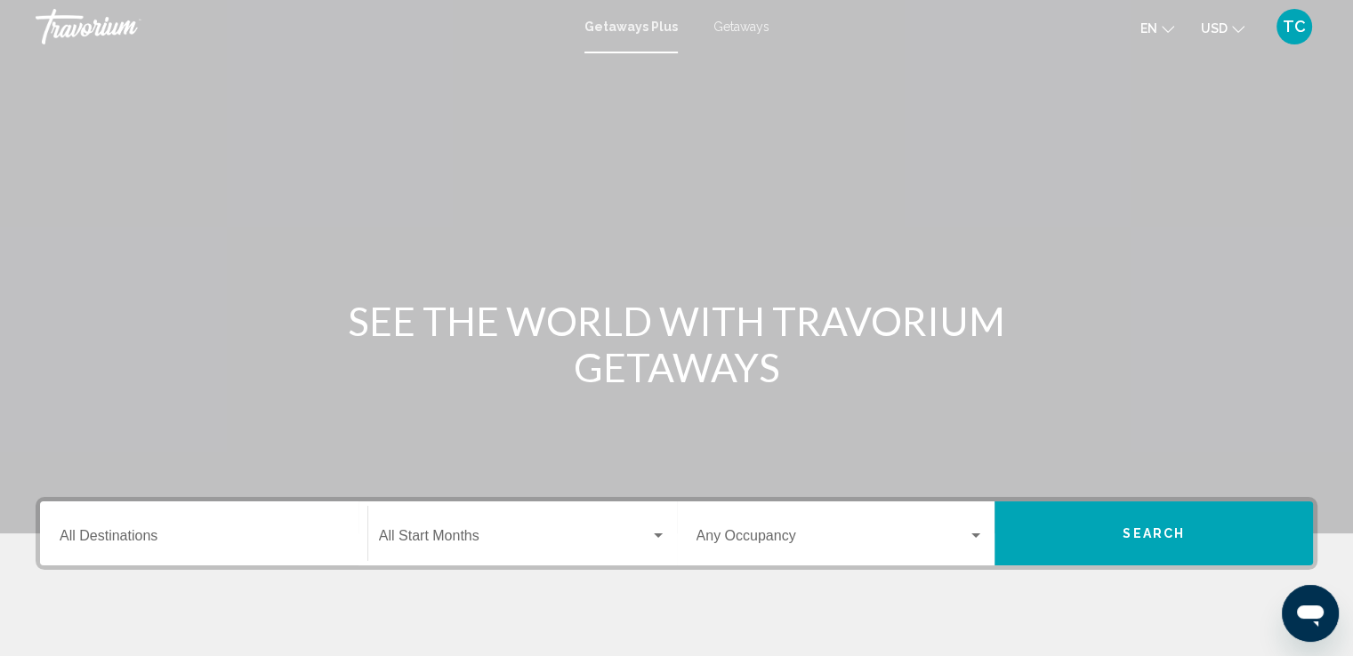
click at [121, 538] on input "Destination All Destinations" at bounding box center [204, 540] width 288 height 16
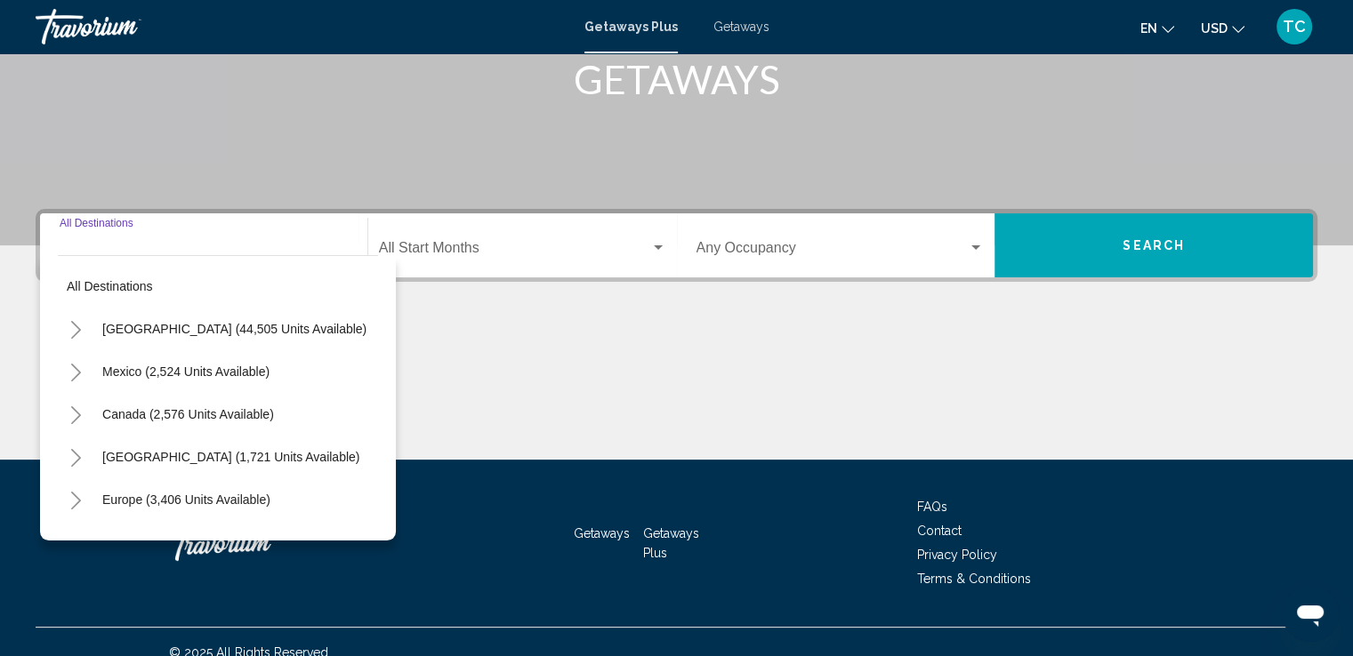
scroll to position [310, 0]
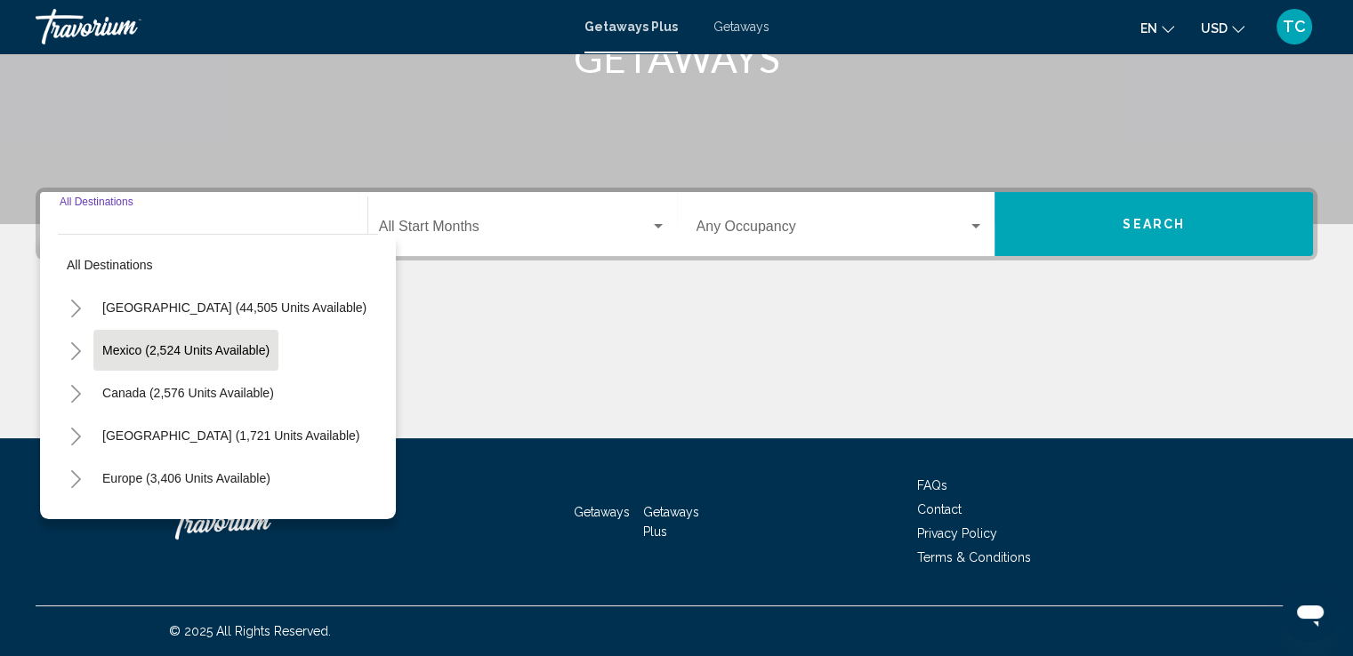
click at [181, 357] on span "Mexico (2,524 units available)" at bounding box center [185, 350] width 167 height 14
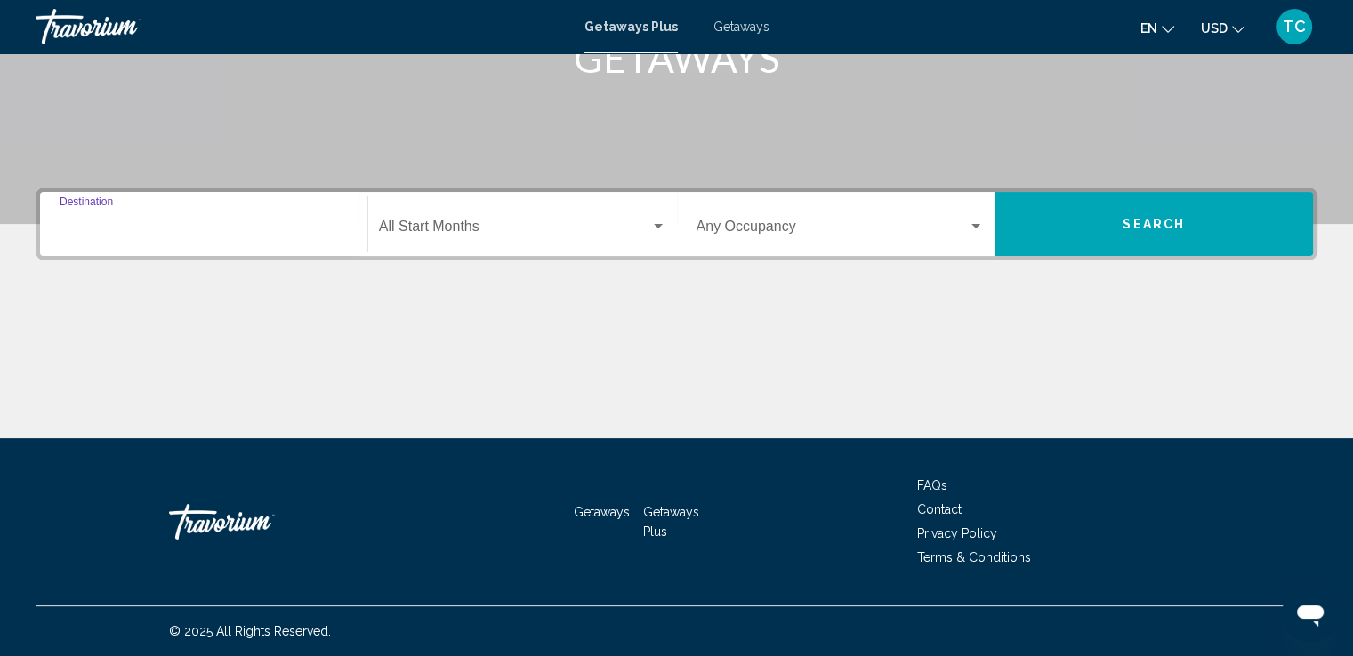
type input "**********"
click at [459, 229] on span "Search widget" at bounding box center [514, 230] width 271 height 16
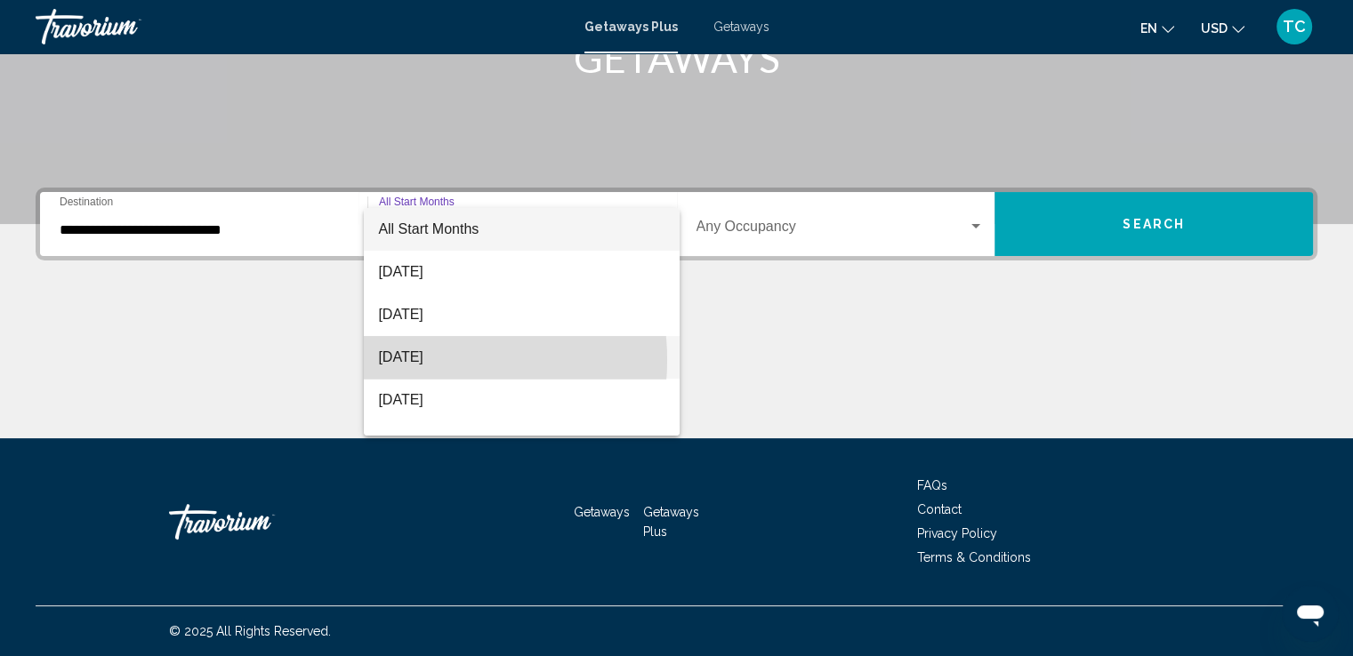
click at [420, 360] on span "[DATE]" at bounding box center [521, 357] width 287 height 43
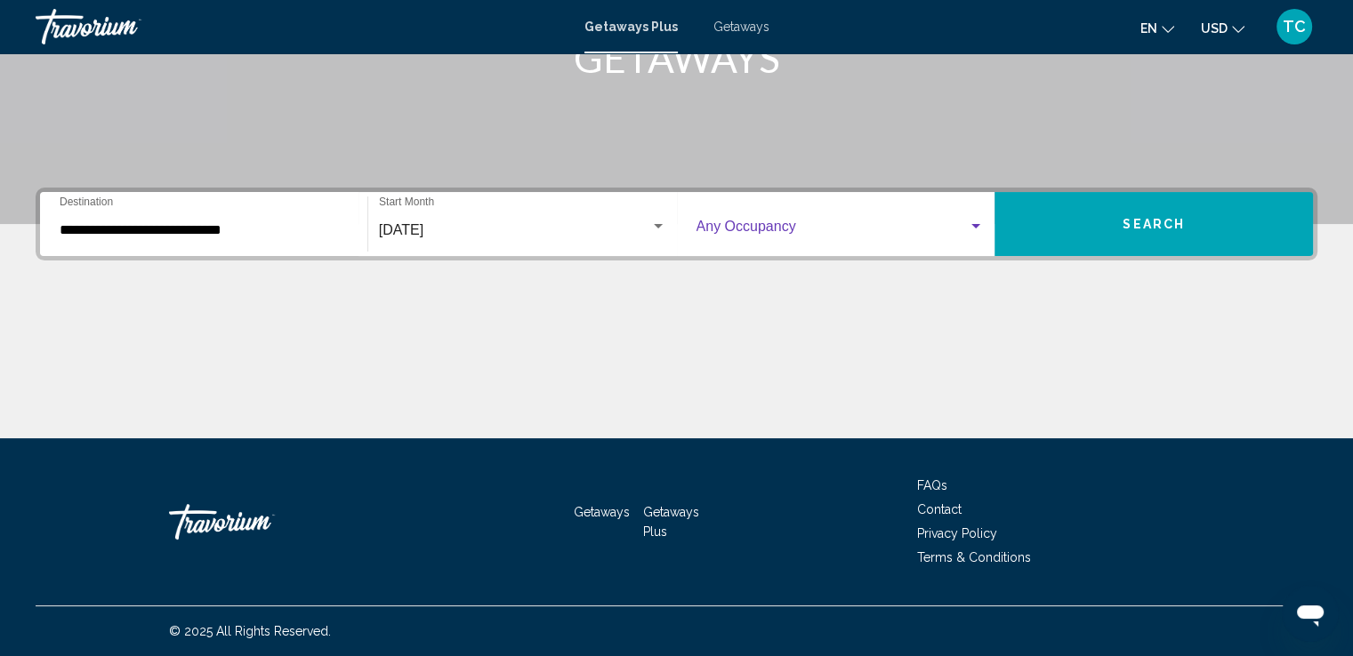
click at [775, 224] on span "Search widget" at bounding box center [832, 230] width 272 height 16
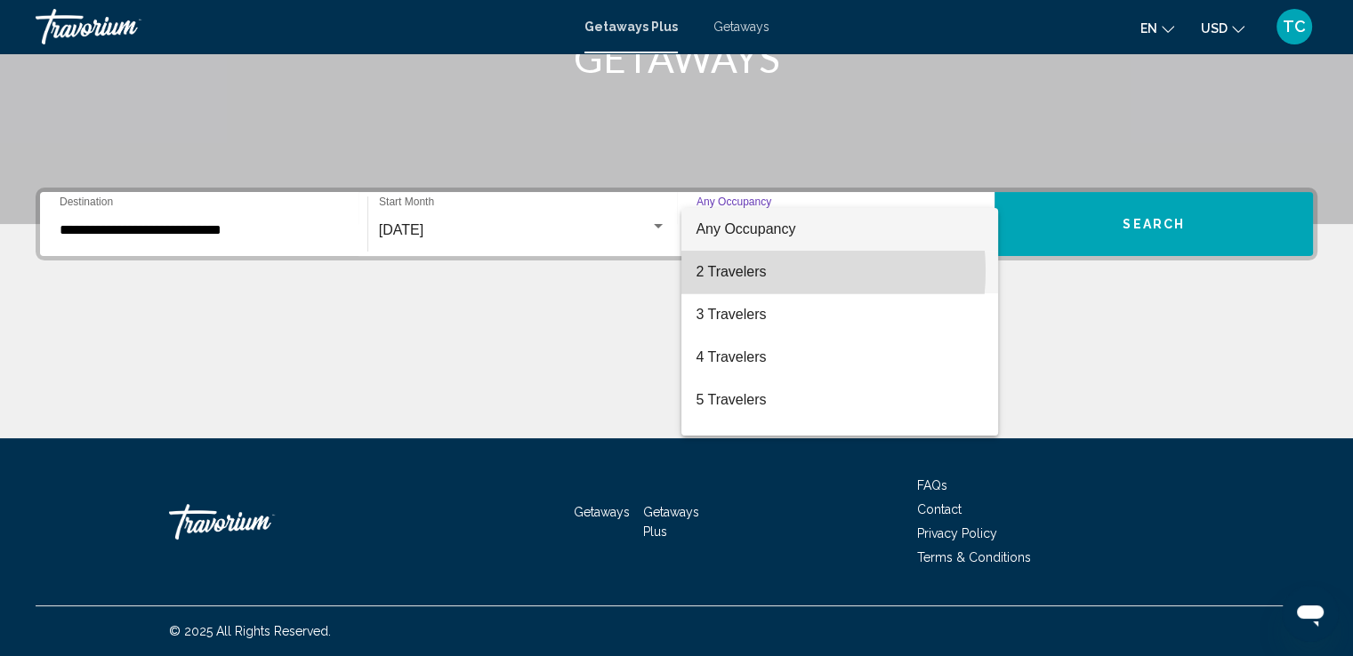
click at [754, 271] on span "2 Travelers" at bounding box center [840, 272] width 288 height 43
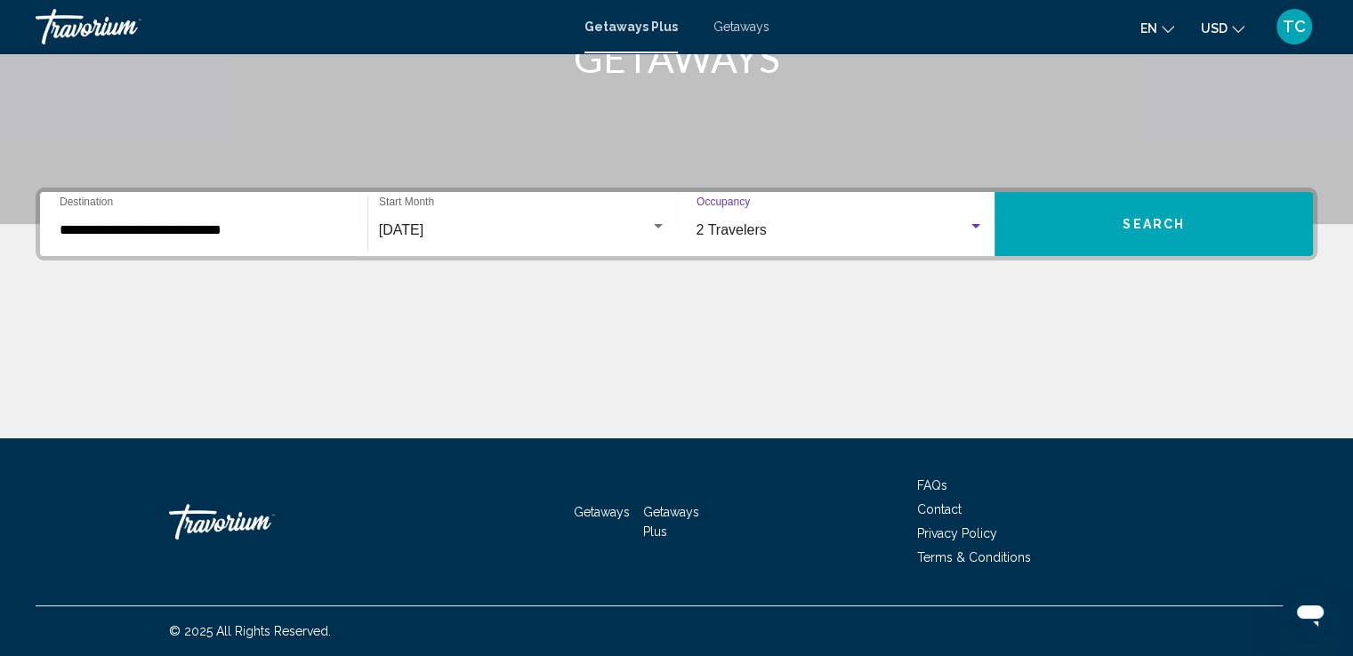
click at [1089, 228] on button "Search" at bounding box center [1153, 224] width 318 height 64
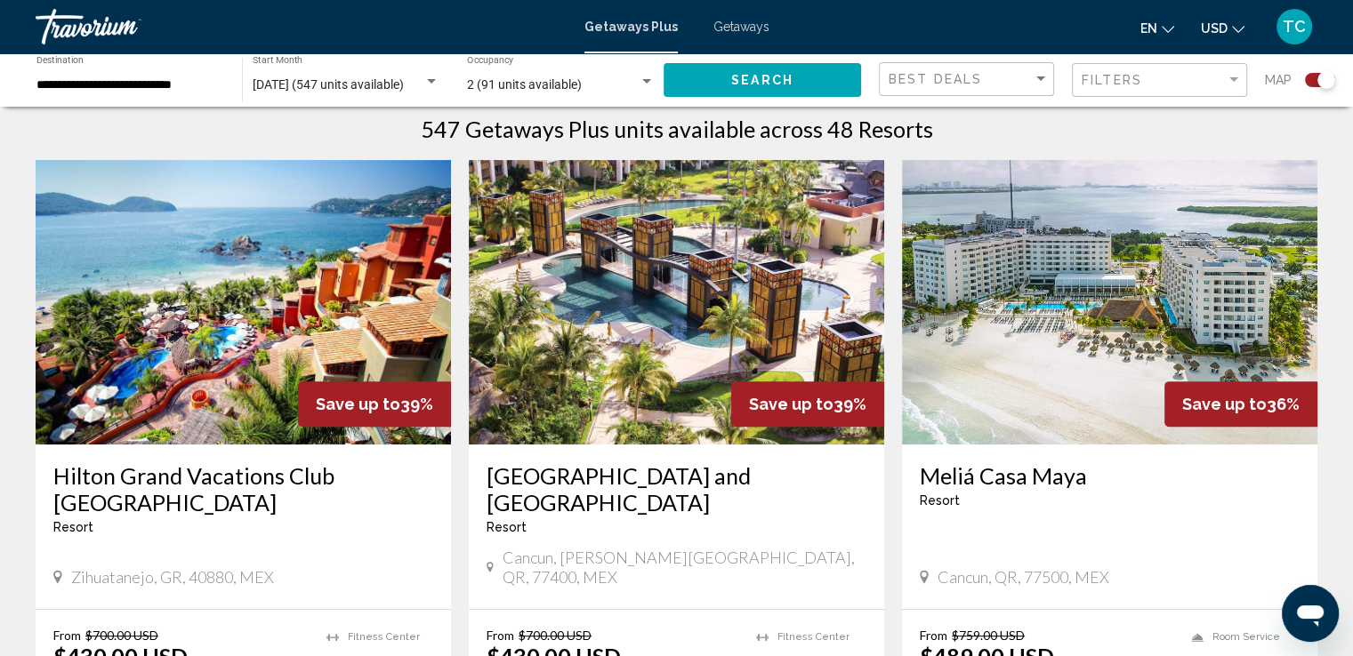
scroll to position [534, 0]
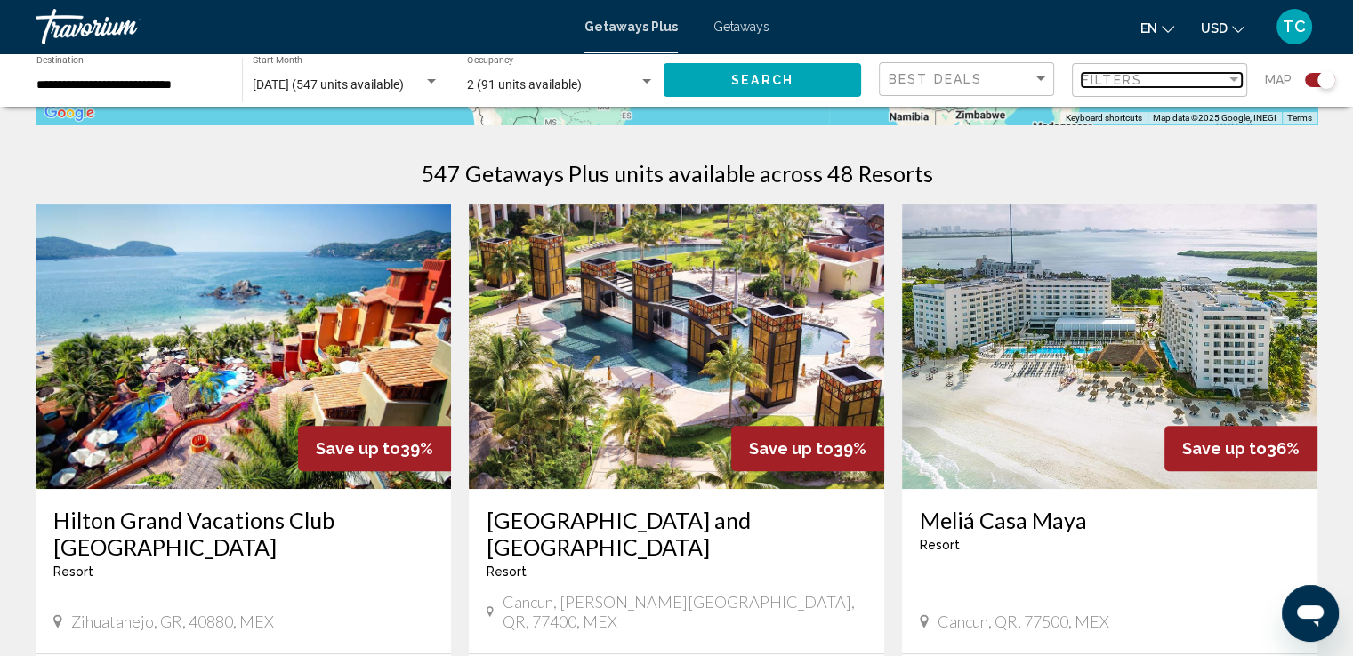
click at [1232, 77] on div "Filter" at bounding box center [1233, 79] width 9 height 4
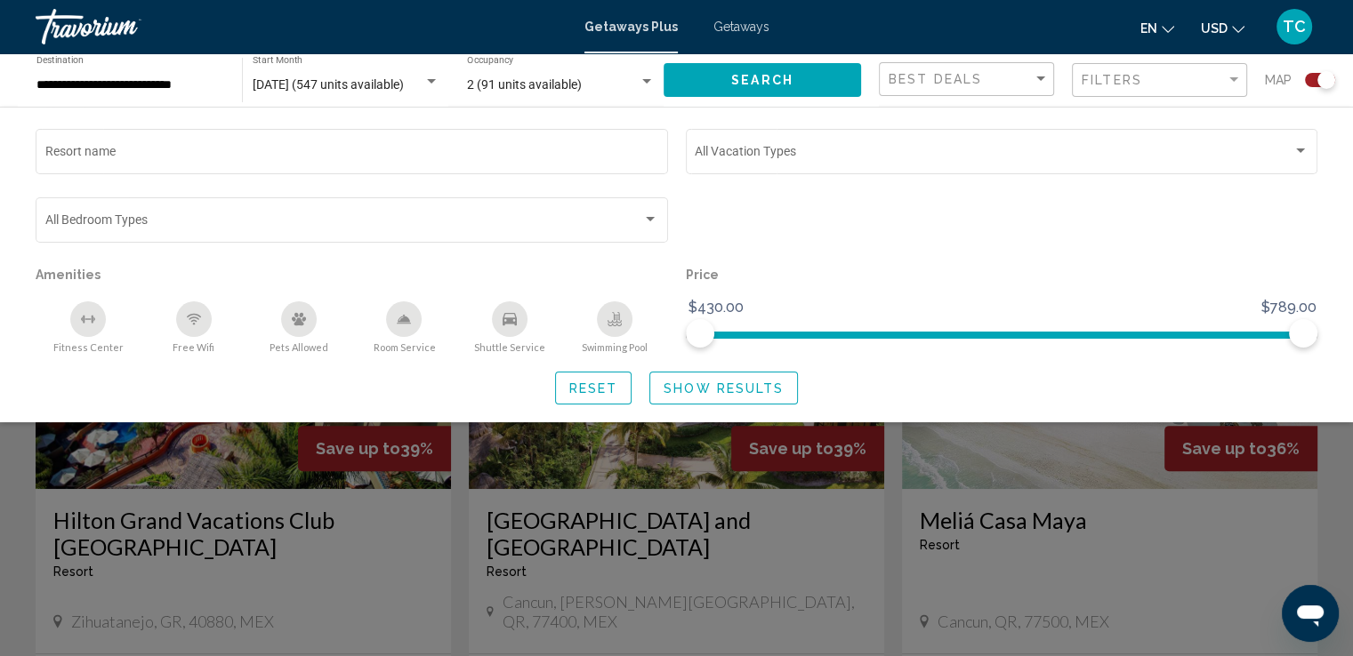
click at [648, 89] on div "2 (91 units available)" at bounding box center [561, 85] width 188 height 14
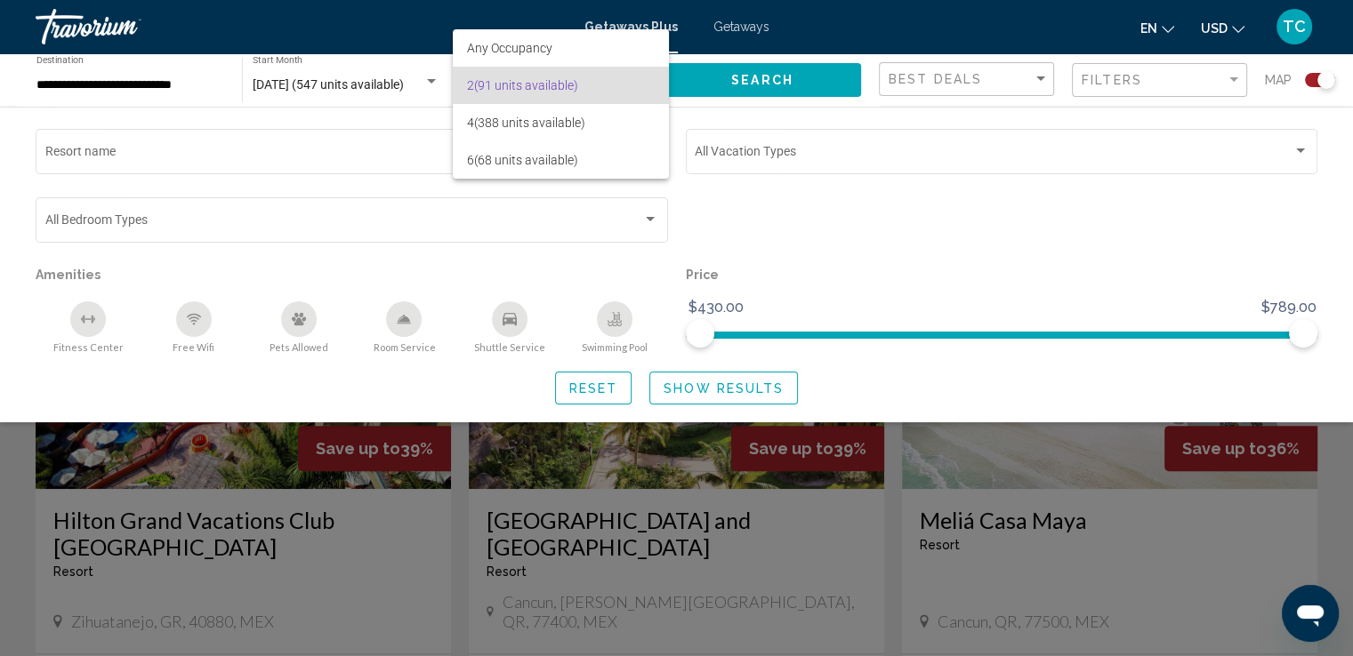
click at [1251, 150] on div at bounding box center [676, 328] width 1353 height 656
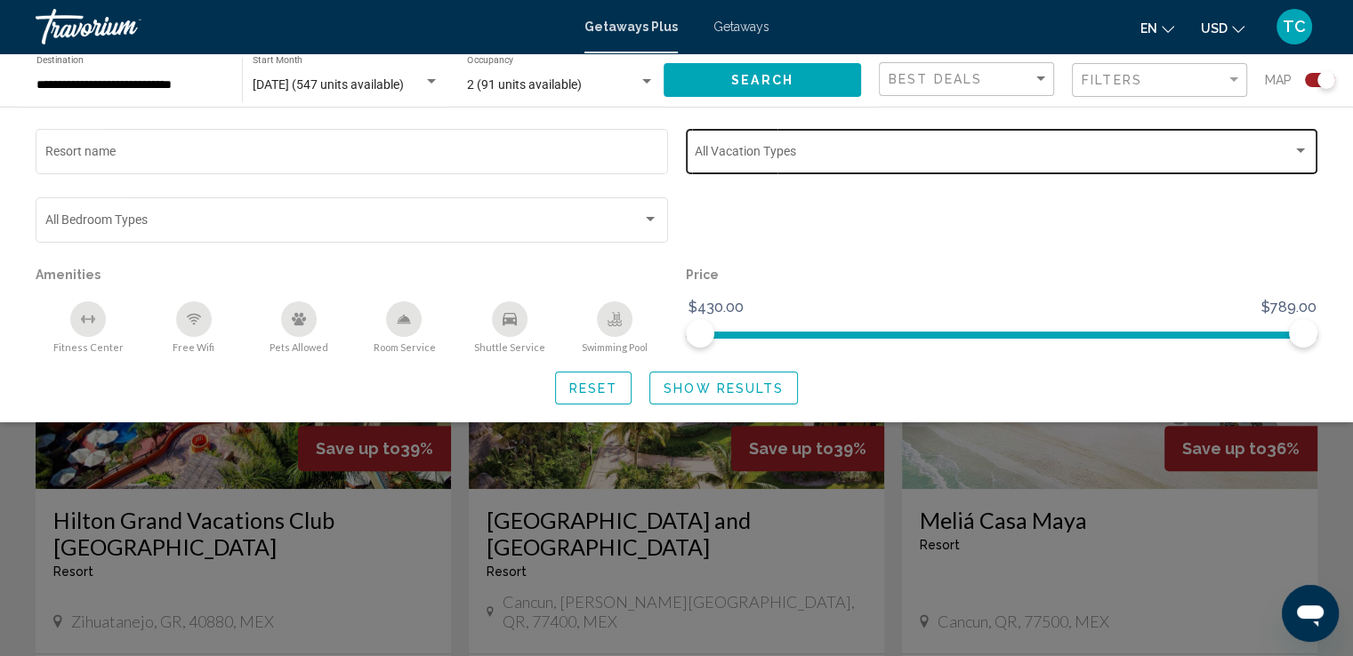
click at [1298, 151] on div "Search widget" at bounding box center [1300, 151] width 9 height 4
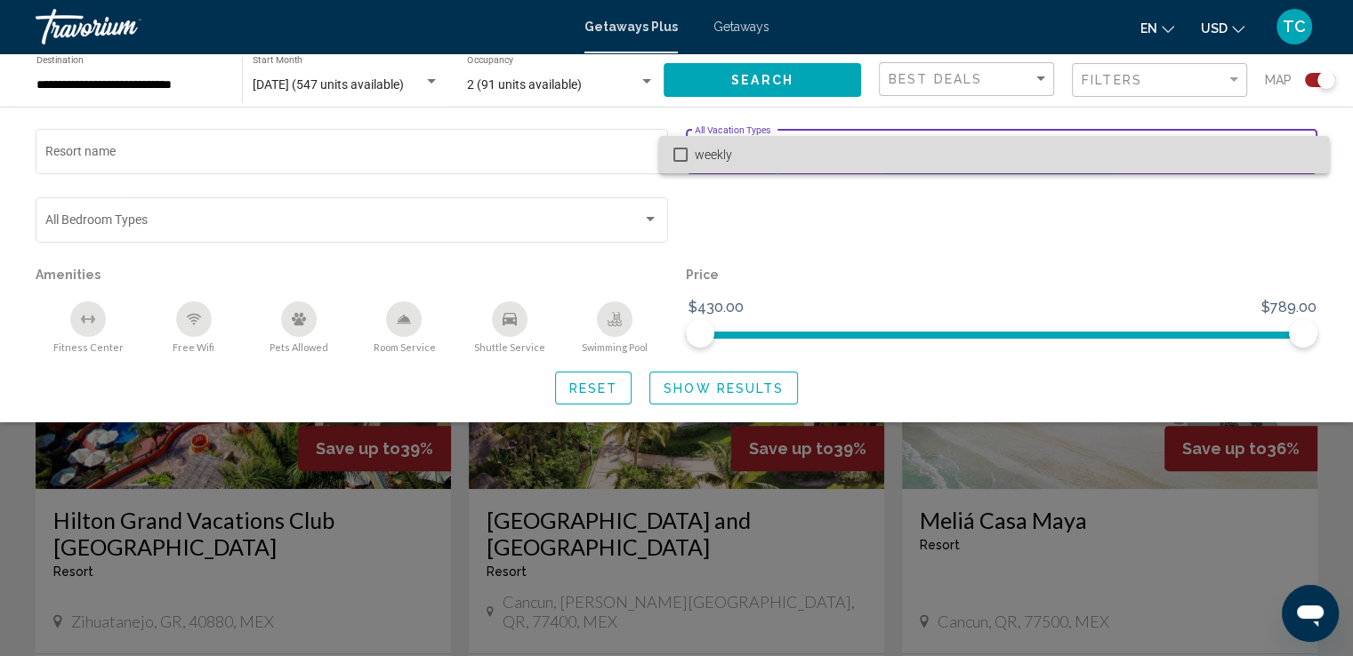
click at [1298, 151] on span "weekly" at bounding box center [1005, 154] width 620 height 37
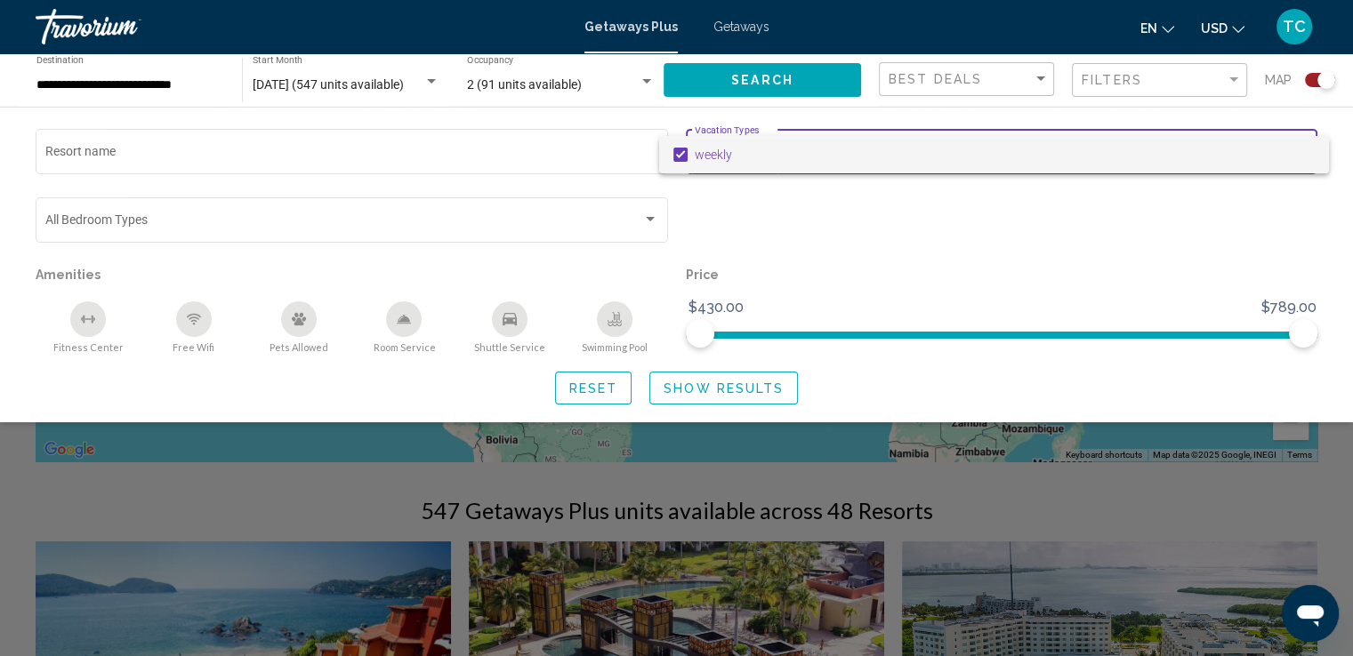
scroll to position [178, 0]
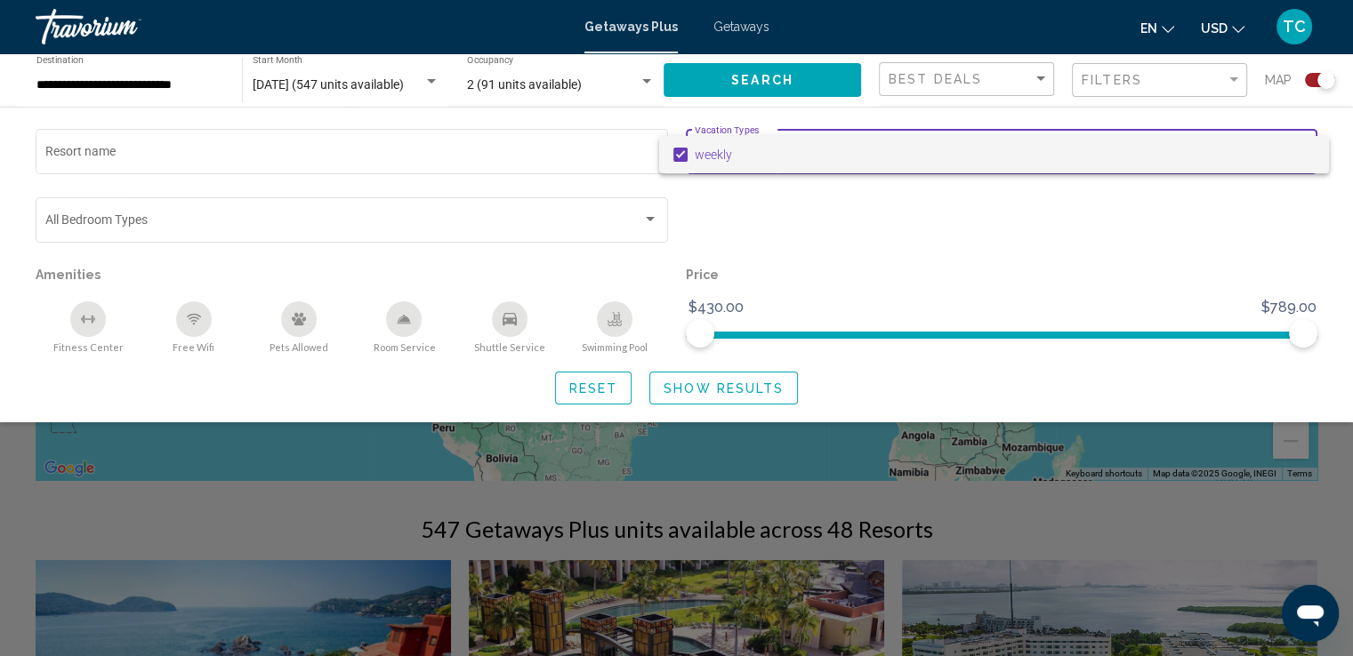
click at [1215, 246] on div at bounding box center [676, 328] width 1353 height 656
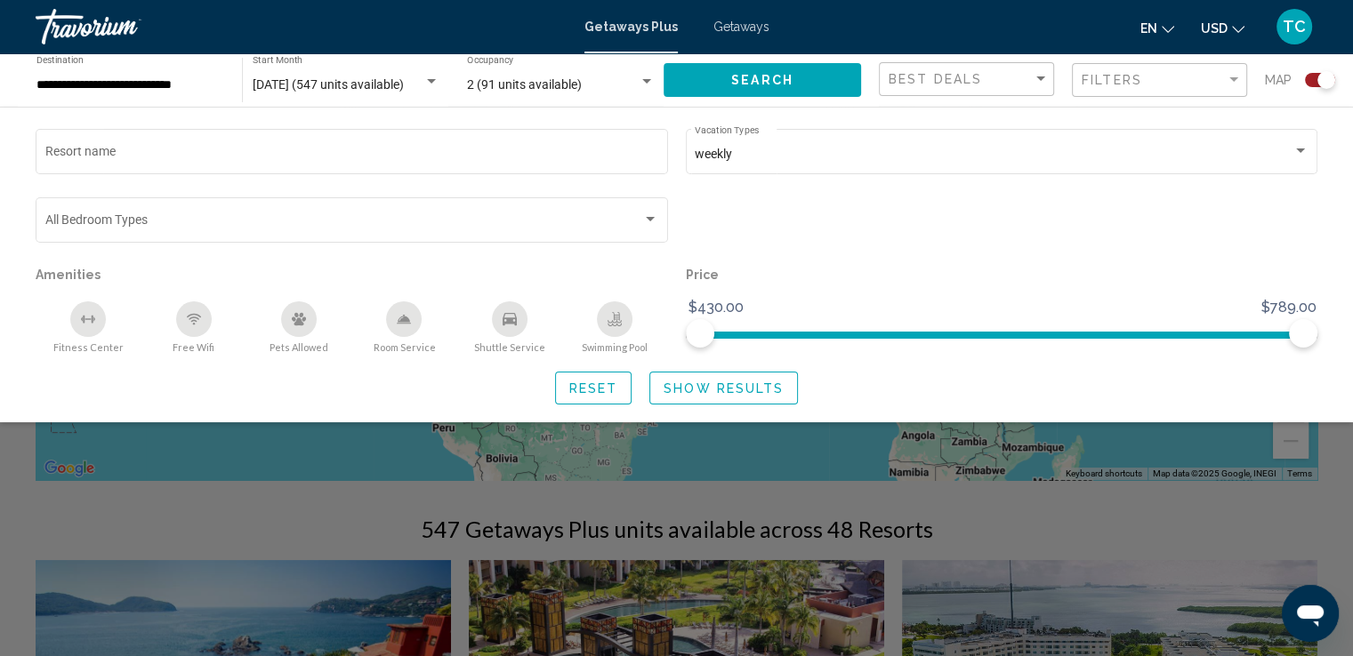
click at [714, 388] on span "Show Results" at bounding box center [724, 389] width 120 height 14
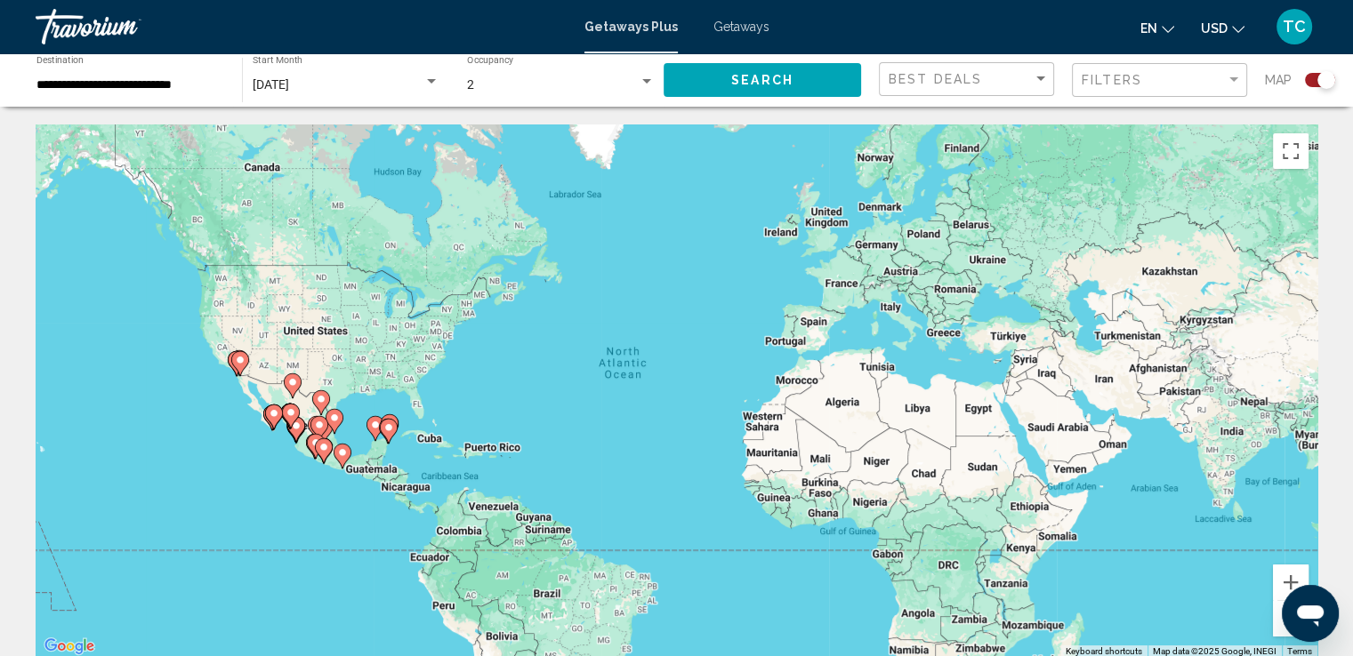
click at [350, 391] on div "To activate drag with keyboard, press Alt + Enter. Once in keyboard drag state,…" at bounding box center [677, 392] width 1282 height 534
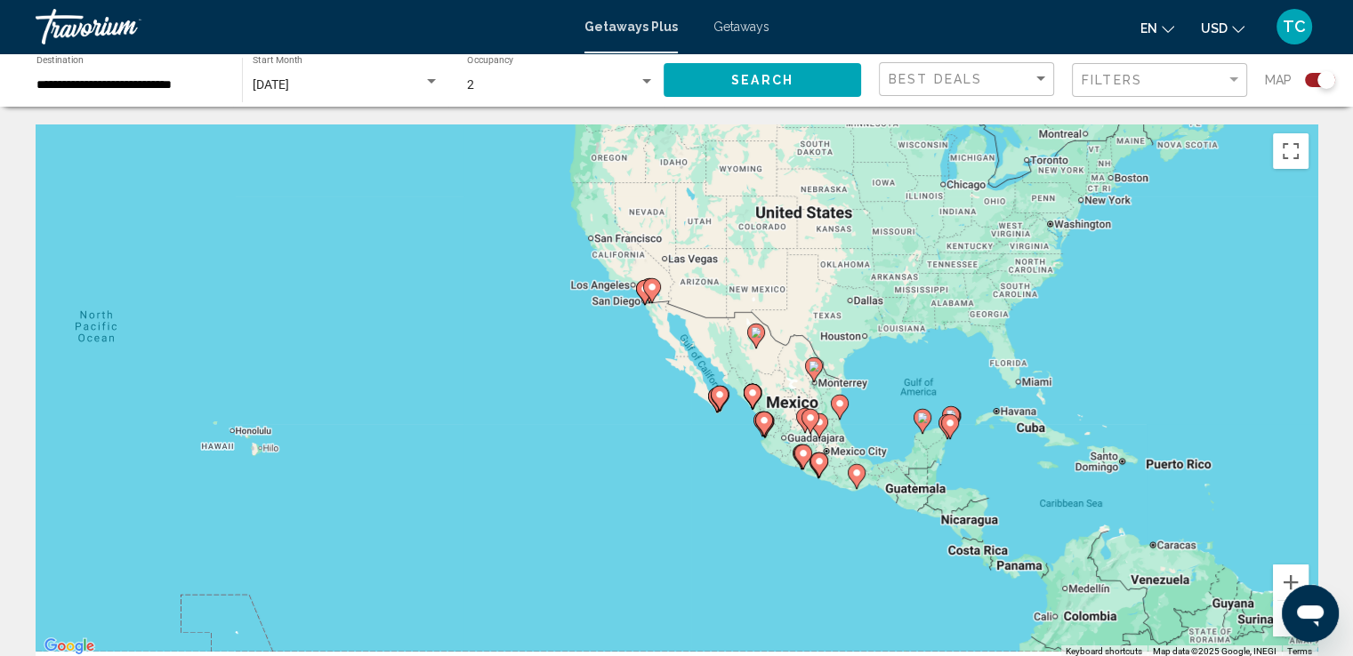
drag, startPoint x: 356, startPoint y: 389, endPoint x: 889, endPoint y: 328, distance: 537.1
click at [889, 328] on div "To activate drag with keyboard, press Alt + Enter. Once in keyboard drag state,…" at bounding box center [677, 392] width 1282 height 534
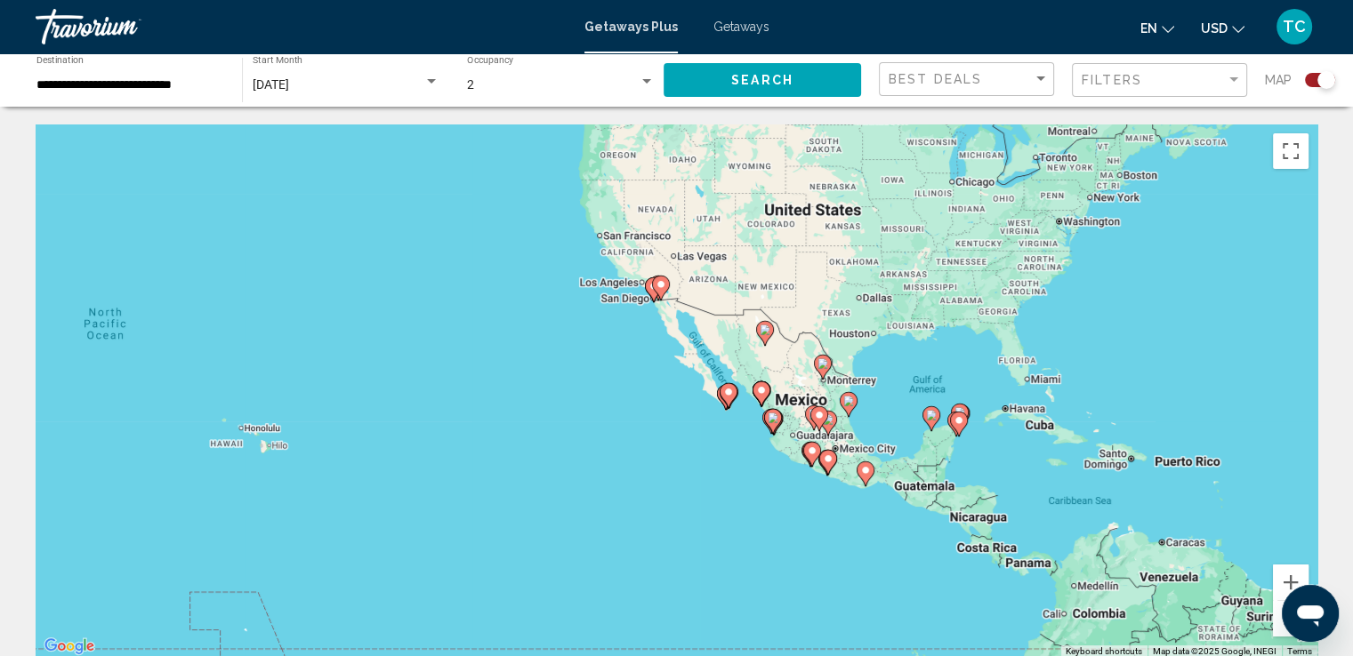
click at [889, 328] on div "To activate drag with keyboard, press Alt + Enter. Once in keyboard drag state,…" at bounding box center [677, 392] width 1282 height 534
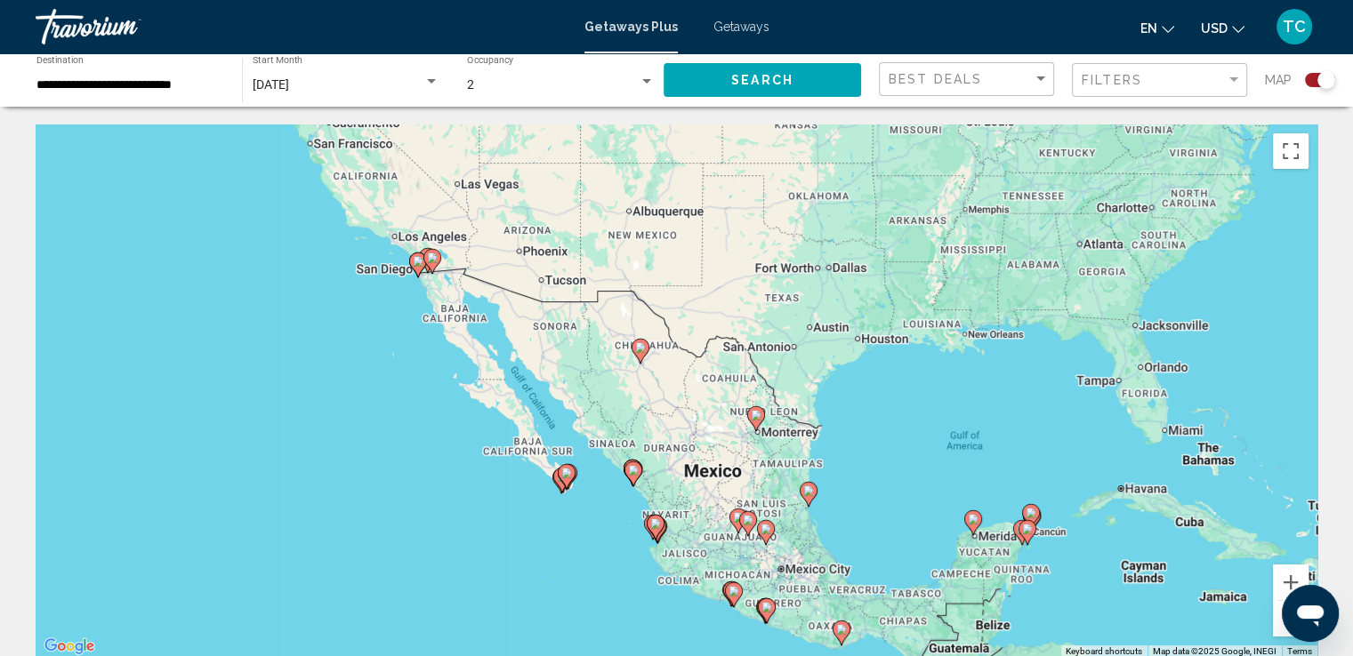
click at [580, 536] on div "To activate drag with keyboard, press Alt + Enter. Once in keyboard drag state,…" at bounding box center [677, 392] width 1282 height 534
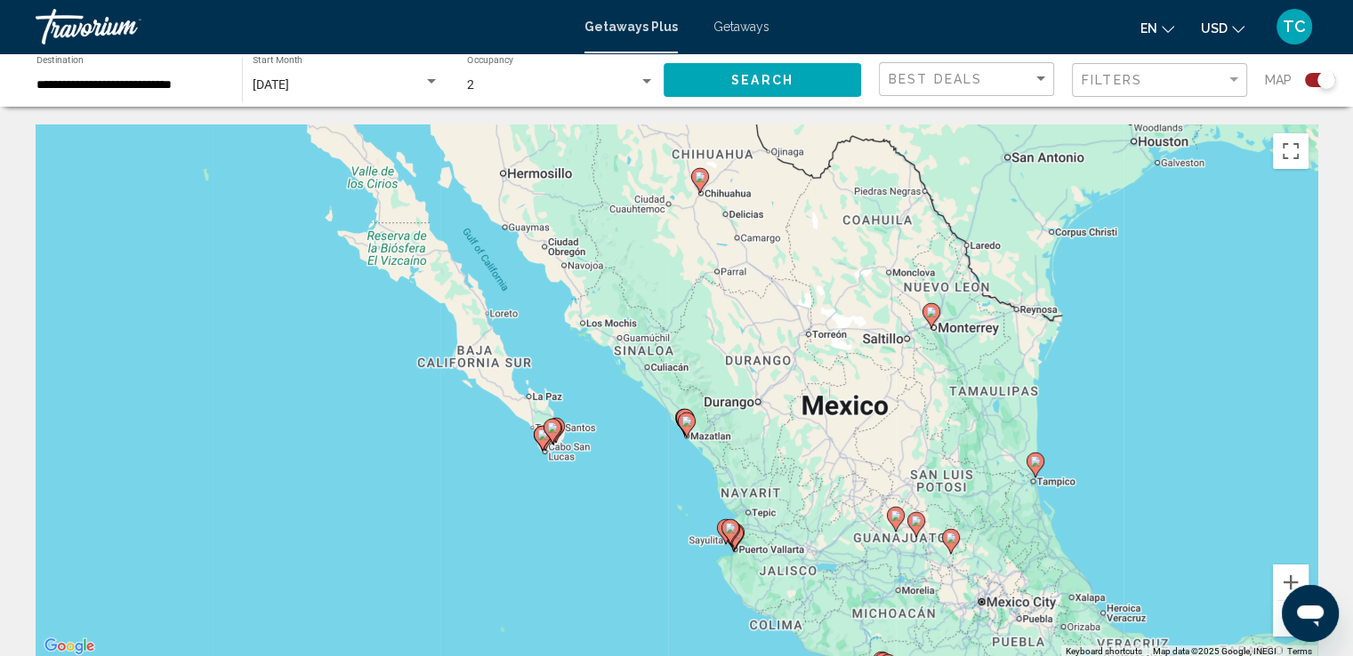
click at [669, 506] on div "To activate drag with keyboard, press Alt + Enter. Once in keyboard drag state,…" at bounding box center [677, 392] width 1282 height 534
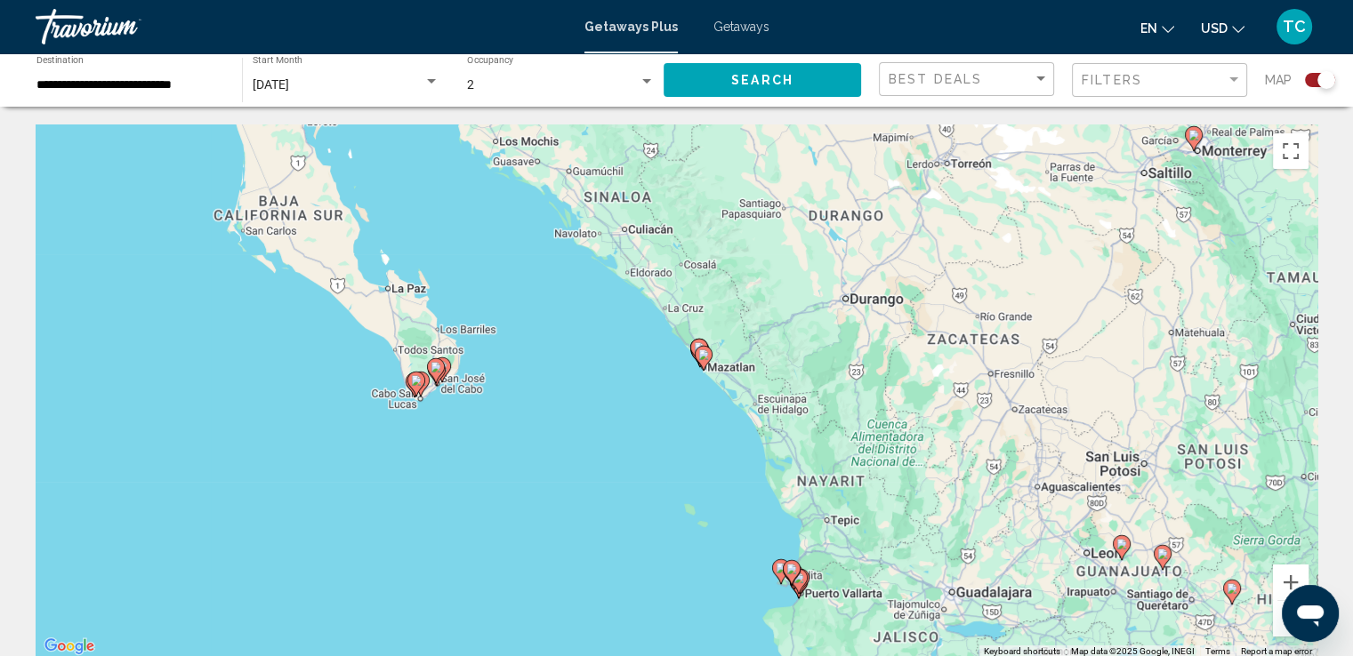
click at [761, 512] on div "To activate drag with keyboard, press Alt + Enter. Once in keyboard drag state,…" at bounding box center [677, 392] width 1282 height 534
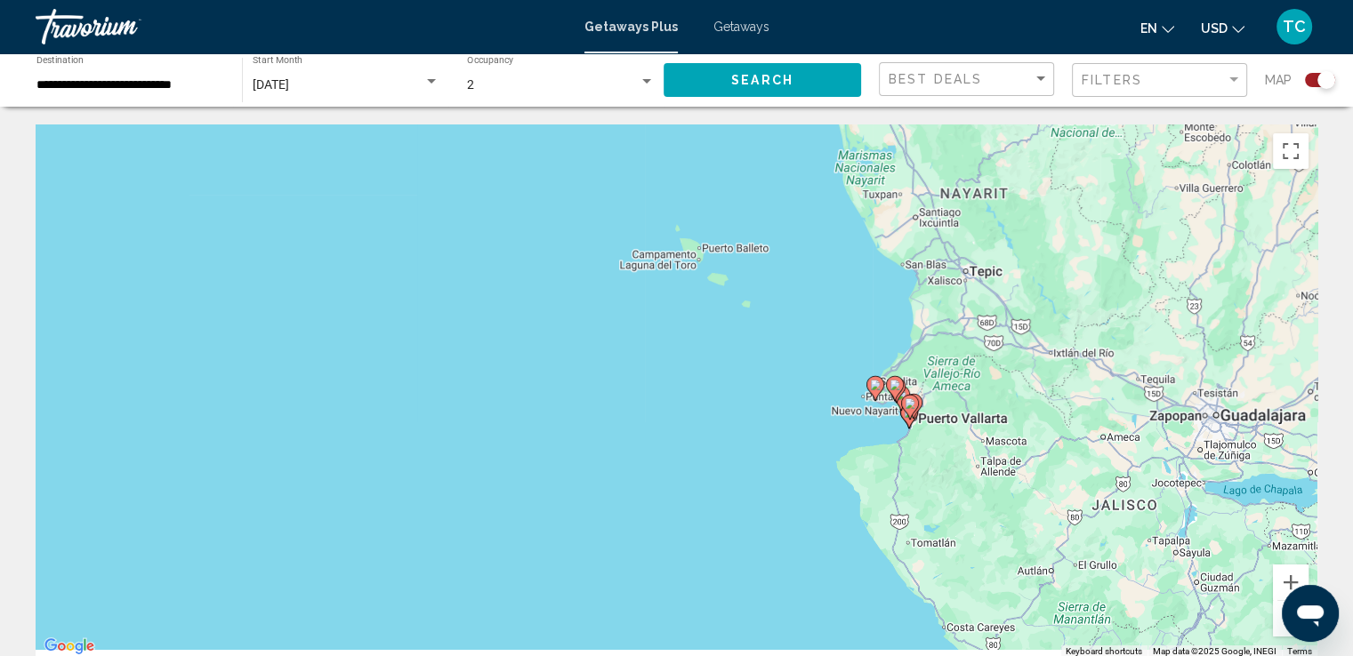
drag, startPoint x: 763, startPoint y: 545, endPoint x: 832, endPoint y: 254, distance: 299.7
click at [832, 254] on div "To activate drag with keyboard, press Alt + Enter. Once in keyboard drag state,…" at bounding box center [677, 392] width 1282 height 534
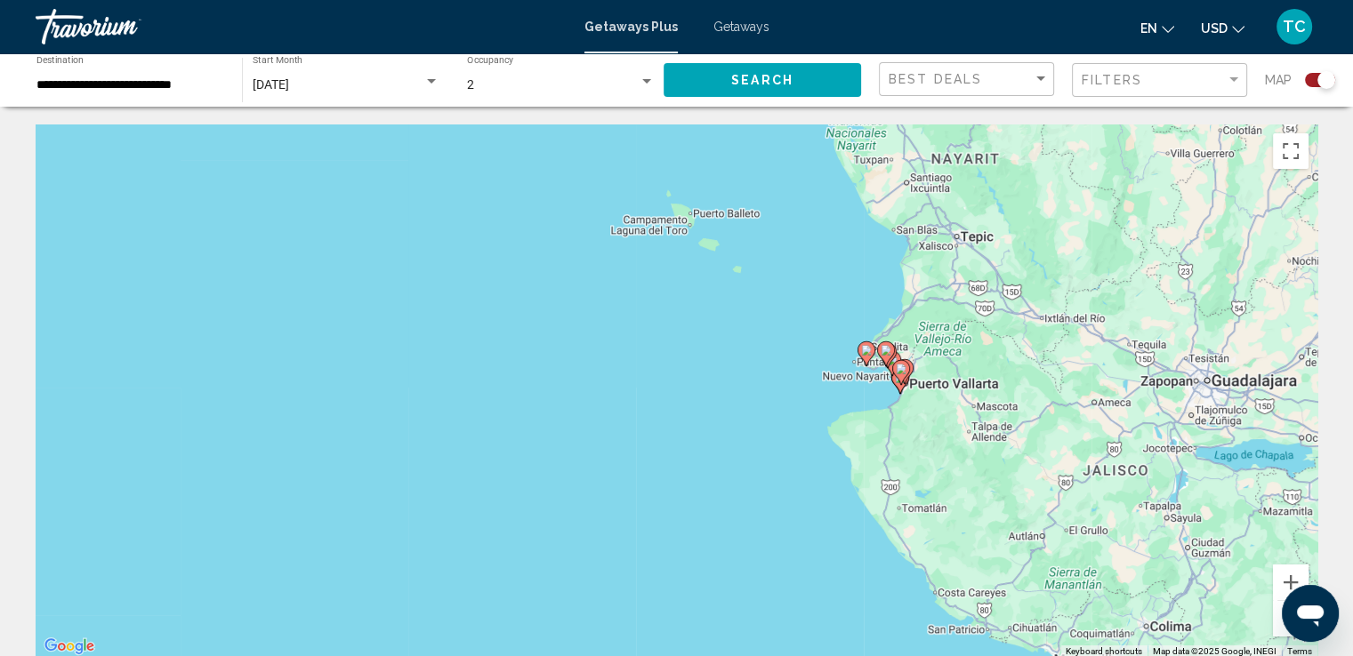
click at [848, 399] on div "To activate drag with keyboard, press Alt + Enter. Once in keyboard drag state,…" at bounding box center [677, 392] width 1282 height 534
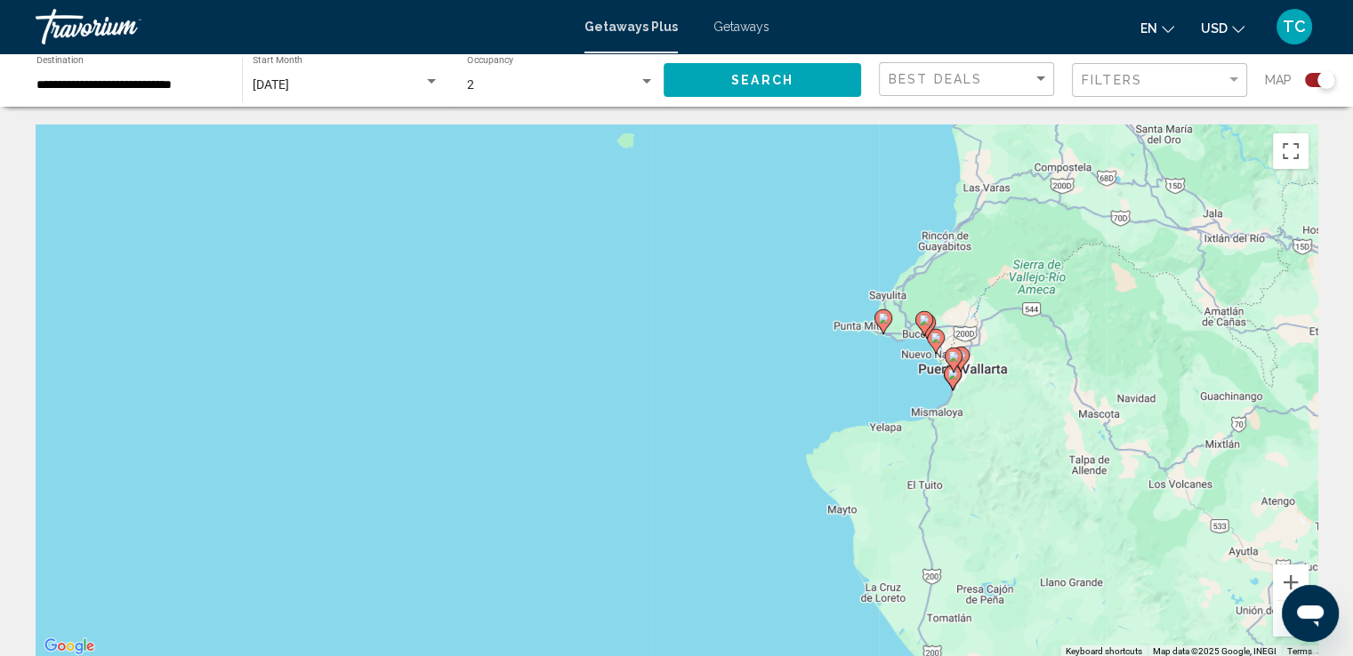
click at [906, 392] on div "To activate drag with keyboard, press Alt + Enter. Once in keyboard drag state,…" at bounding box center [677, 392] width 1282 height 534
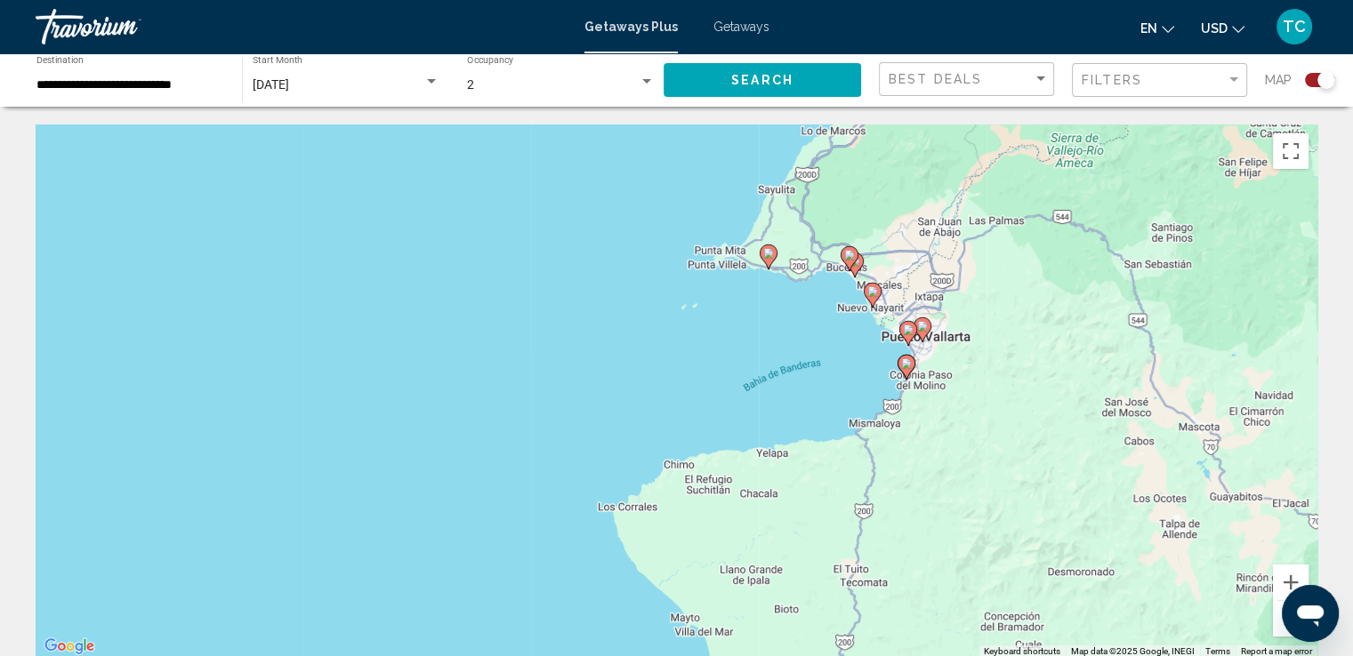
drag, startPoint x: 944, startPoint y: 376, endPoint x: 822, endPoint y: 365, distance: 122.4
click at [822, 365] on div "To activate drag with keyboard, press Alt + Enter. Once in keyboard drag state,…" at bounding box center [677, 392] width 1282 height 534
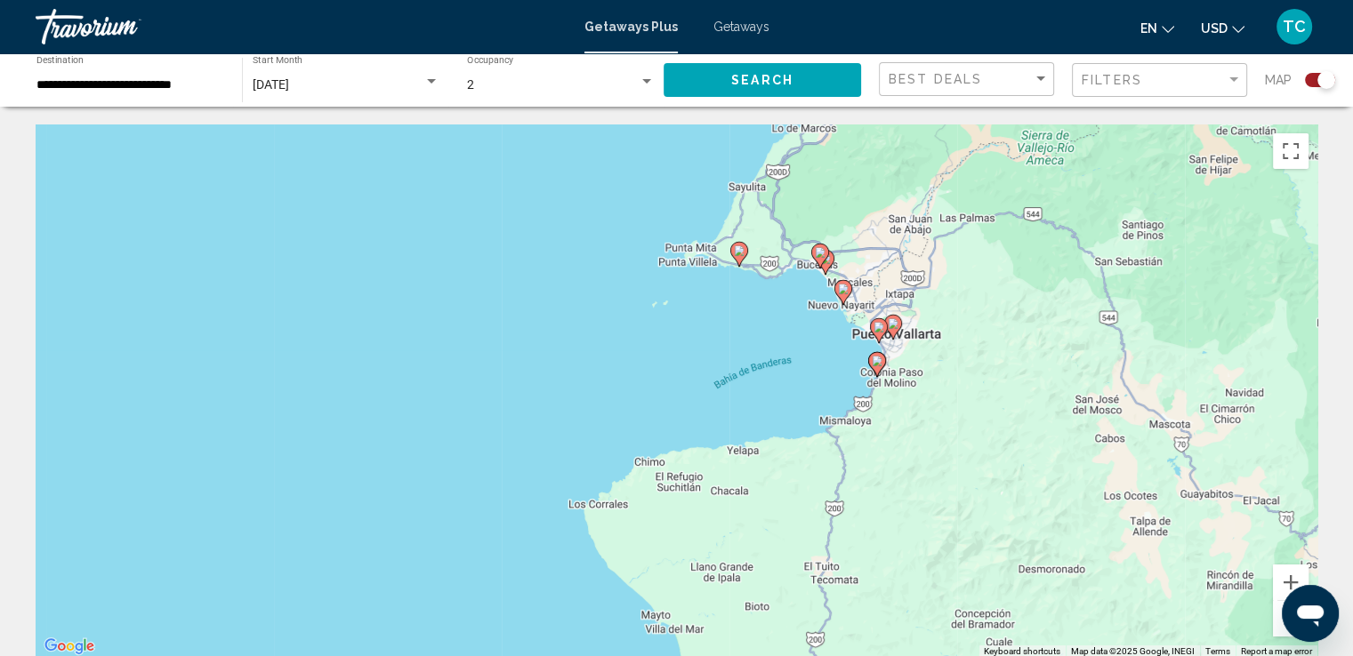
click at [841, 357] on div "To activate drag with keyboard, press Alt + Enter. Once in keyboard drag state,…" at bounding box center [677, 392] width 1282 height 534
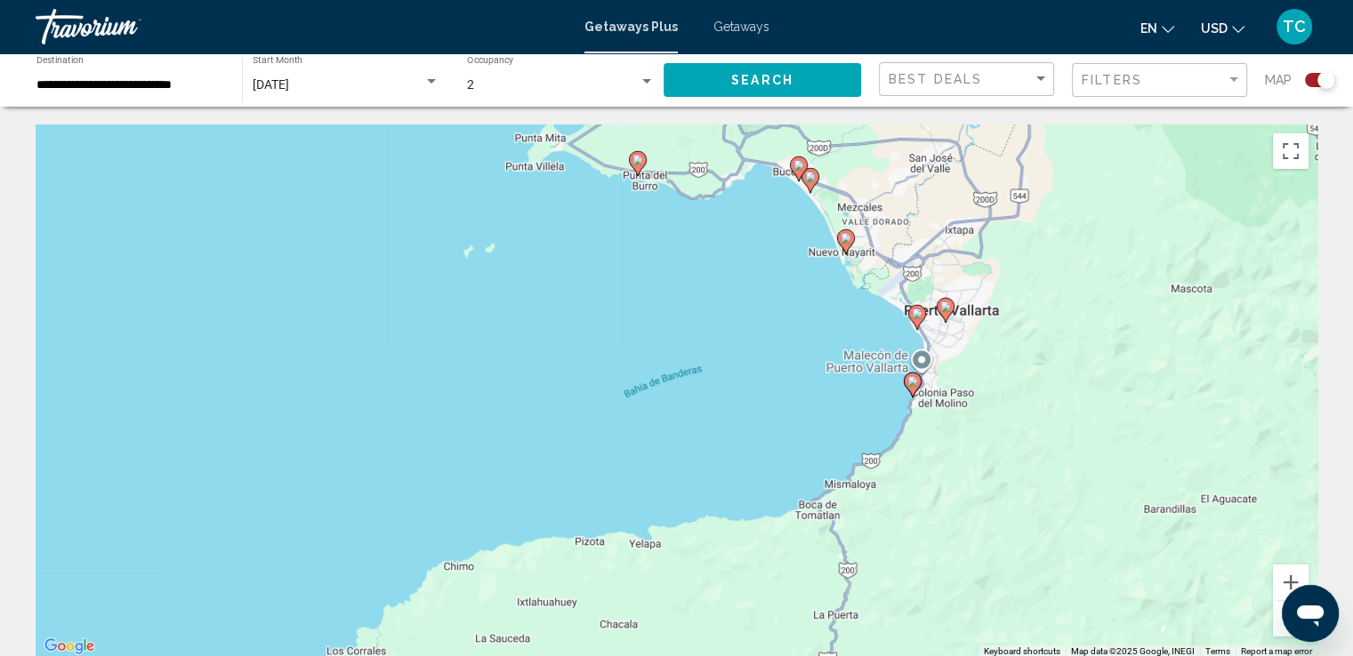
click at [855, 314] on div "To activate drag with keyboard, press Alt + Enter. Once in keyboard drag state,…" at bounding box center [677, 392] width 1282 height 534
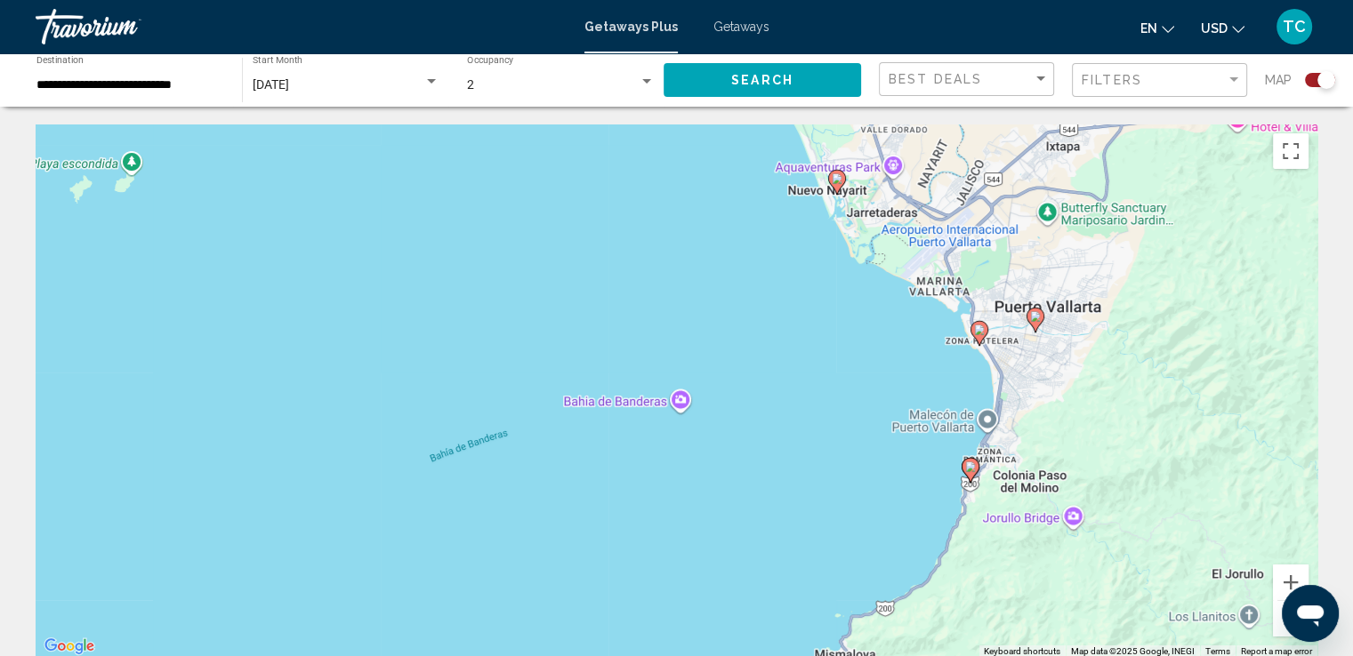
click at [972, 463] on image "Main content" at bounding box center [970, 467] width 11 height 11
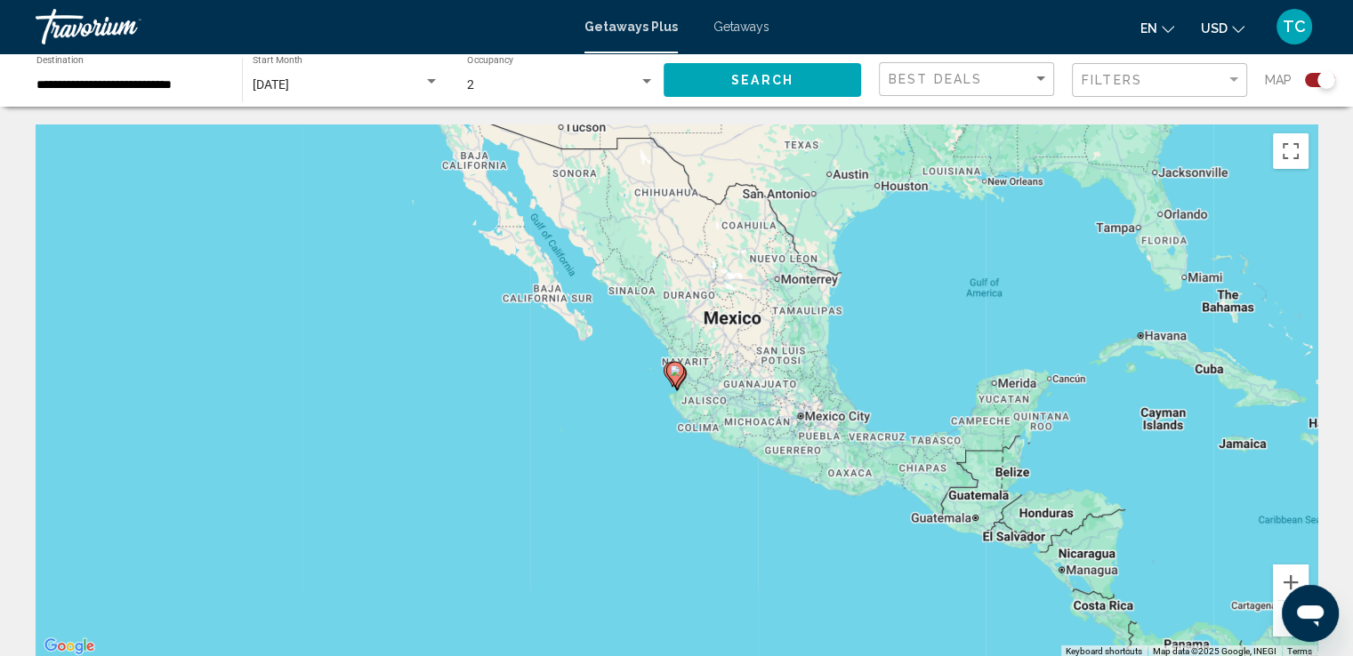
click at [663, 398] on div "To activate drag with keyboard, press Alt + Enter. Once in keyboard drag state,…" at bounding box center [677, 392] width 1282 height 534
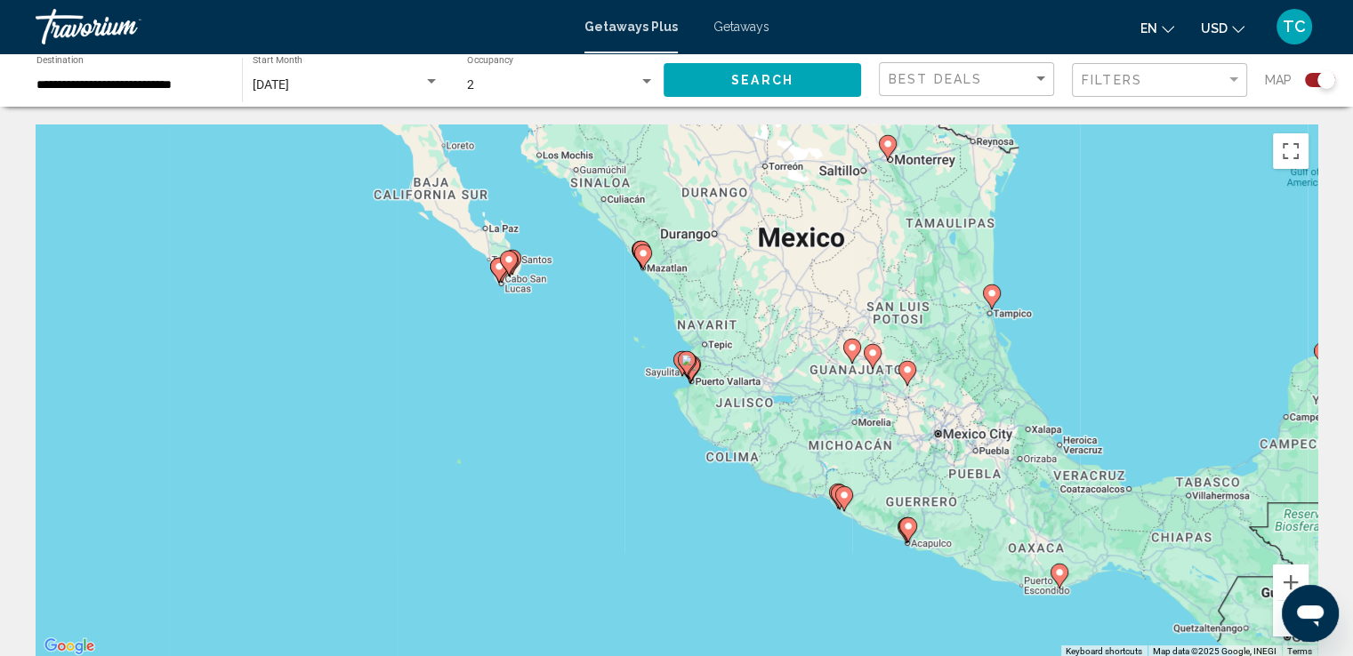
click at [663, 398] on div "To activate drag with keyboard, press Alt + Enter. Once in keyboard drag state,…" at bounding box center [677, 392] width 1282 height 534
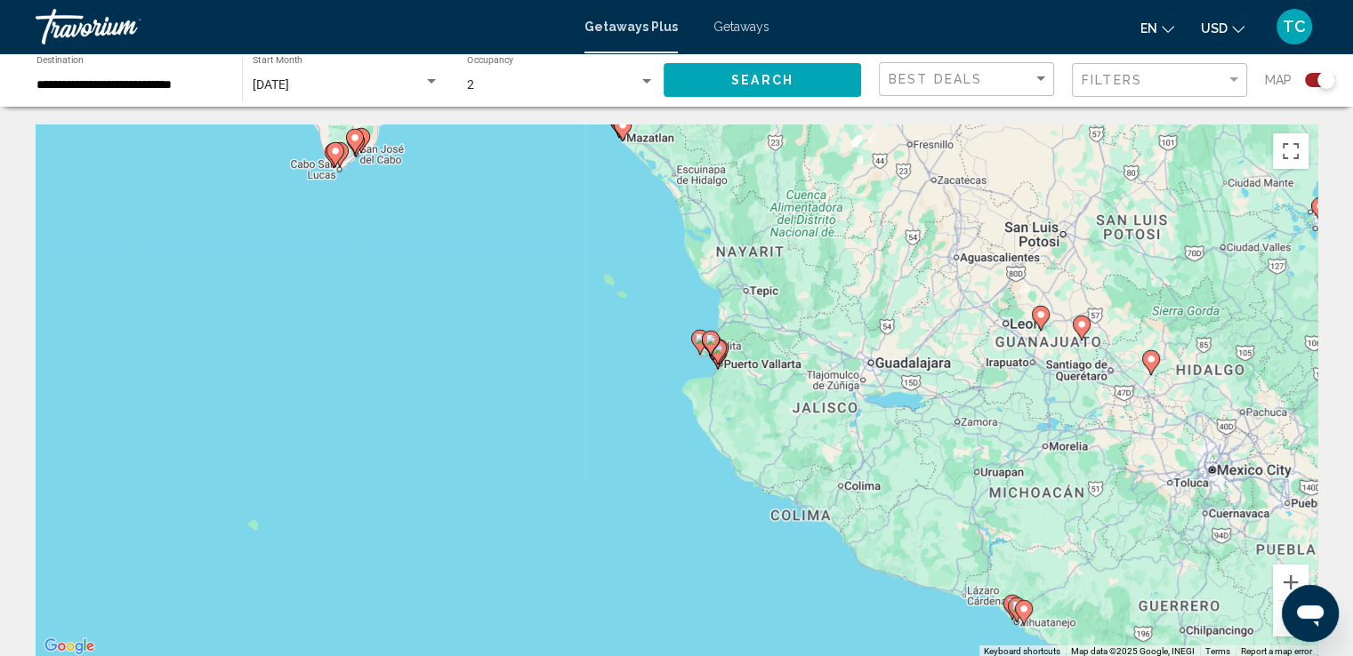
click at [665, 395] on div "To activate drag with keyboard, press Alt + Enter. Once in keyboard drag state,…" at bounding box center [677, 392] width 1282 height 534
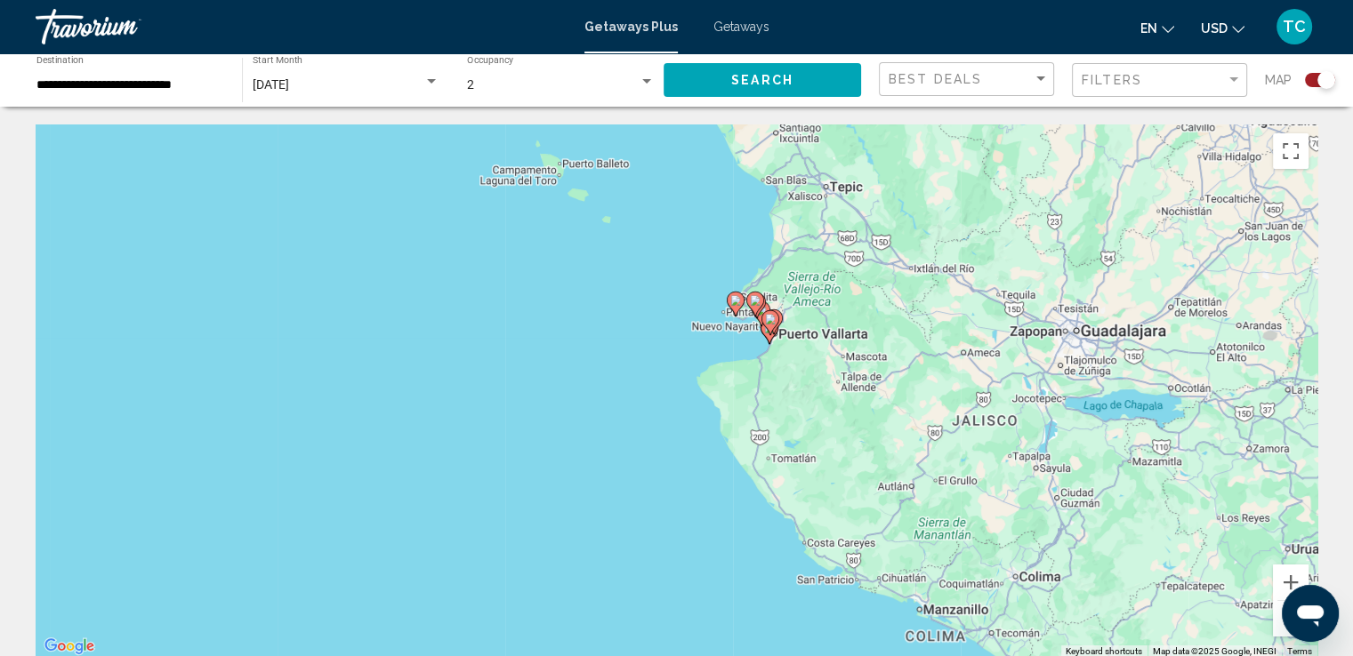
click at [697, 350] on div "To activate drag with keyboard, press Alt + Enter. Once in keyboard drag state,…" at bounding box center [677, 392] width 1282 height 534
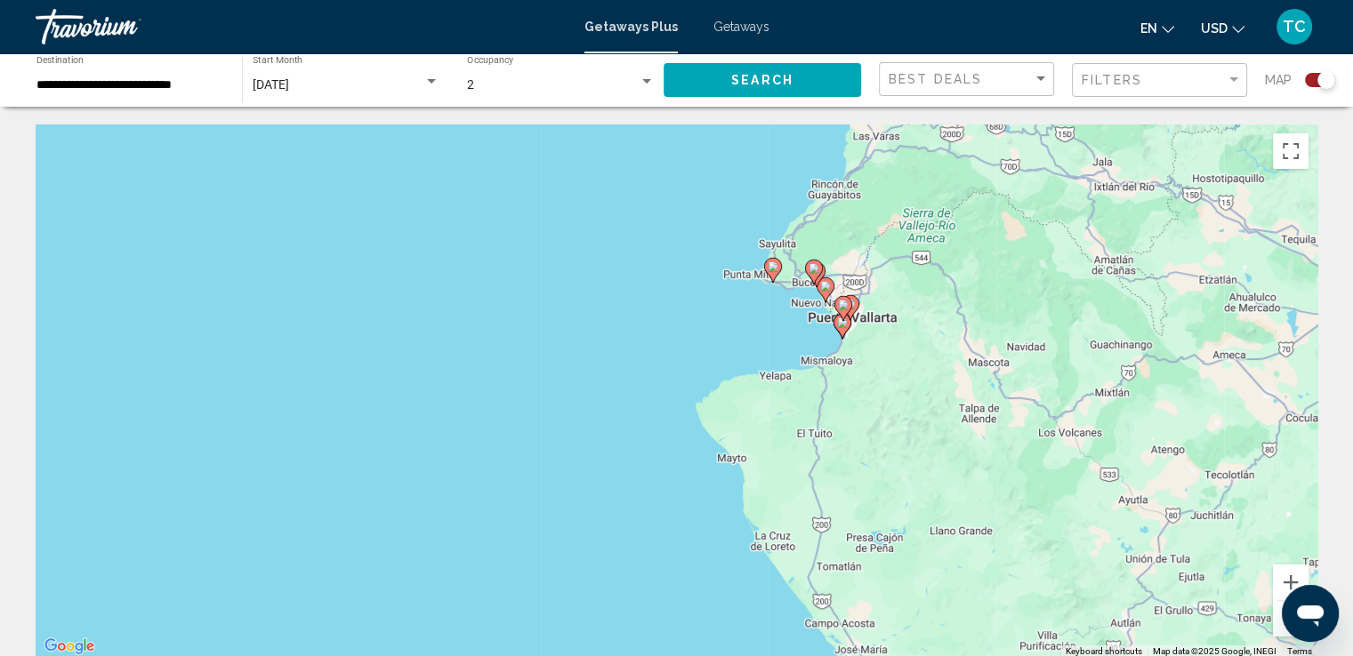
click at [715, 335] on div "To activate drag with keyboard, press Alt + Enter. Once in keyboard drag state,…" at bounding box center [677, 392] width 1282 height 534
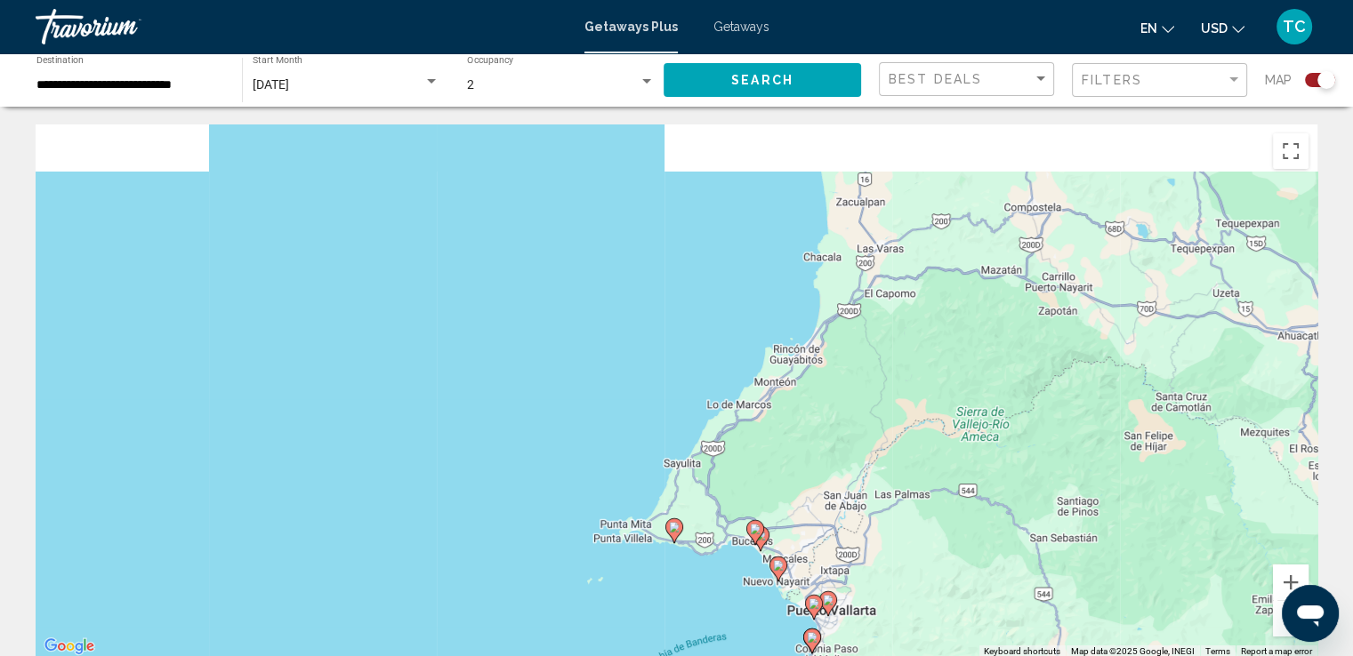
drag, startPoint x: 770, startPoint y: 311, endPoint x: 613, endPoint y: 627, distance: 352.8
click at [613, 627] on div "To activate drag with keyboard, press Alt + Enter. Once in keyboard drag state,…" at bounding box center [677, 392] width 1282 height 534
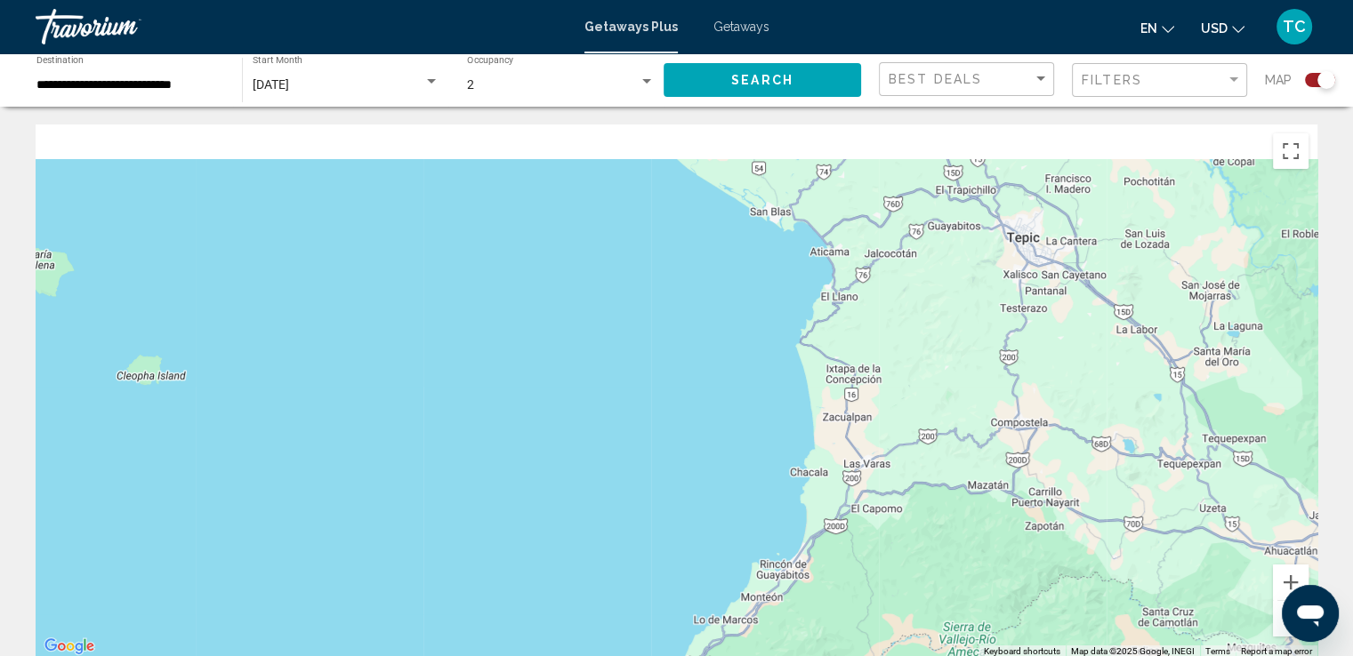
drag, startPoint x: 745, startPoint y: 310, endPoint x: 727, endPoint y: 532, distance: 223.1
click at [726, 539] on div "To activate drag with keyboard, press Alt + Enter. Once in keyboard drag state,…" at bounding box center [677, 392] width 1282 height 534
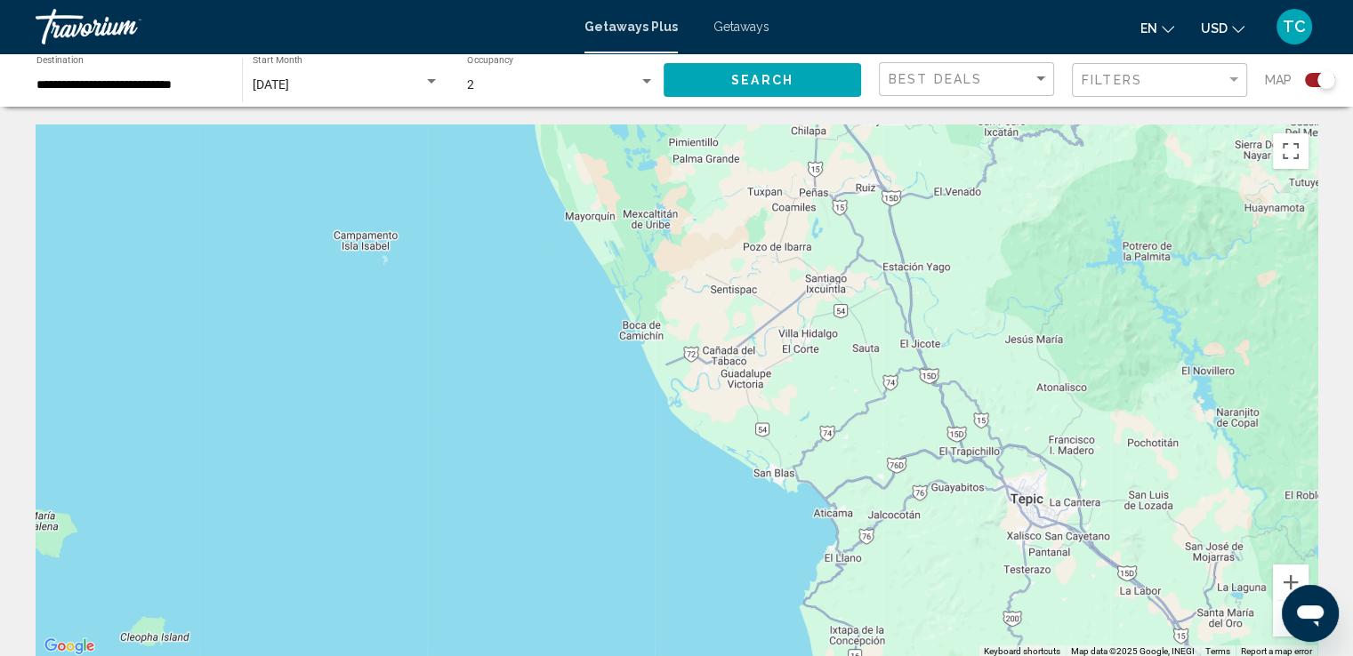
drag, startPoint x: 750, startPoint y: 378, endPoint x: 770, endPoint y: 570, distance: 193.2
click at [770, 570] on div "Main content" at bounding box center [677, 392] width 1282 height 534
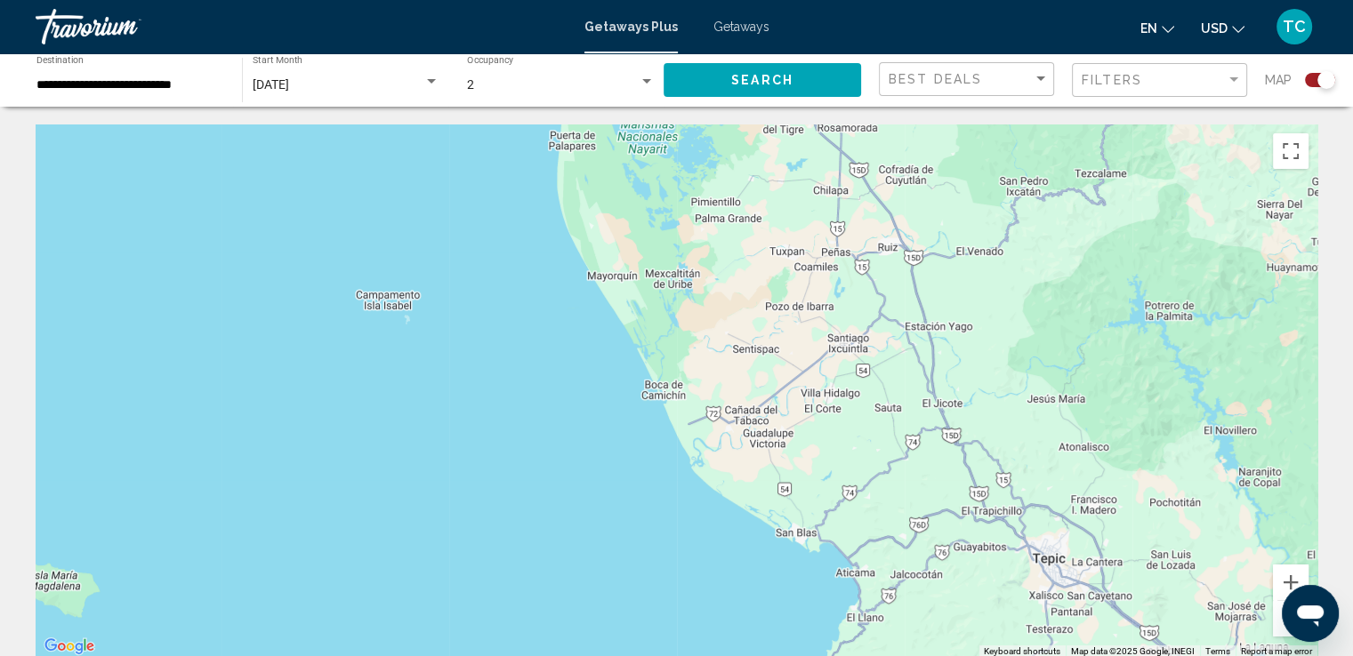
drag, startPoint x: 583, startPoint y: 329, endPoint x: 698, endPoint y: 557, distance: 255.4
click at [696, 556] on div "Main content" at bounding box center [677, 392] width 1282 height 534
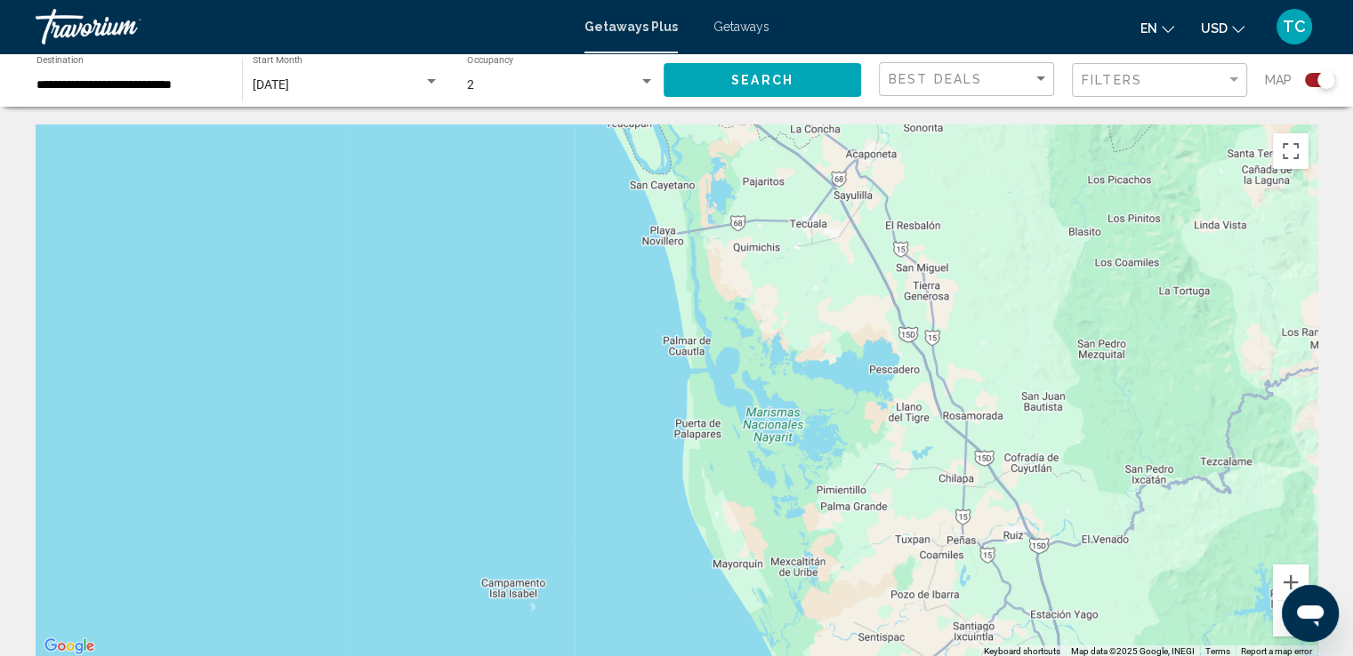
drag, startPoint x: 659, startPoint y: 297, endPoint x: 670, endPoint y: 520, distance: 223.5
click at [669, 517] on div "Main content" at bounding box center [677, 392] width 1282 height 534
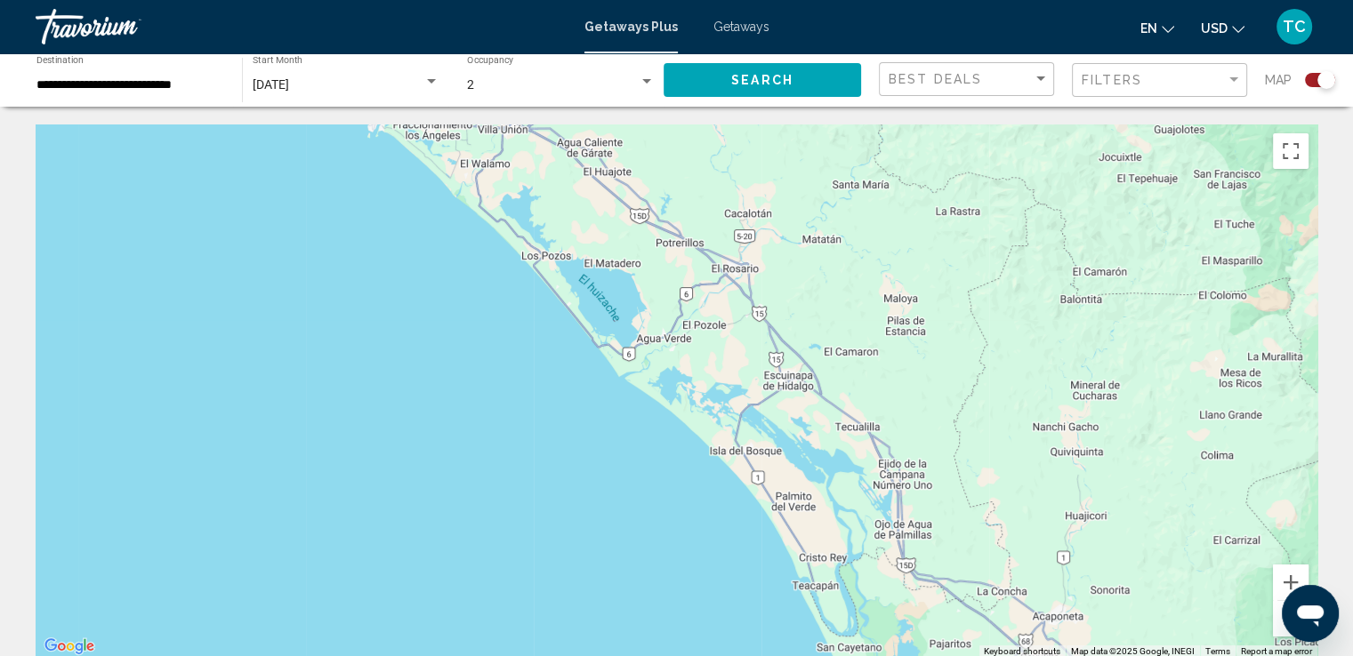
drag, startPoint x: 602, startPoint y: 326, endPoint x: 788, endPoint y: 570, distance: 306.5
click at [788, 570] on div "Main content" at bounding box center [677, 392] width 1282 height 534
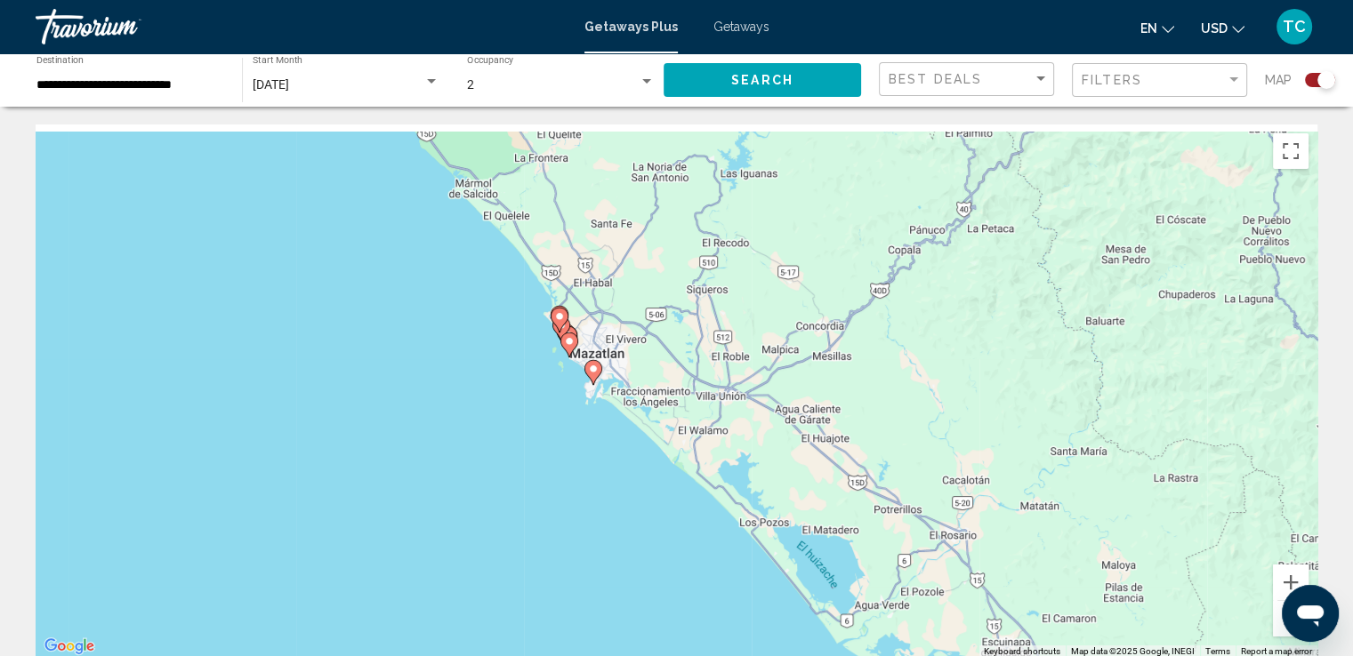
drag, startPoint x: 487, startPoint y: 279, endPoint x: 697, endPoint y: 542, distance: 336.0
click at [696, 543] on div "To activate drag with keyboard, press Alt + Enter. Once in keyboard drag state,…" at bounding box center [677, 392] width 1282 height 534
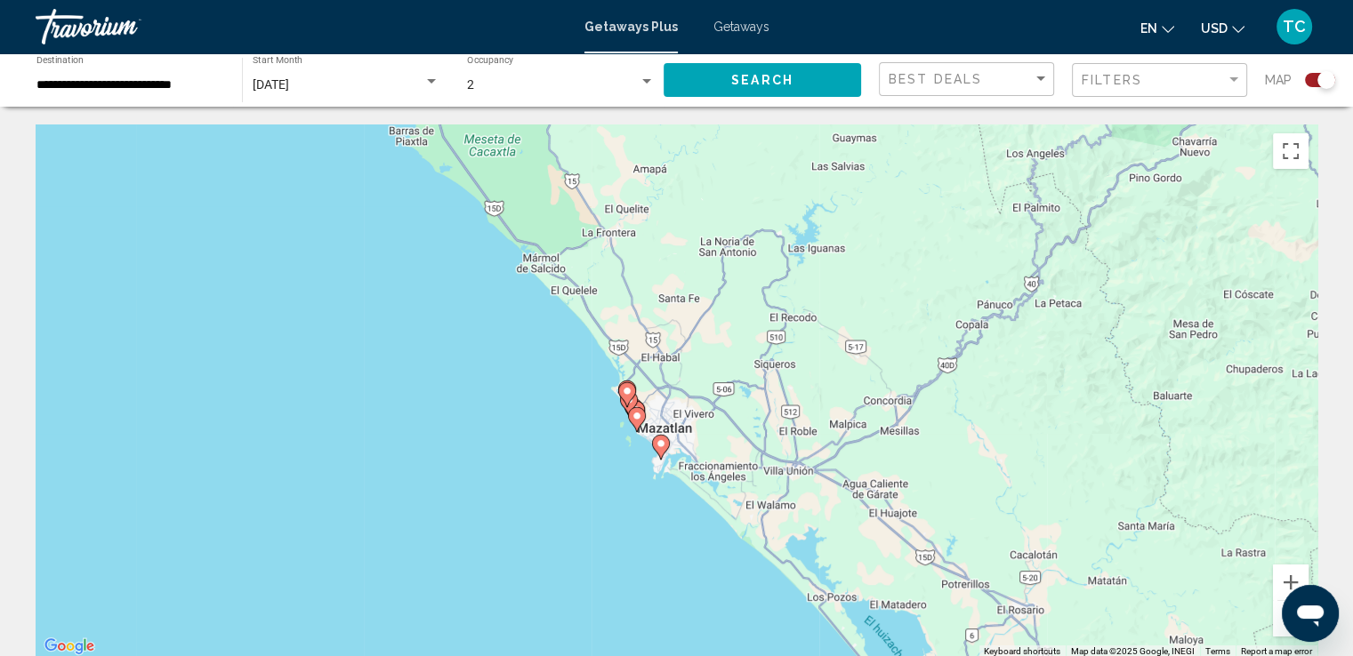
drag, startPoint x: 569, startPoint y: 380, endPoint x: 627, endPoint y: 467, distance: 104.6
click at [627, 467] on div "To activate drag with keyboard, press Alt + Enter. Once in keyboard drag state,…" at bounding box center [677, 392] width 1282 height 534
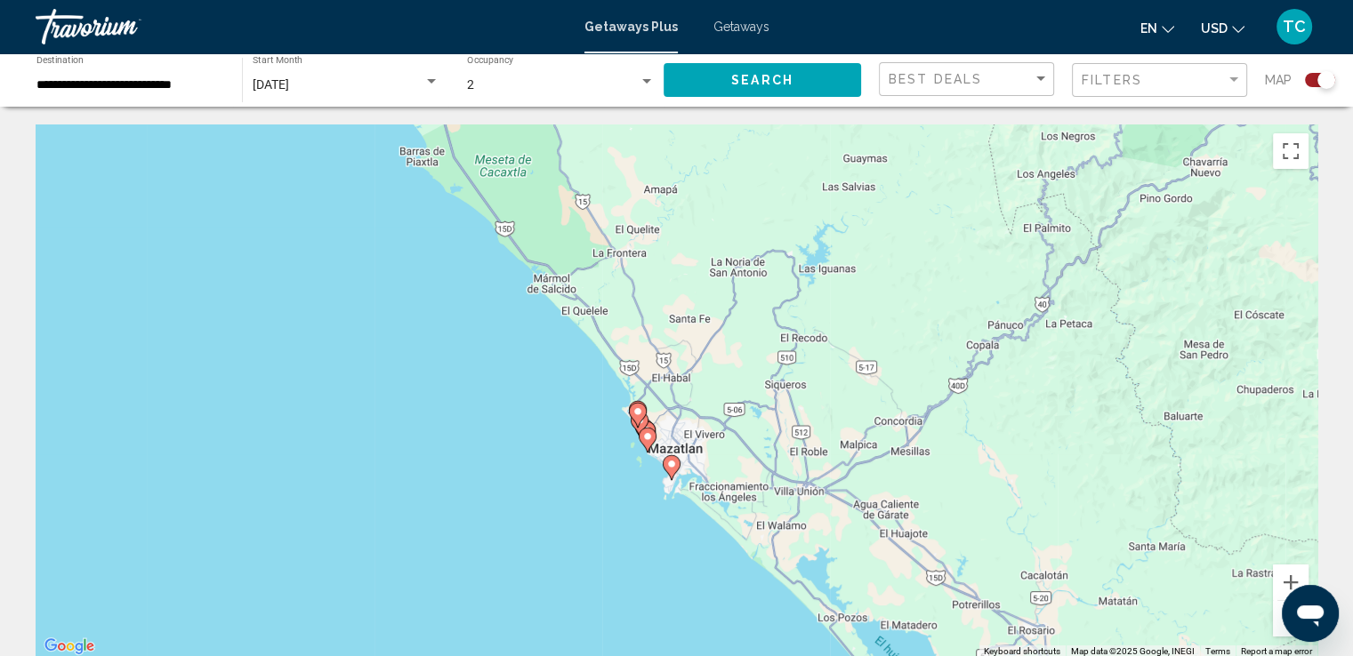
click at [595, 367] on div "To activate drag with keyboard, press Alt + Enter. Once in keyboard drag state,…" at bounding box center [677, 392] width 1282 height 534
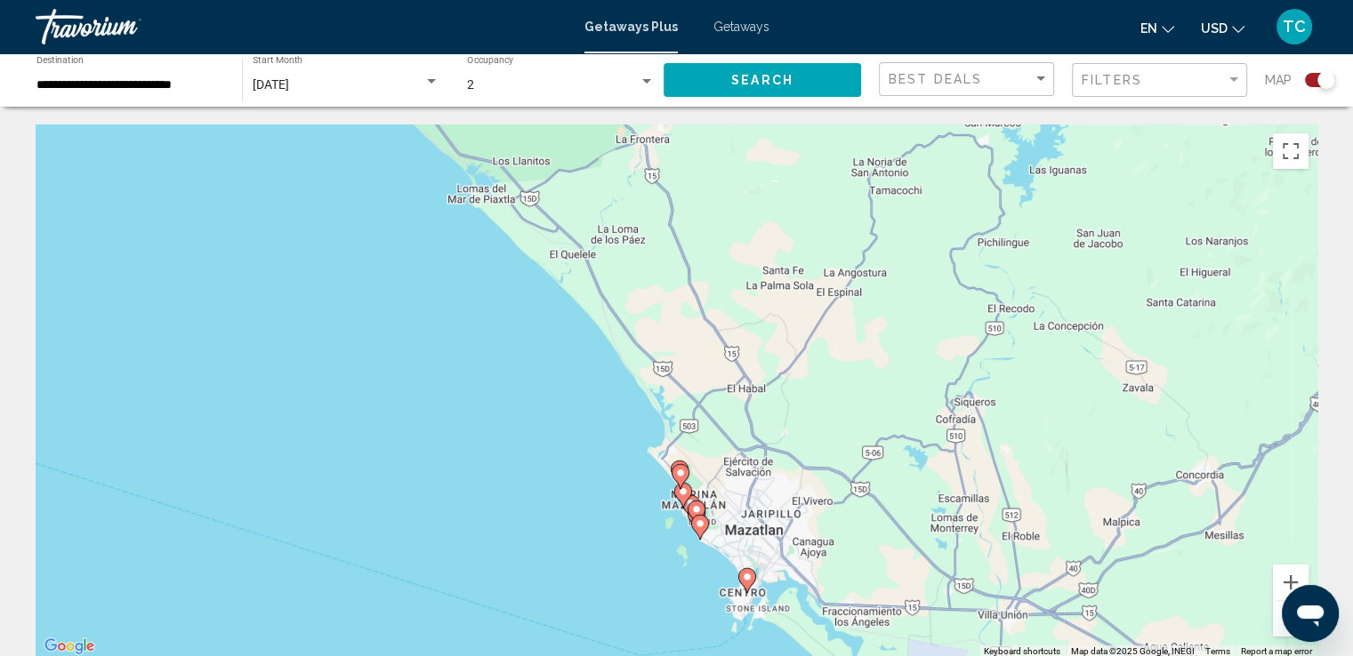
click at [644, 438] on div "To activate drag with keyboard, press Alt + Enter. Once in keyboard drag state,…" at bounding box center [677, 392] width 1282 height 534
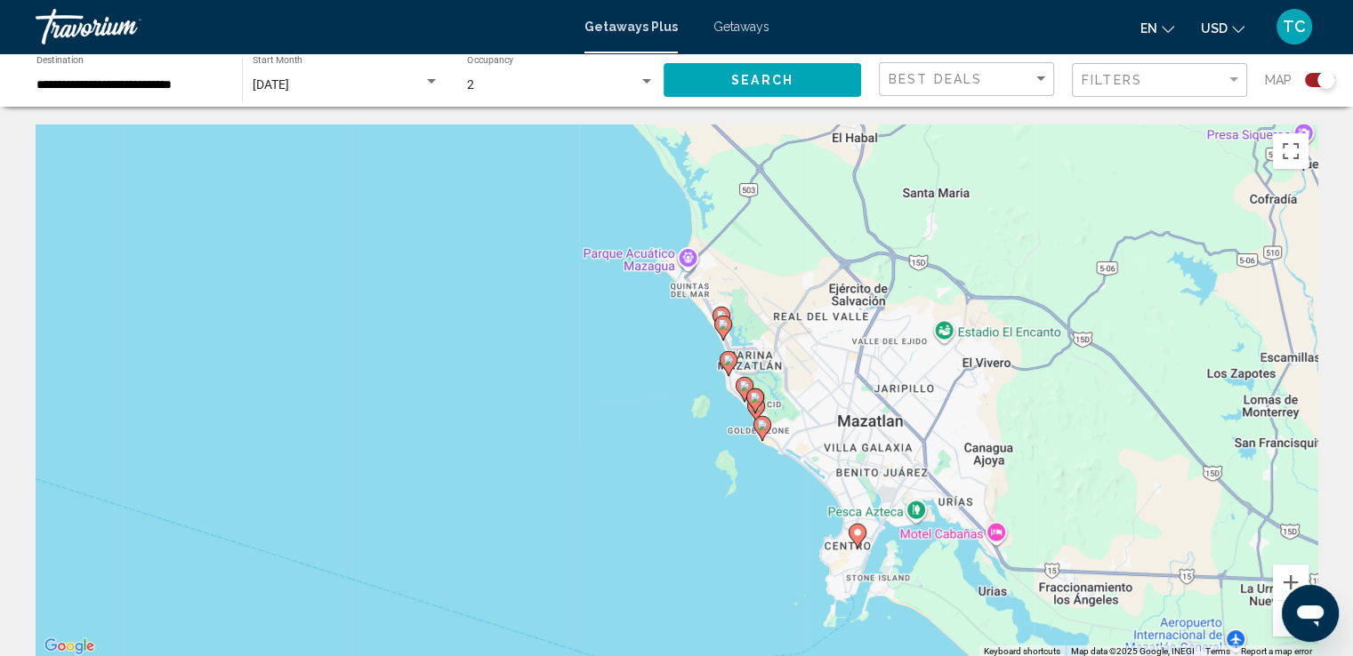
drag, startPoint x: 648, startPoint y: 520, endPoint x: 655, endPoint y: 316, distance: 204.7
click at [655, 316] on div "To activate drag with keyboard, press Alt + Enter. Once in keyboard drag state,…" at bounding box center [677, 392] width 1282 height 534
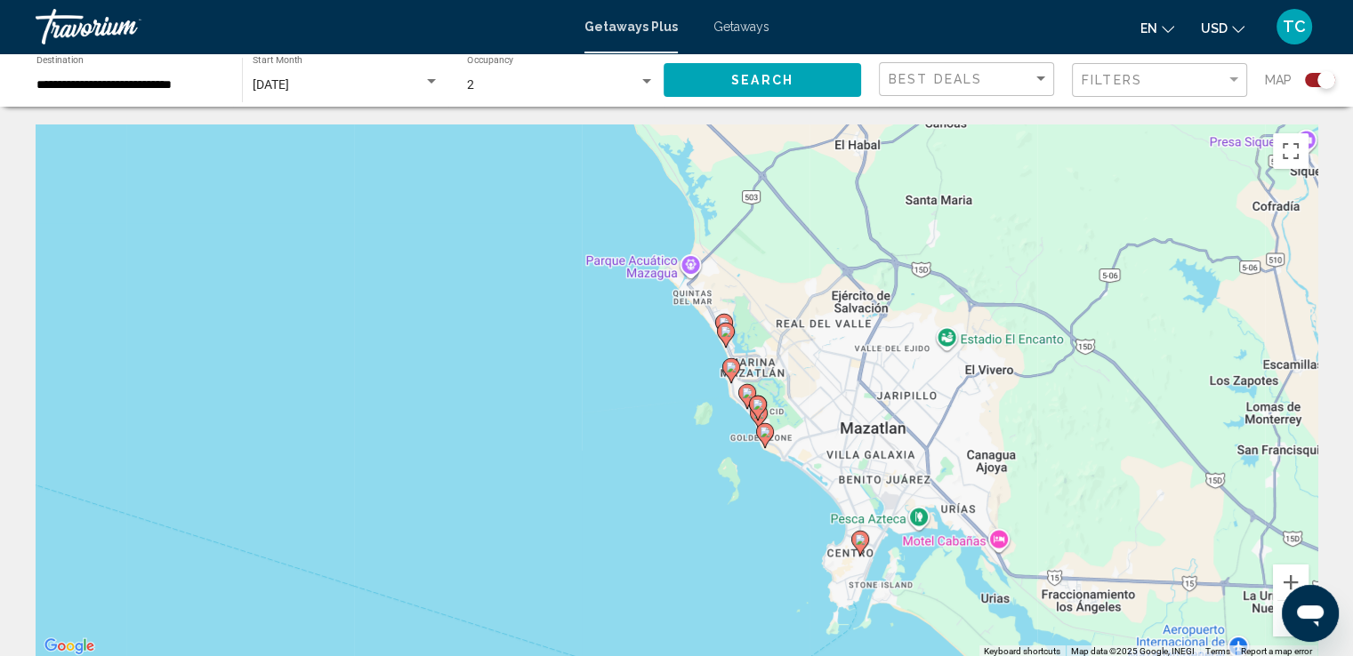
drag, startPoint x: 616, startPoint y: 382, endPoint x: 699, endPoint y: 589, distance: 223.2
click at [694, 584] on div "To activate drag with keyboard, press Alt + Enter. Once in keyboard drag state,…" at bounding box center [677, 392] width 1282 height 534
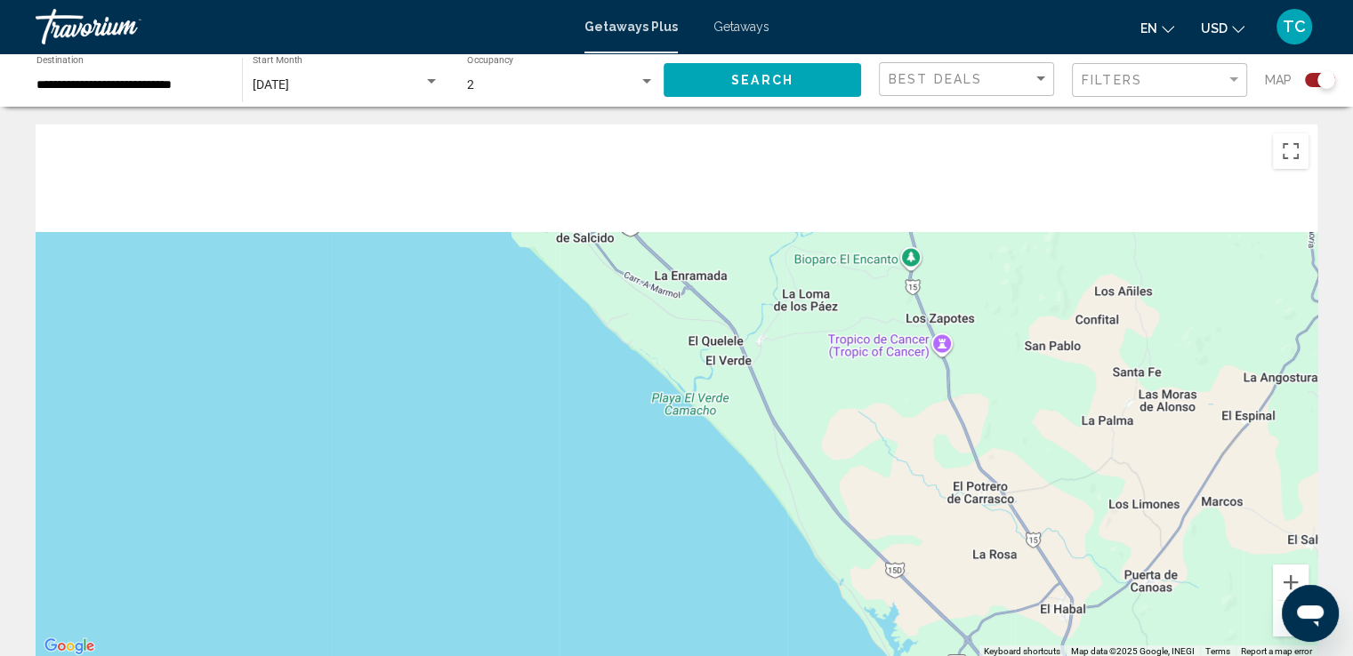
drag, startPoint x: 637, startPoint y: 488, endPoint x: 761, endPoint y: 647, distance: 200.9
click at [752, 638] on div "To activate drag with keyboard, press Alt + Enter. Once in keyboard drag state,…" at bounding box center [677, 392] width 1282 height 534
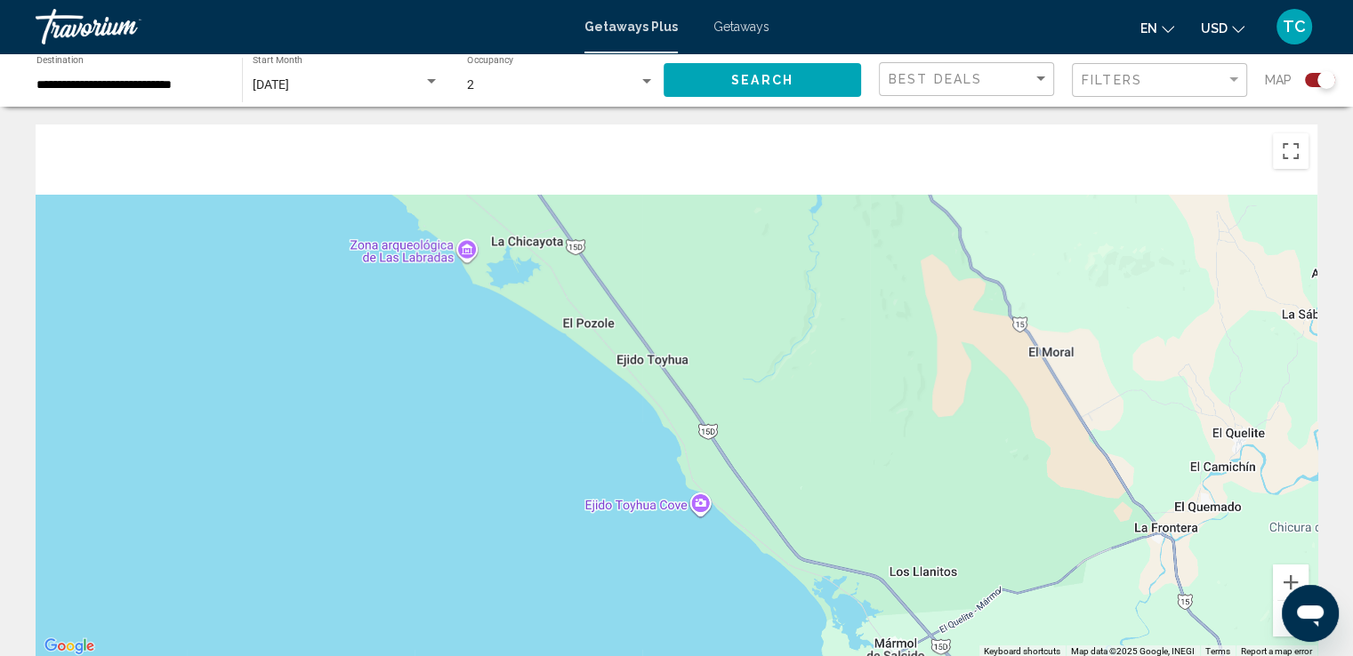
drag, startPoint x: 576, startPoint y: 416, endPoint x: 718, endPoint y: 607, distance: 237.1
click at [716, 606] on div "Main content" at bounding box center [677, 392] width 1282 height 534
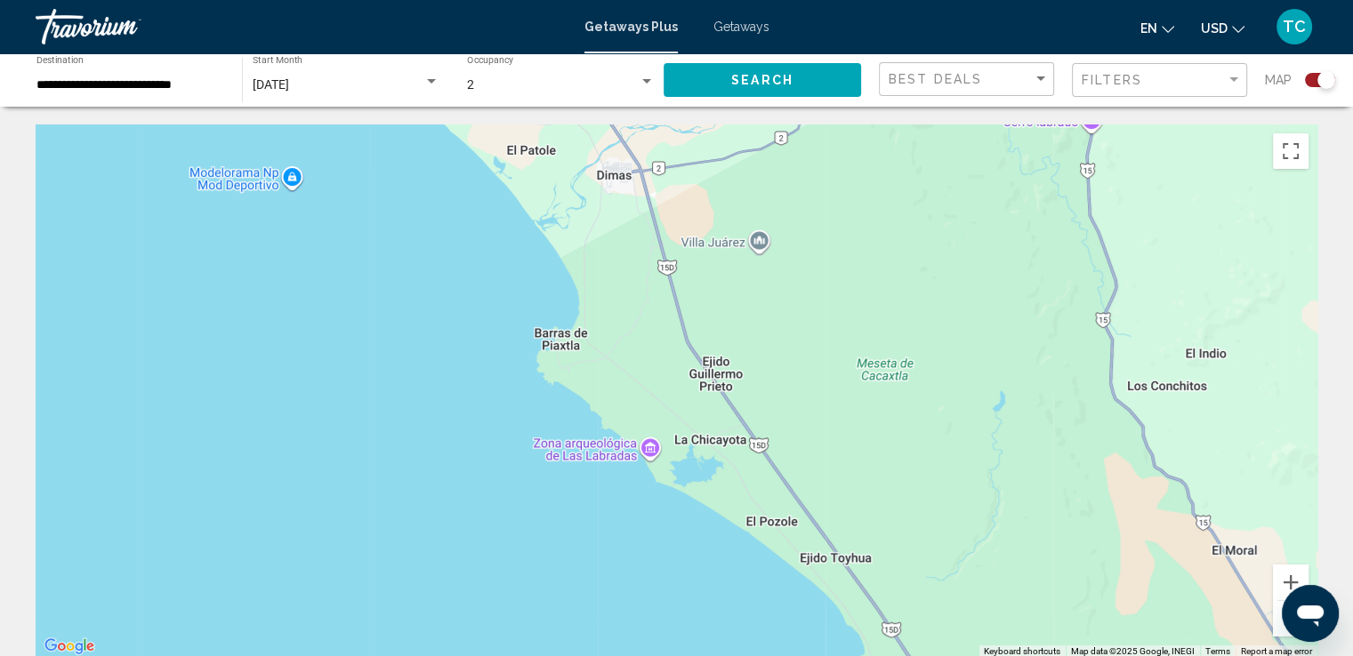
drag, startPoint x: 513, startPoint y: 349, endPoint x: 638, endPoint y: 634, distance: 311.5
click at [633, 629] on div "Main content" at bounding box center [677, 392] width 1282 height 534
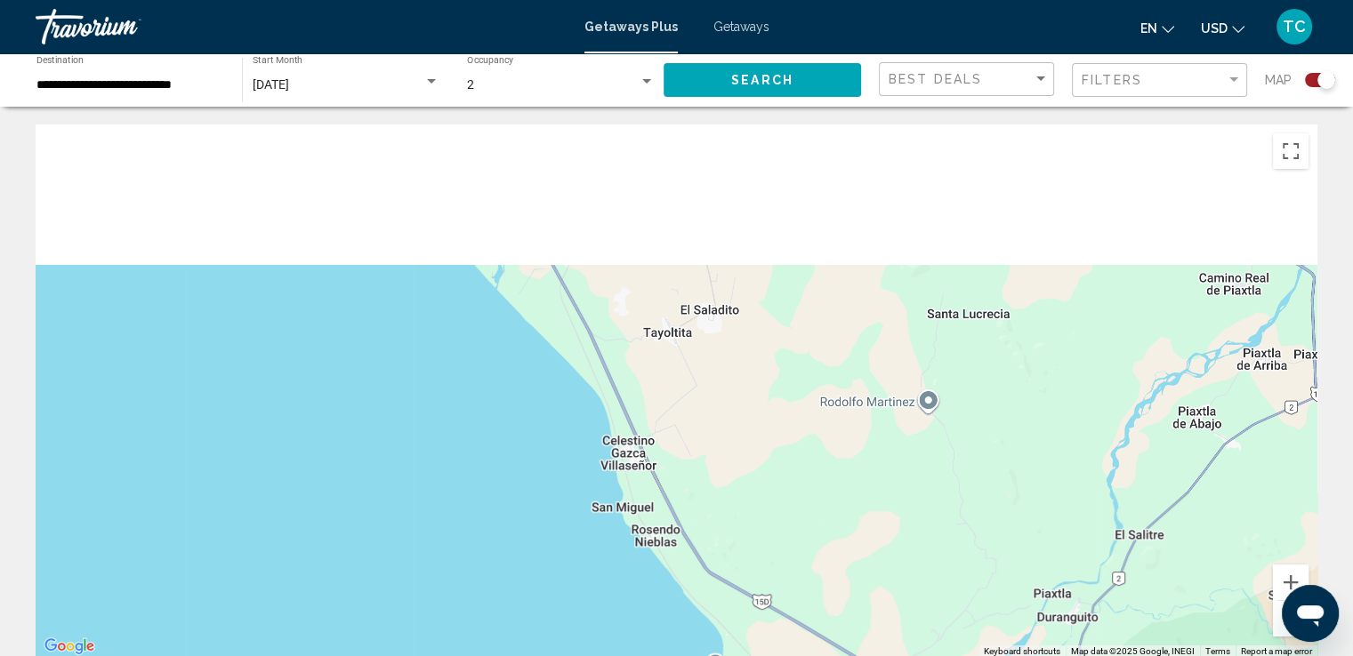
drag, startPoint x: 541, startPoint y: 449, endPoint x: 678, endPoint y: 690, distance: 277.3
click at [678, 656] on html "**********" at bounding box center [676, 328] width 1353 height 656
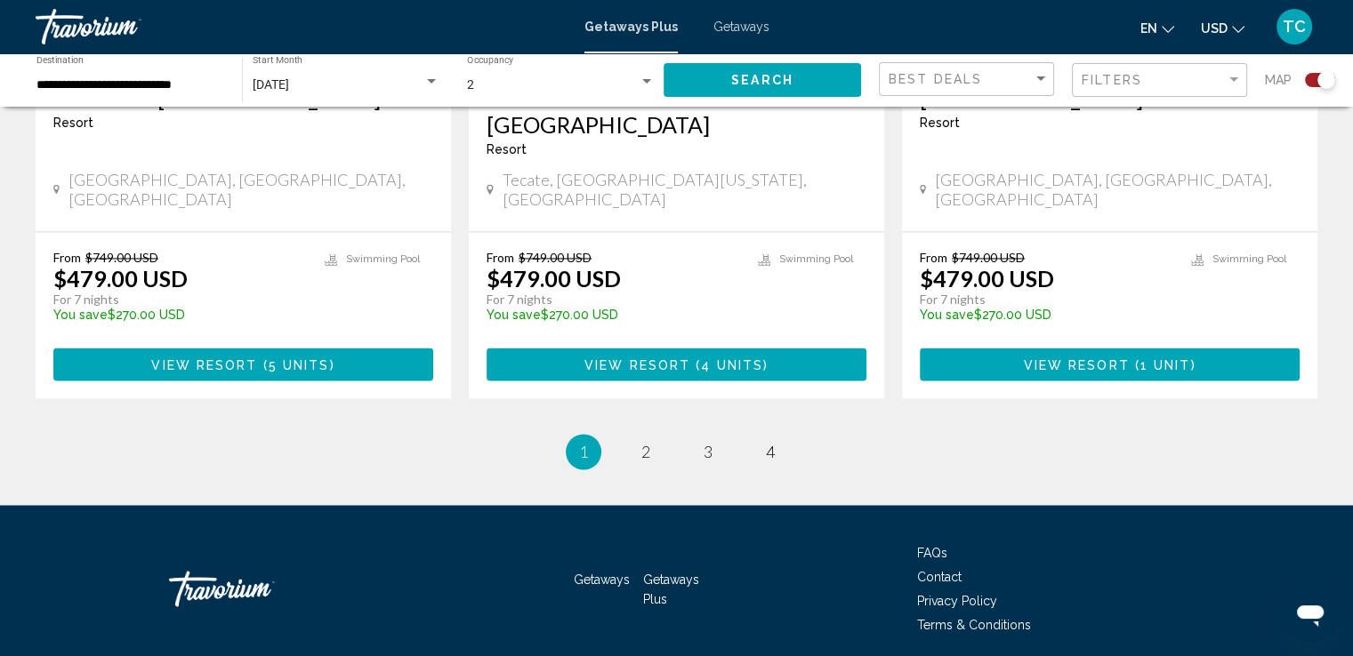
scroll to position [2873, 0]
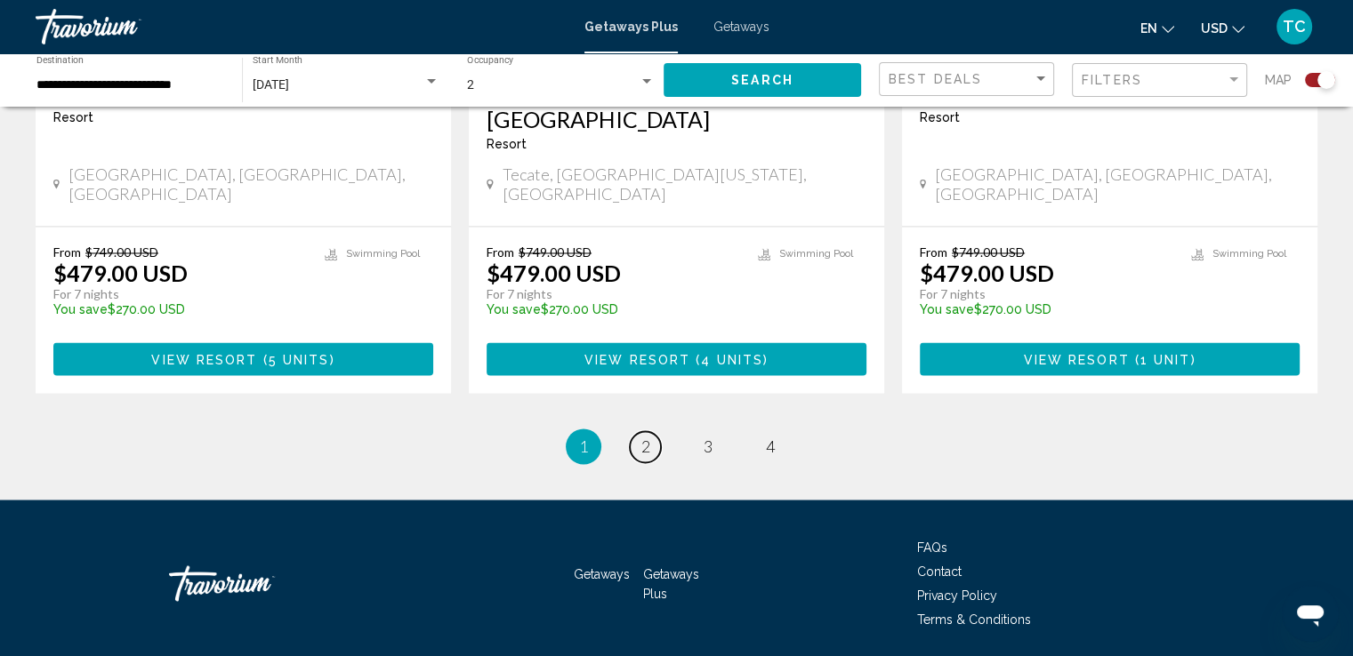
click at [648, 437] on span "2" at bounding box center [645, 447] width 9 height 20
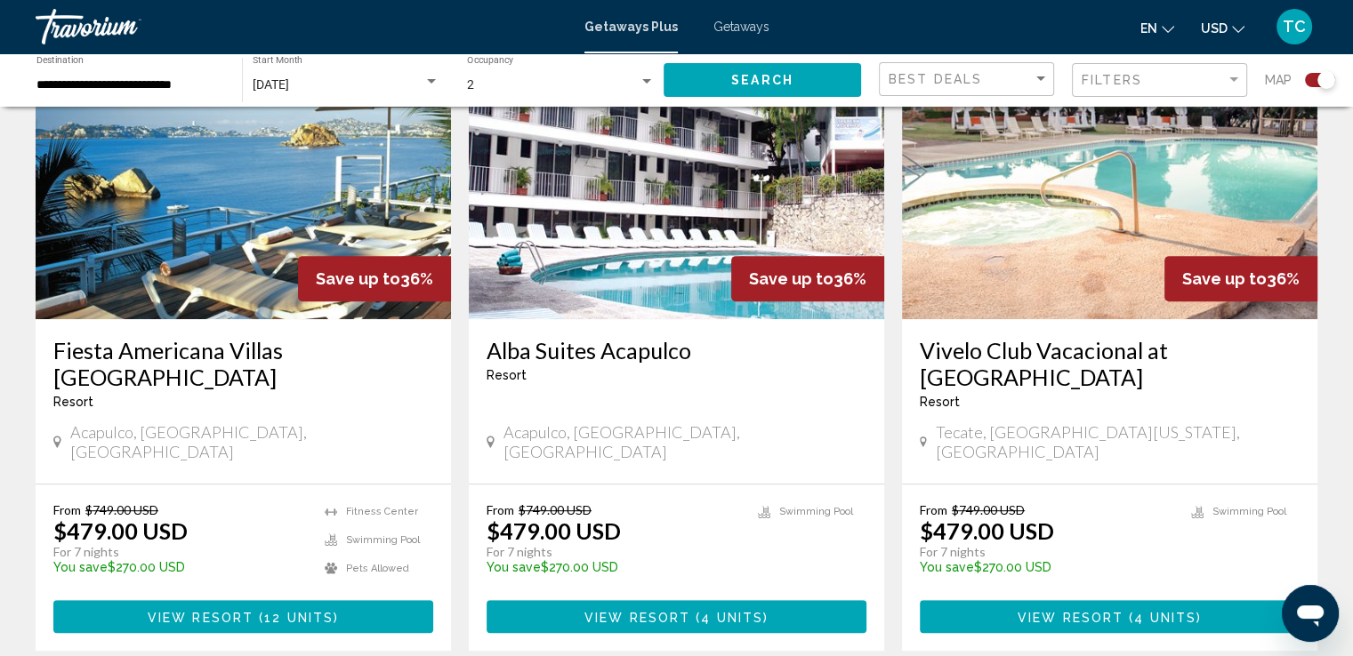
scroll to position [712, 0]
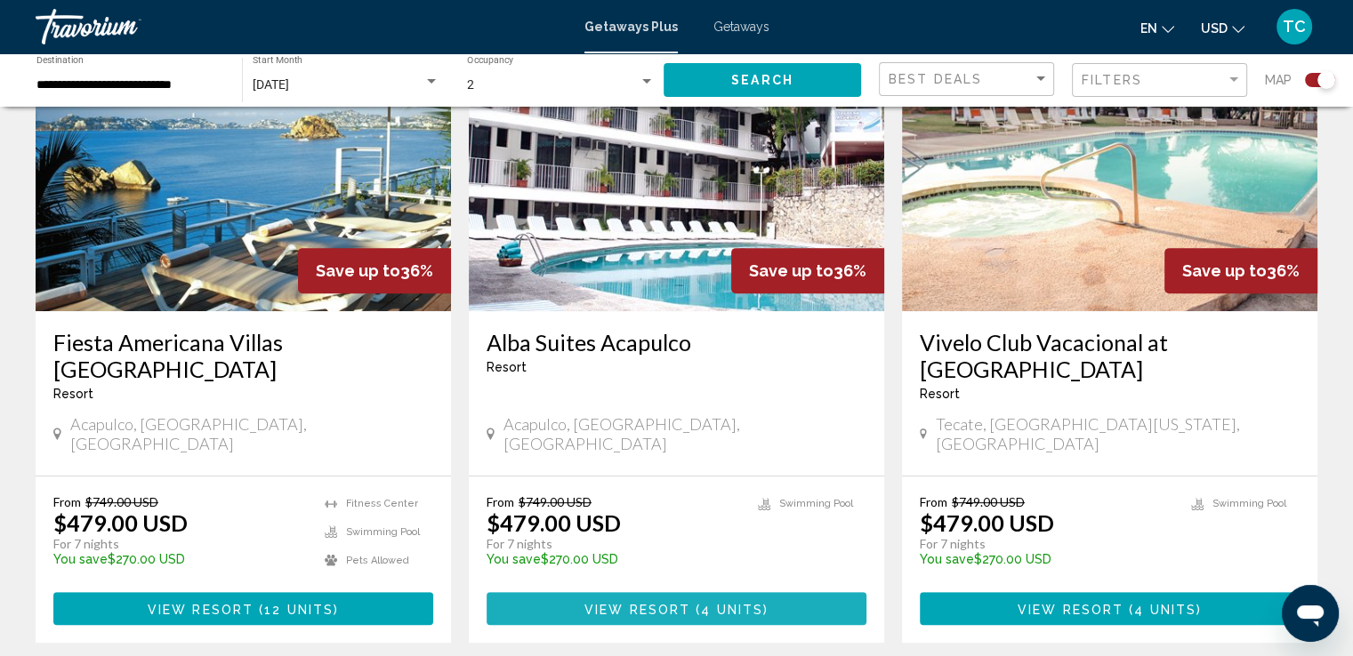
click at [654, 602] on span "View Resort" at bounding box center [637, 609] width 106 height 14
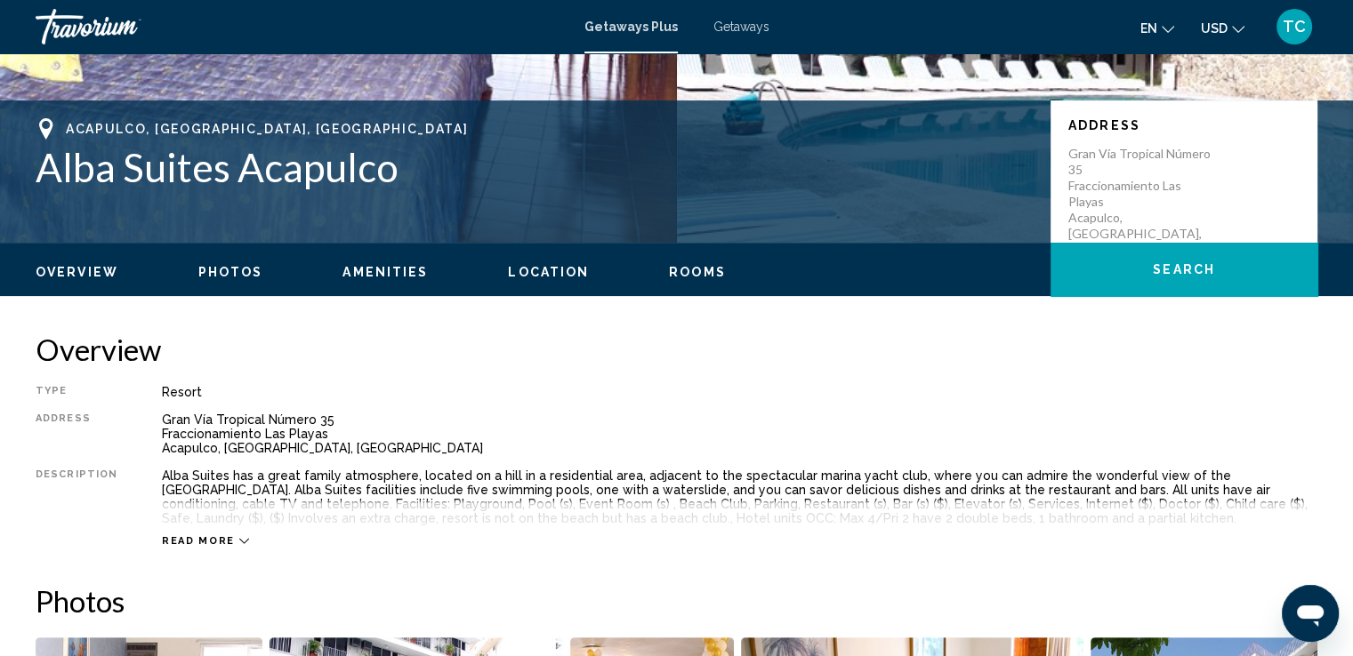
scroll to position [356, 0]
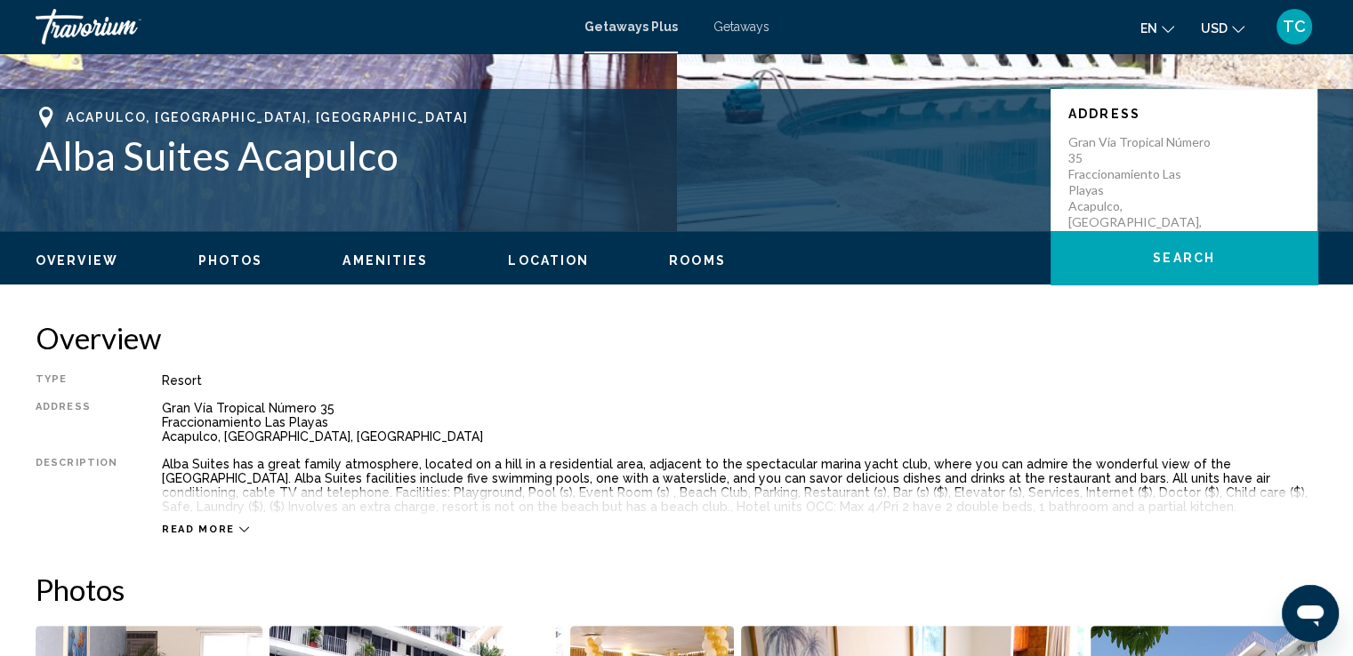
click at [239, 530] on icon "Main content" at bounding box center [244, 530] width 10 height 10
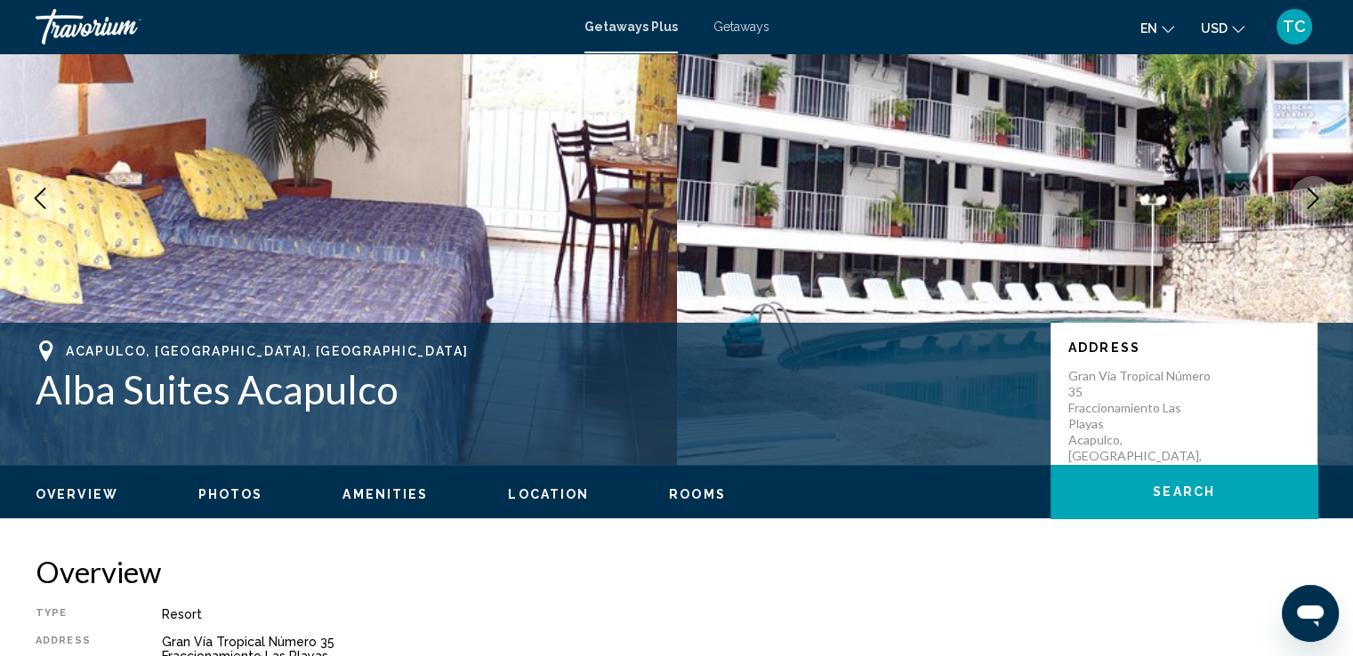
scroll to position [0, 0]
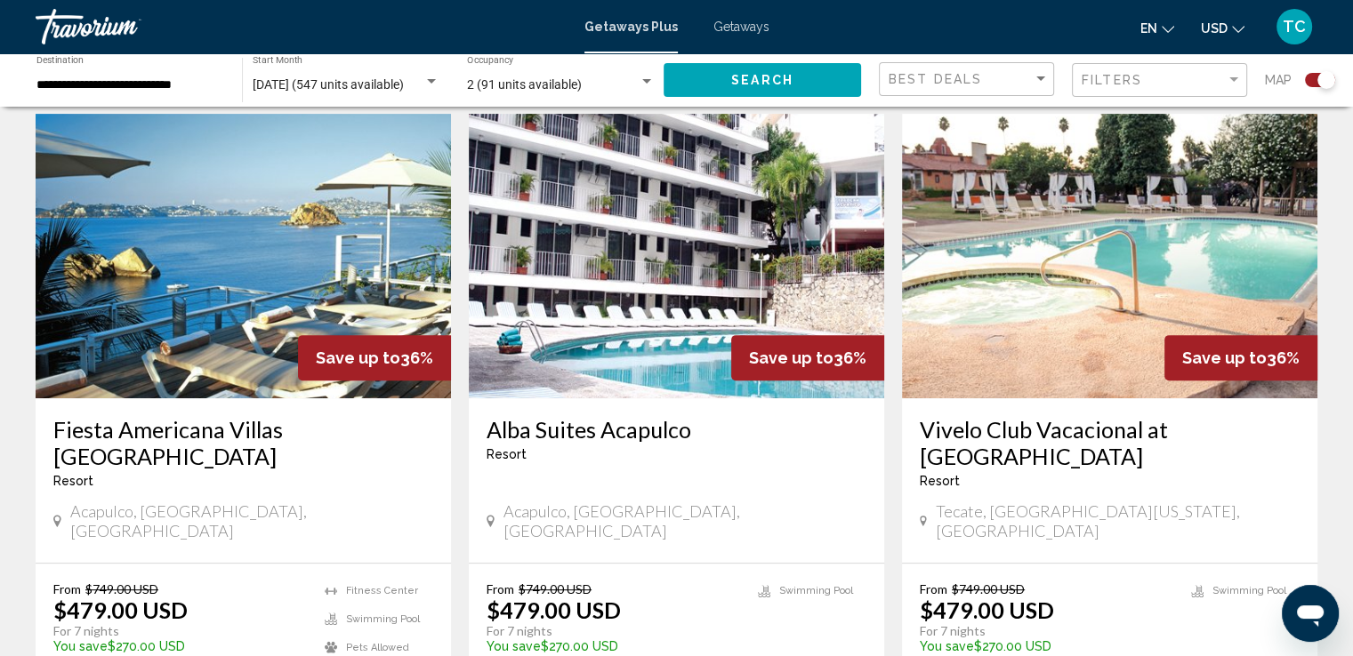
scroll to position [623, 0]
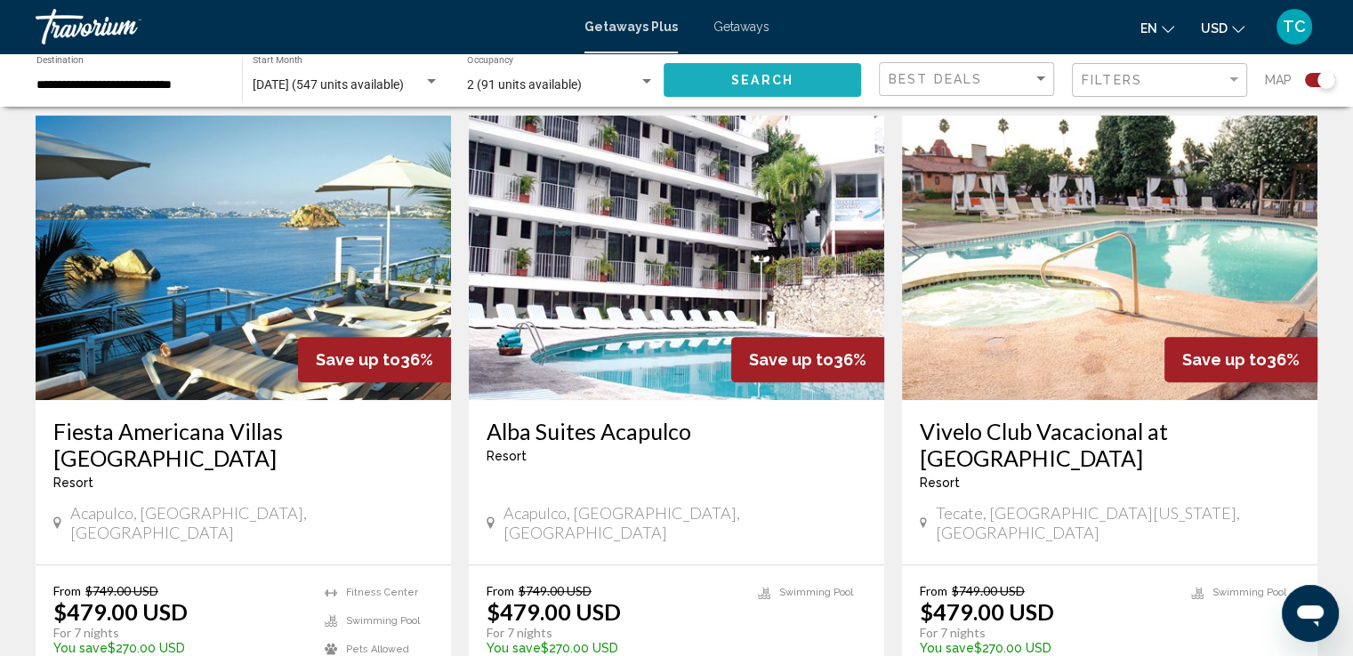
click at [781, 81] on span "Search" at bounding box center [762, 81] width 62 height 14
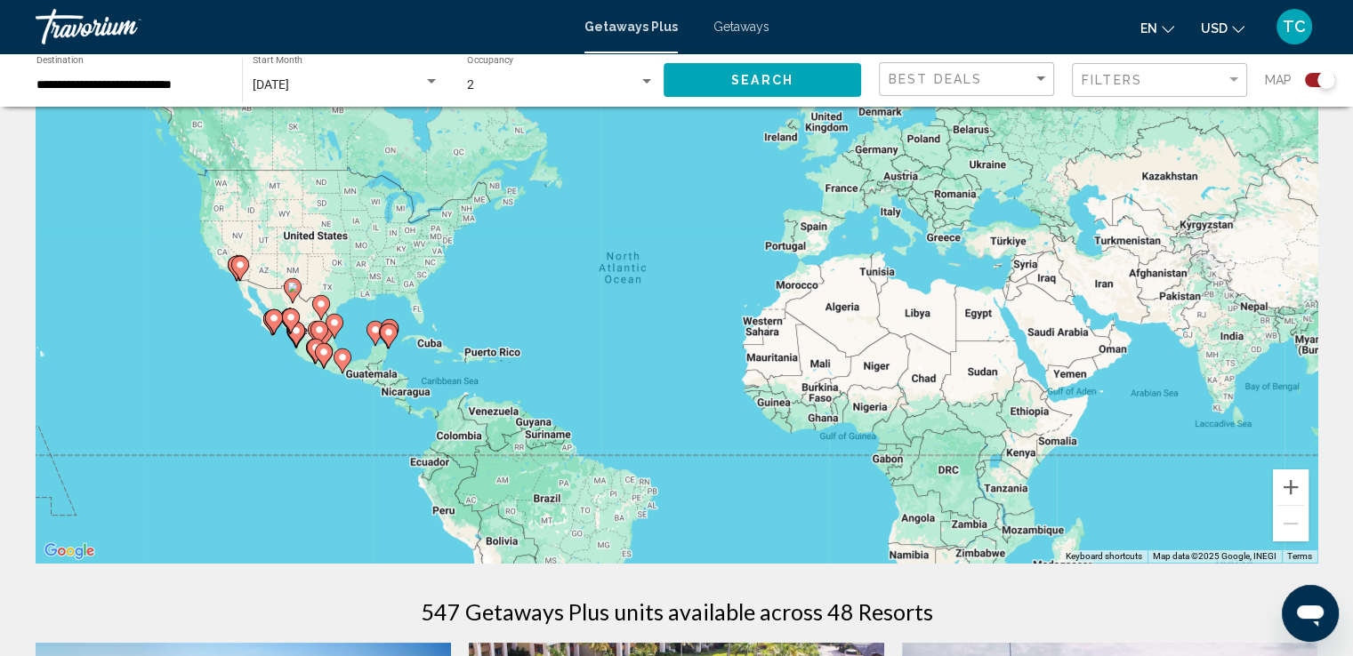
scroll to position [0, 0]
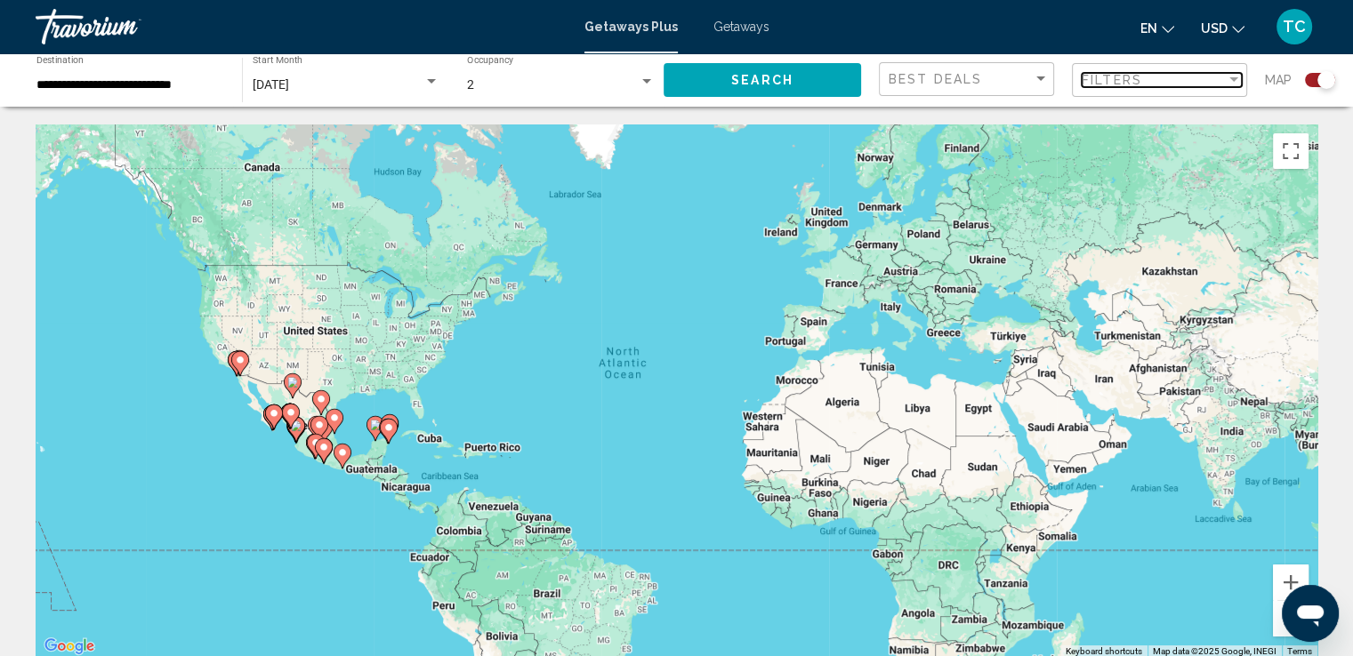
click at [1107, 82] on span "Filters" at bounding box center [1112, 80] width 60 height 14
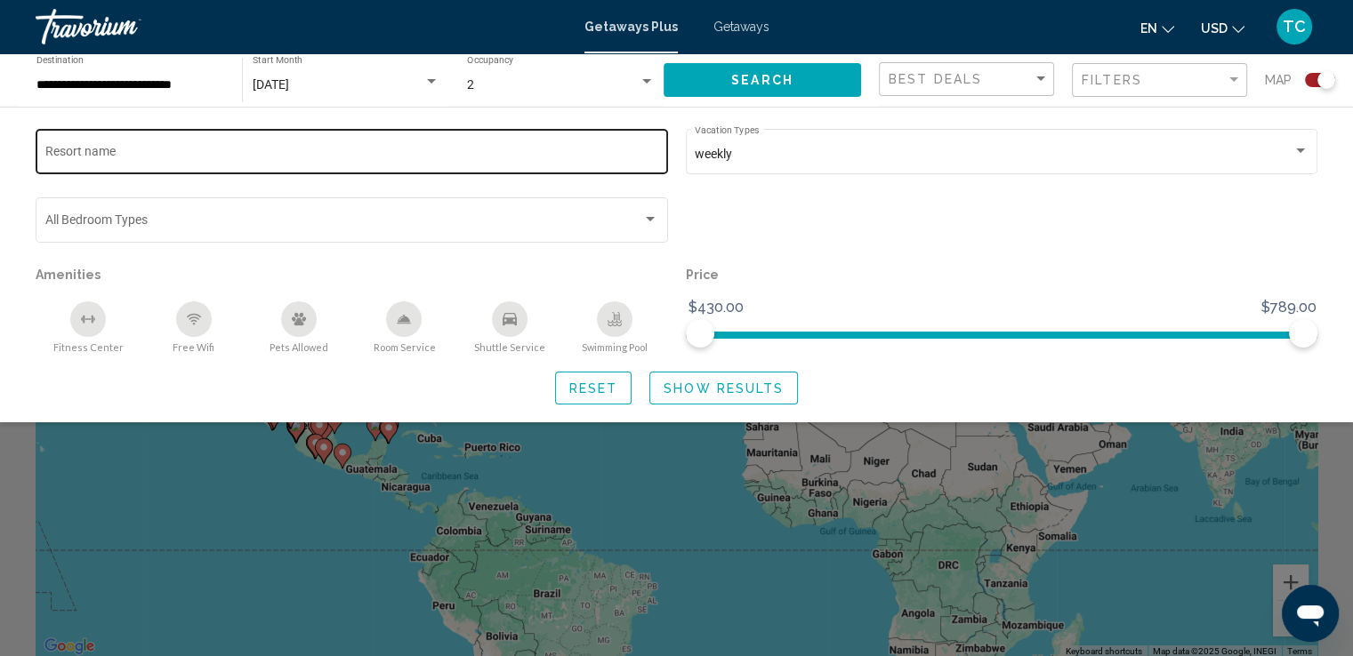
click at [206, 144] on div "Resort name" at bounding box center [352, 149] width 614 height 49
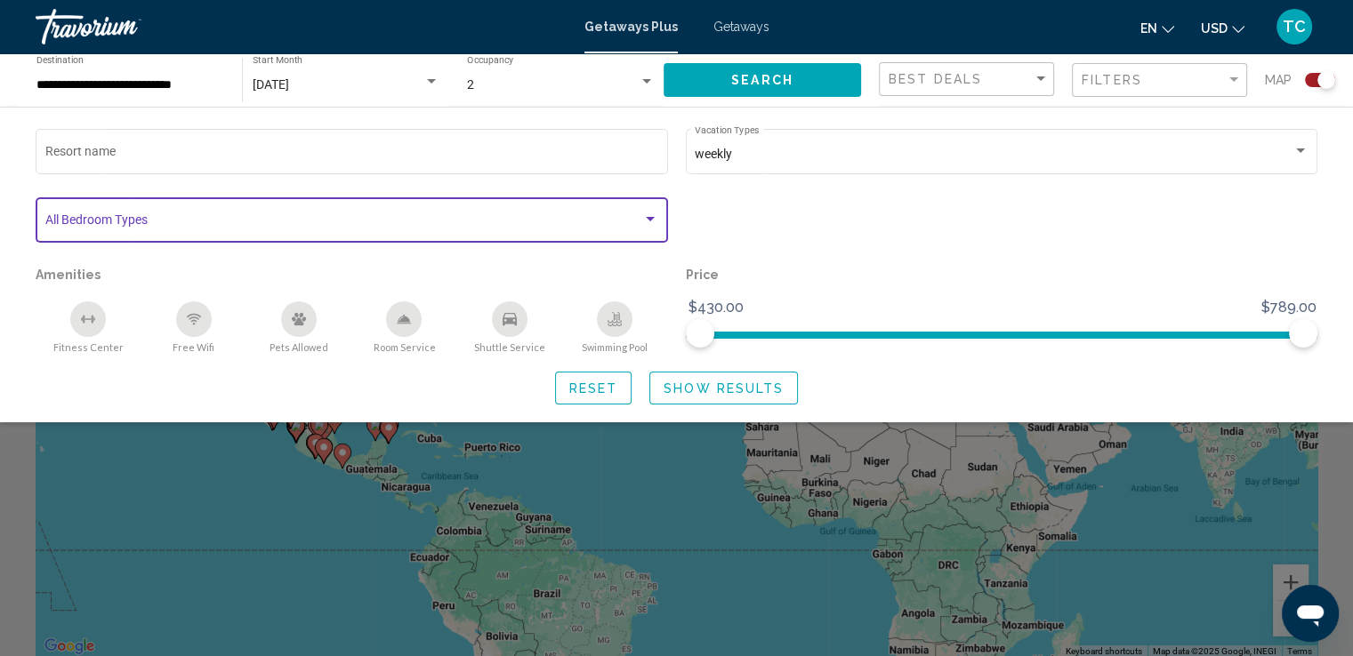
click at [206, 229] on span "Search widget" at bounding box center [344, 223] width 598 height 14
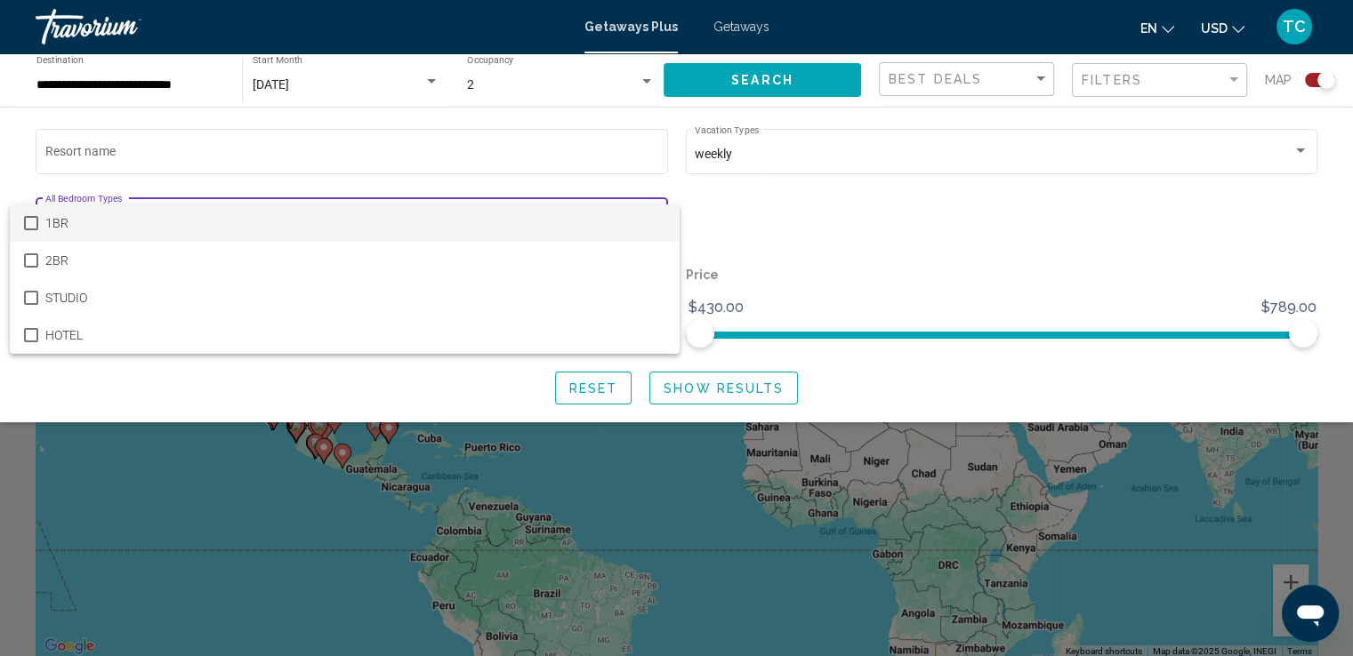
click at [358, 147] on div at bounding box center [676, 328] width 1353 height 656
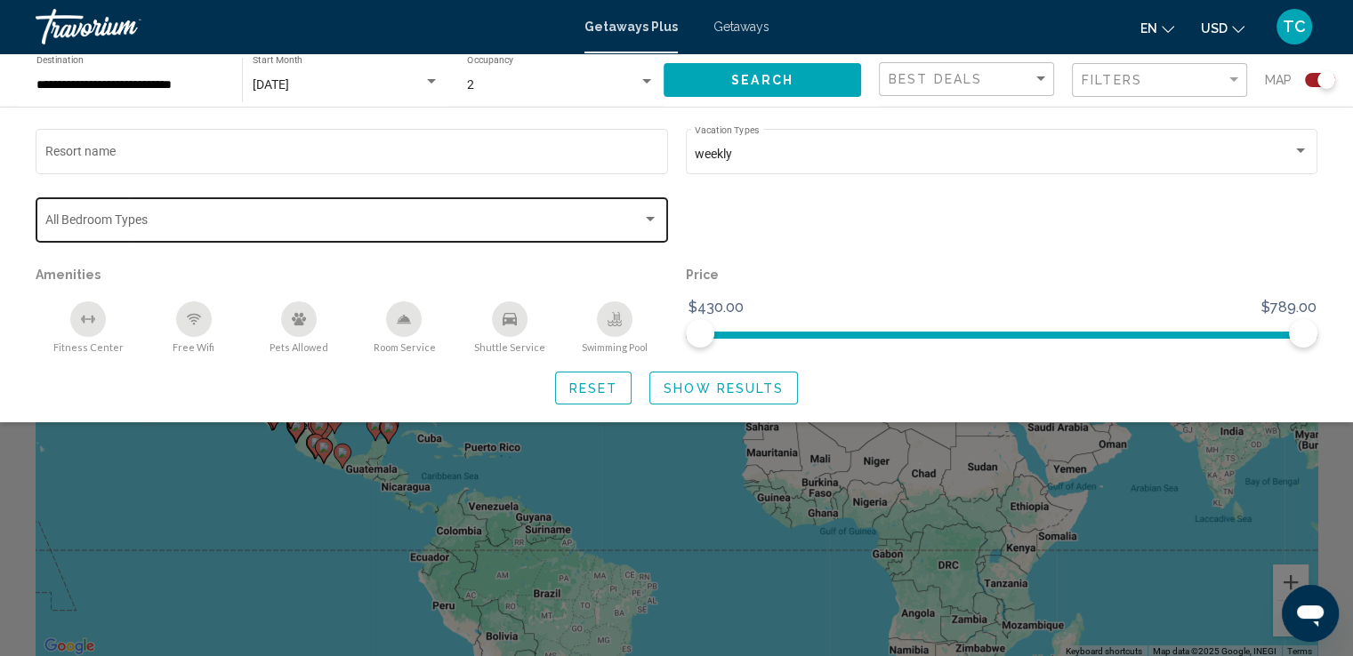
click at [297, 208] on div "Bedroom Types All Bedroom Types" at bounding box center [352, 218] width 614 height 49
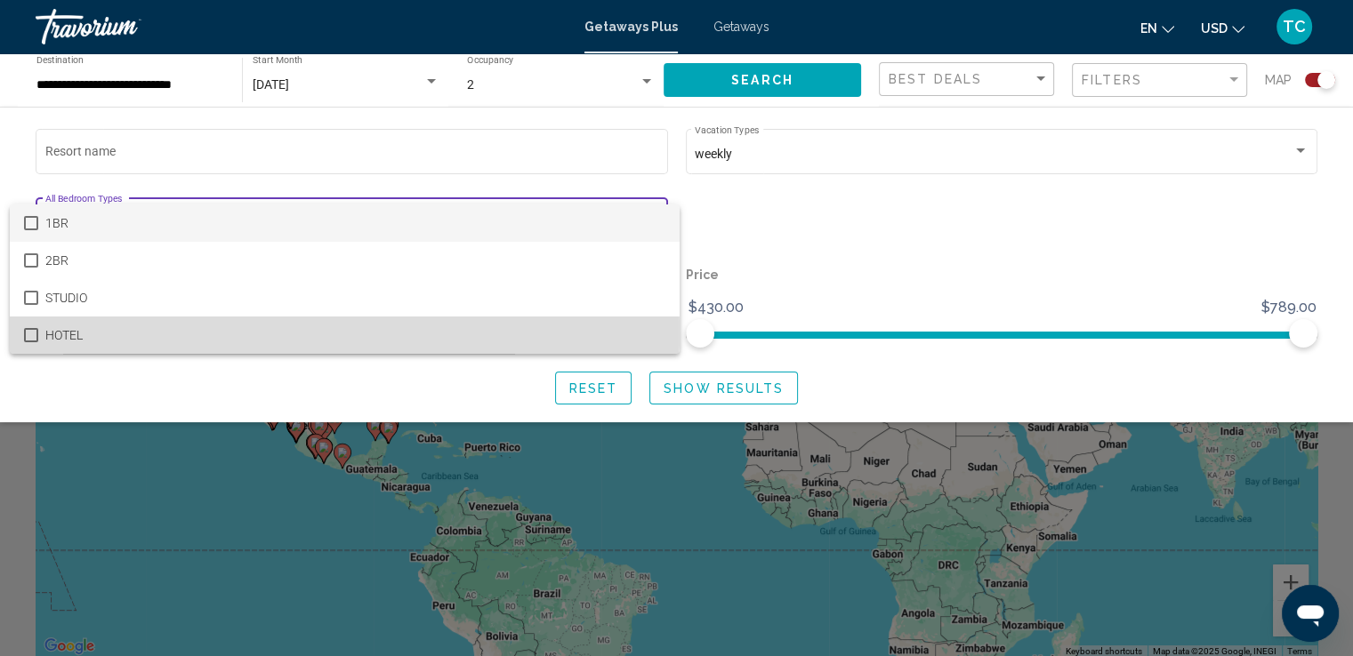
click at [32, 329] on mat-pseudo-checkbox at bounding box center [31, 335] width 14 height 14
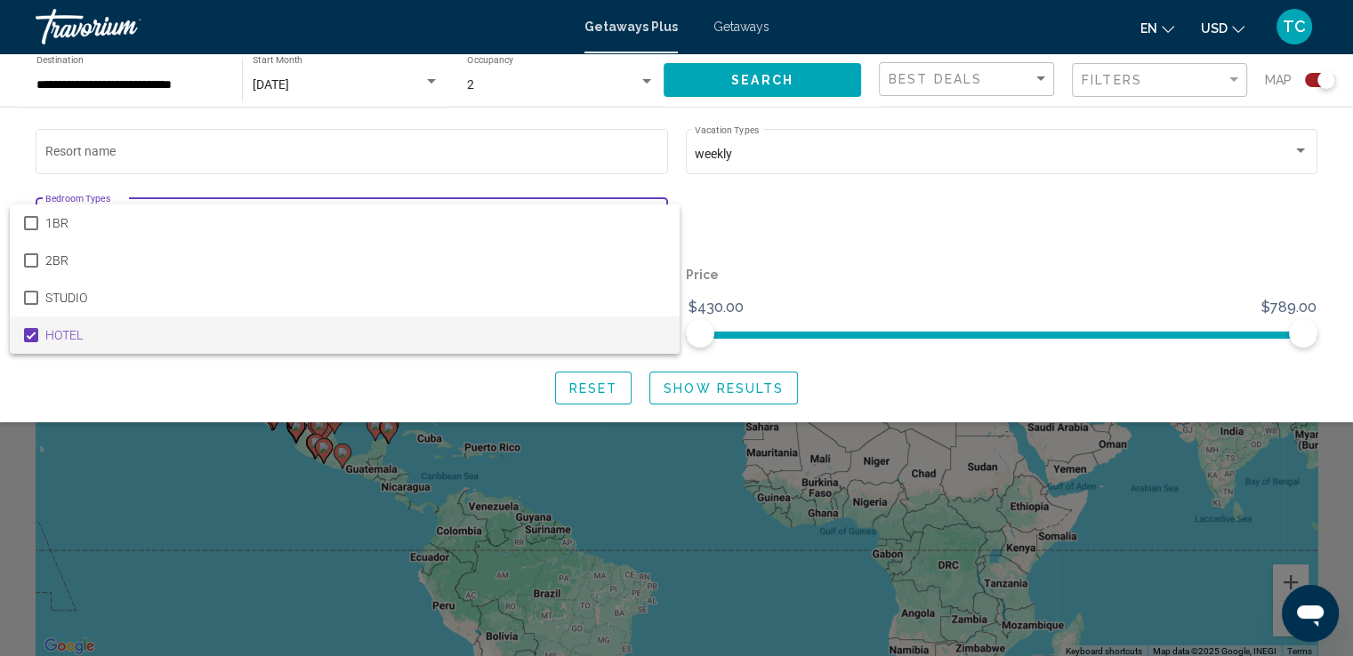
click at [704, 386] on div at bounding box center [676, 328] width 1353 height 656
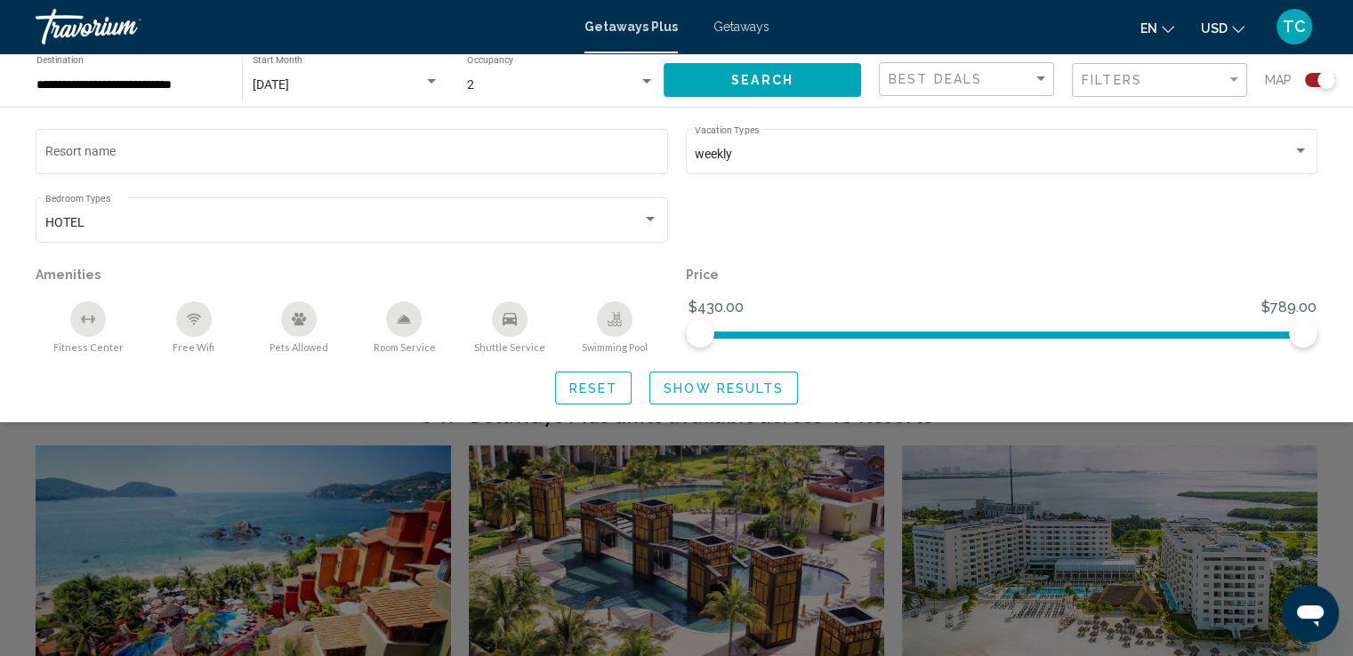
scroll to position [267, 0]
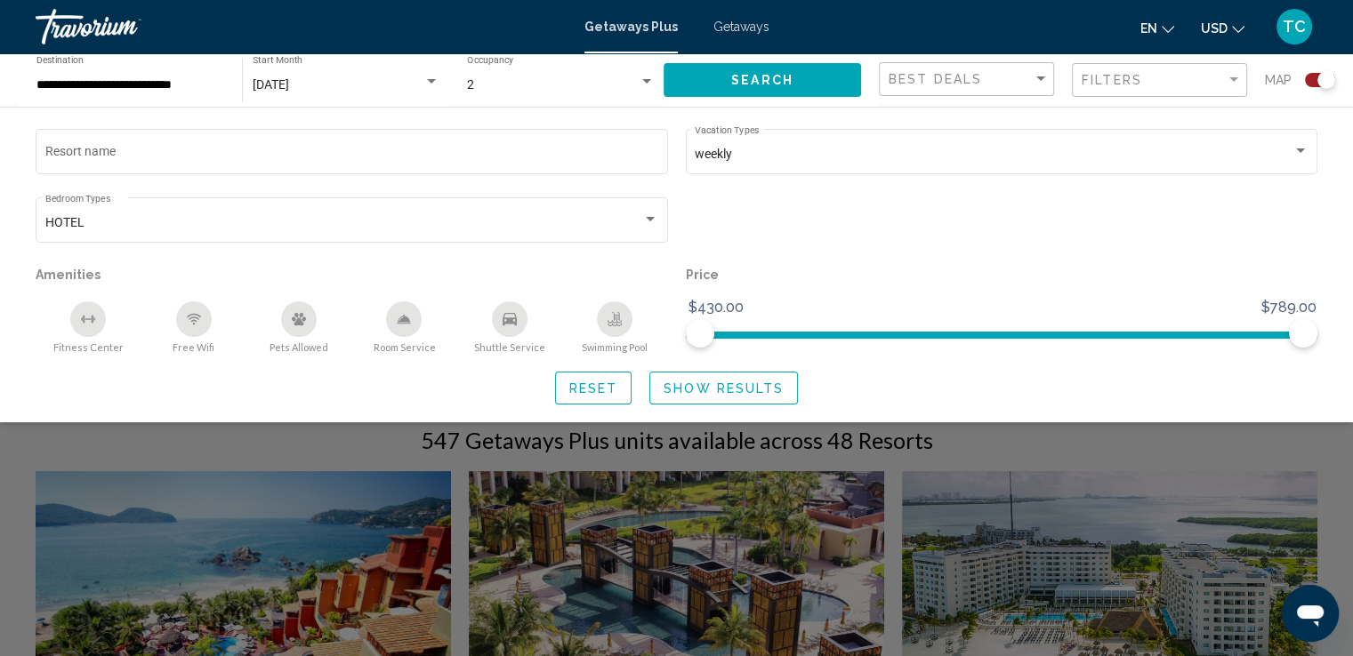
click at [902, 247] on div "Search widget" at bounding box center [1002, 228] width 650 height 68
click at [866, 481] on div "Search widget" at bounding box center [676, 462] width 1353 height 390
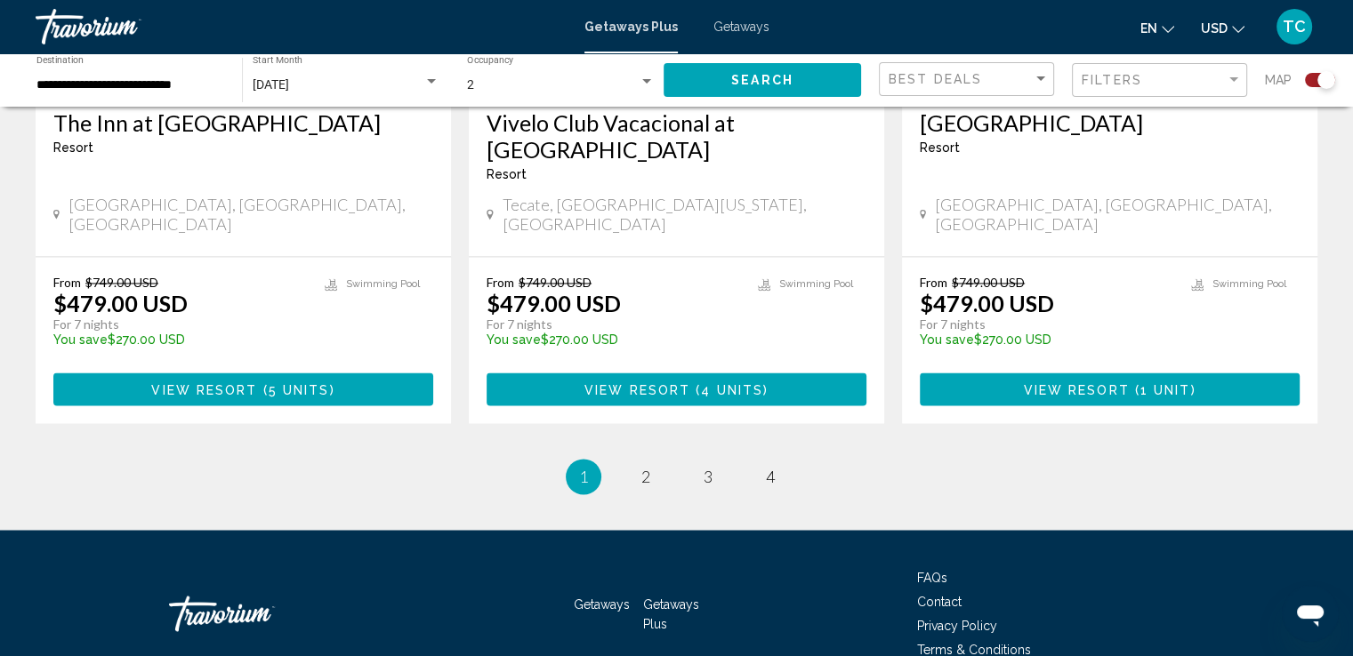
scroll to position [2873, 0]
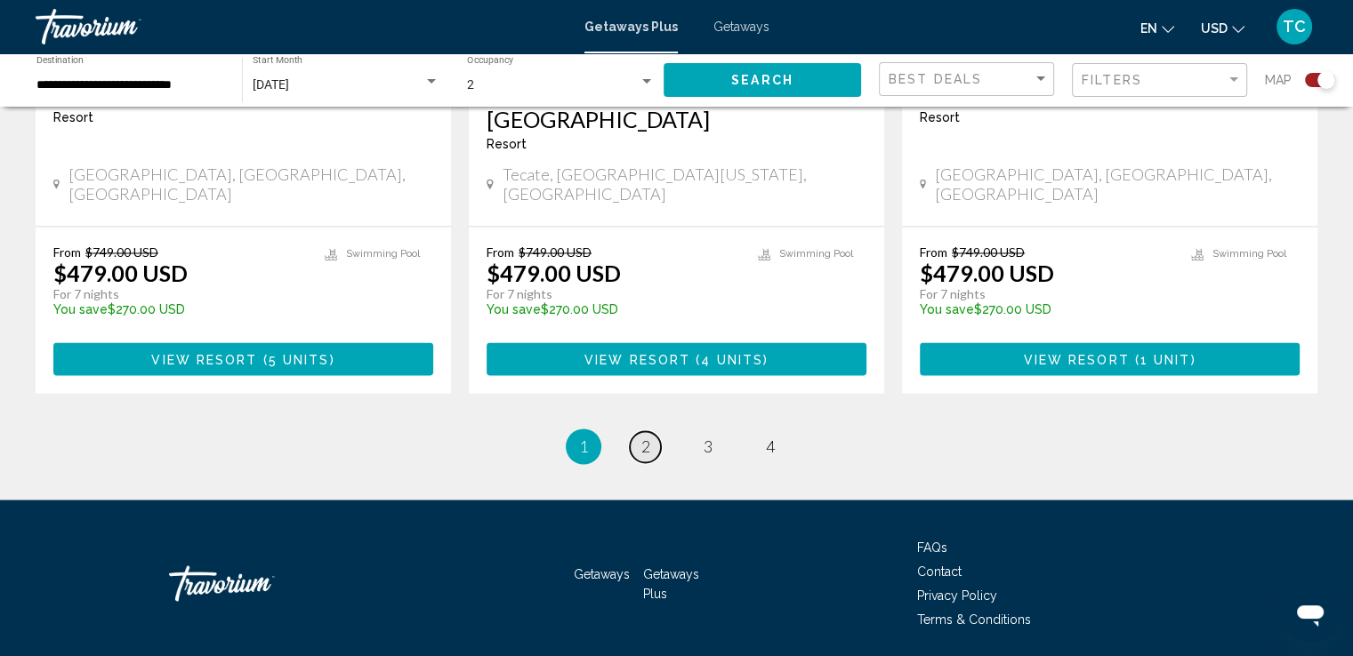
click at [651, 431] on link "page 2" at bounding box center [645, 446] width 31 height 31
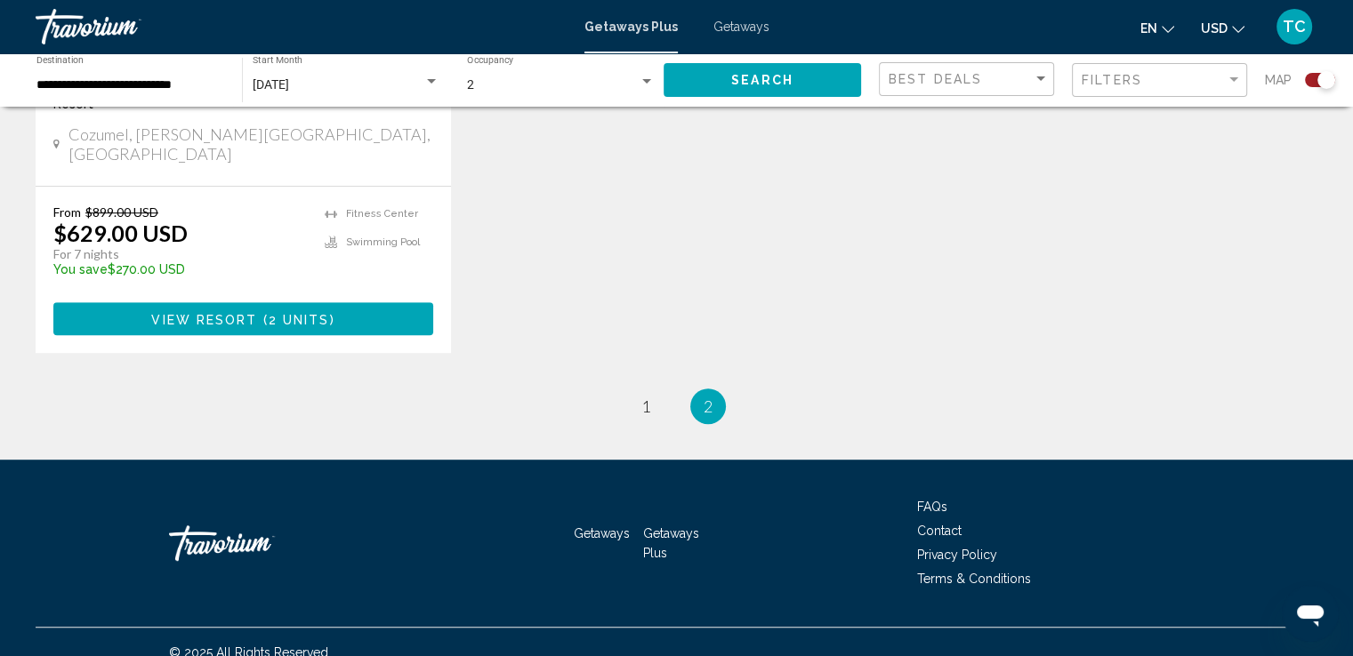
scroll to position [976, 0]
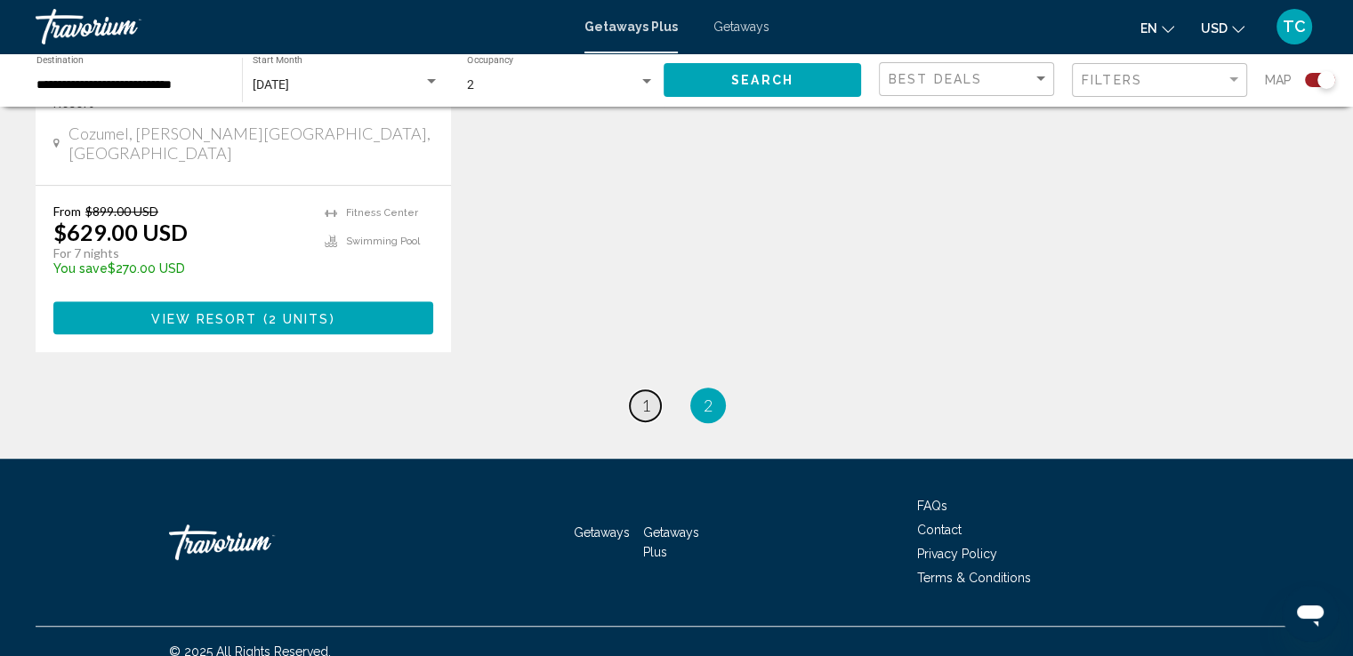
click at [646, 396] on span "1" at bounding box center [645, 406] width 9 height 20
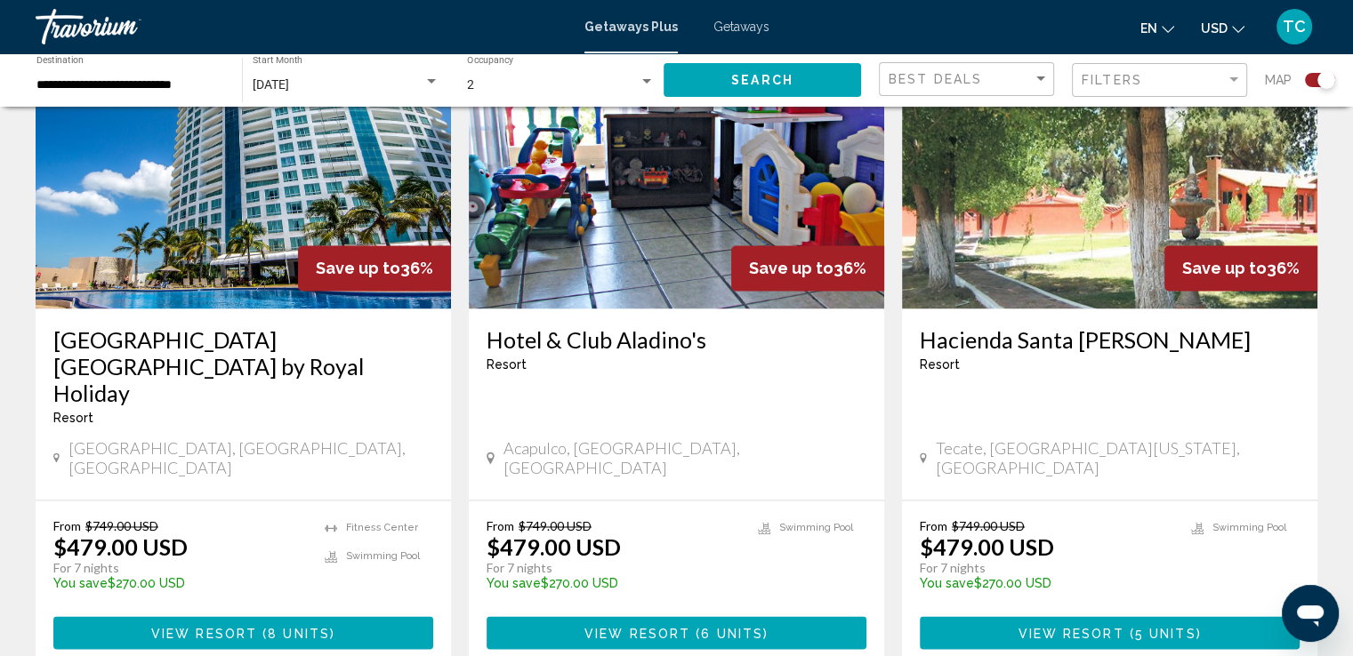
scroll to position [2746, 0]
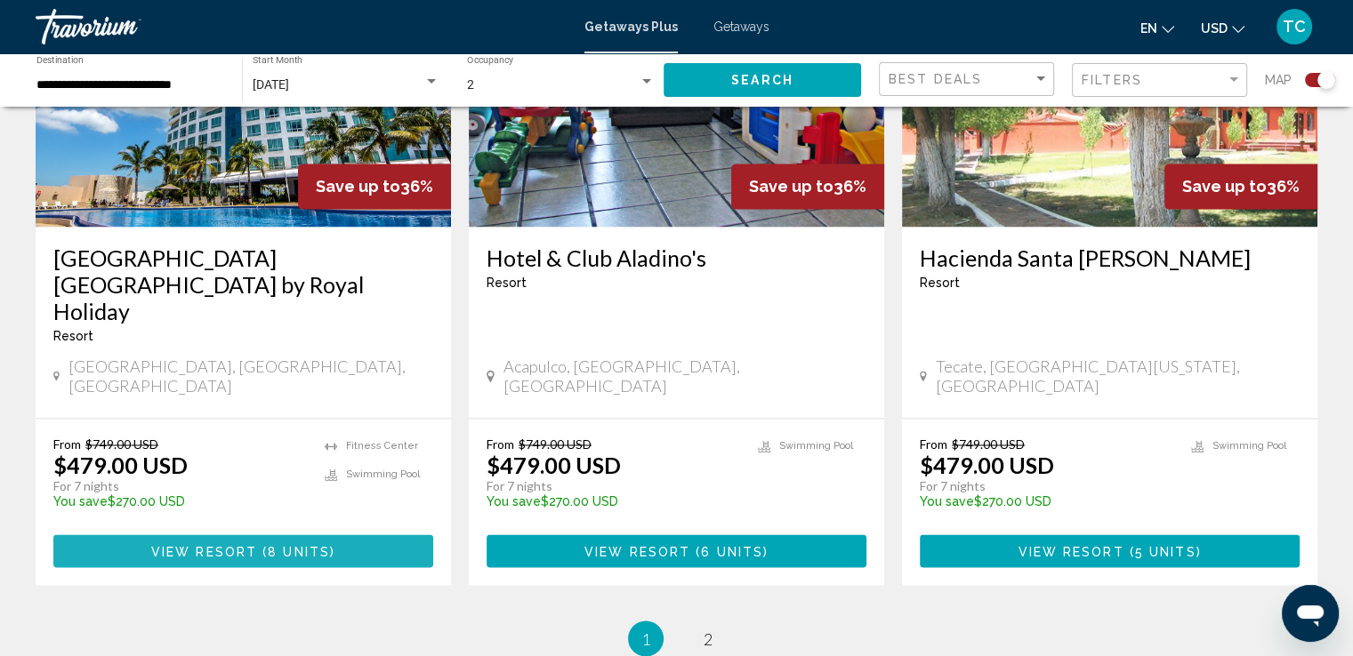
click at [216, 544] on span "View Resort" at bounding box center [204, 551] width 106 height 14
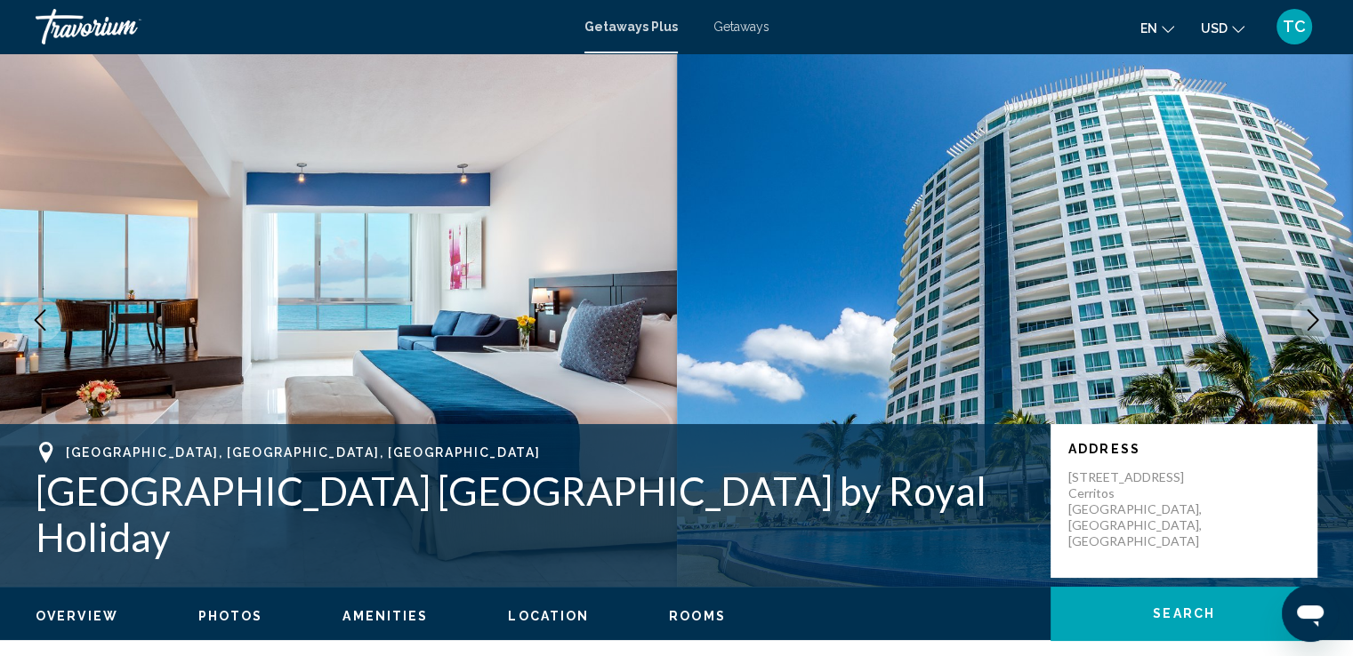
click at [1312, 310] on icon "Next image" at bounding box center [1312, 320] width 21 height 21
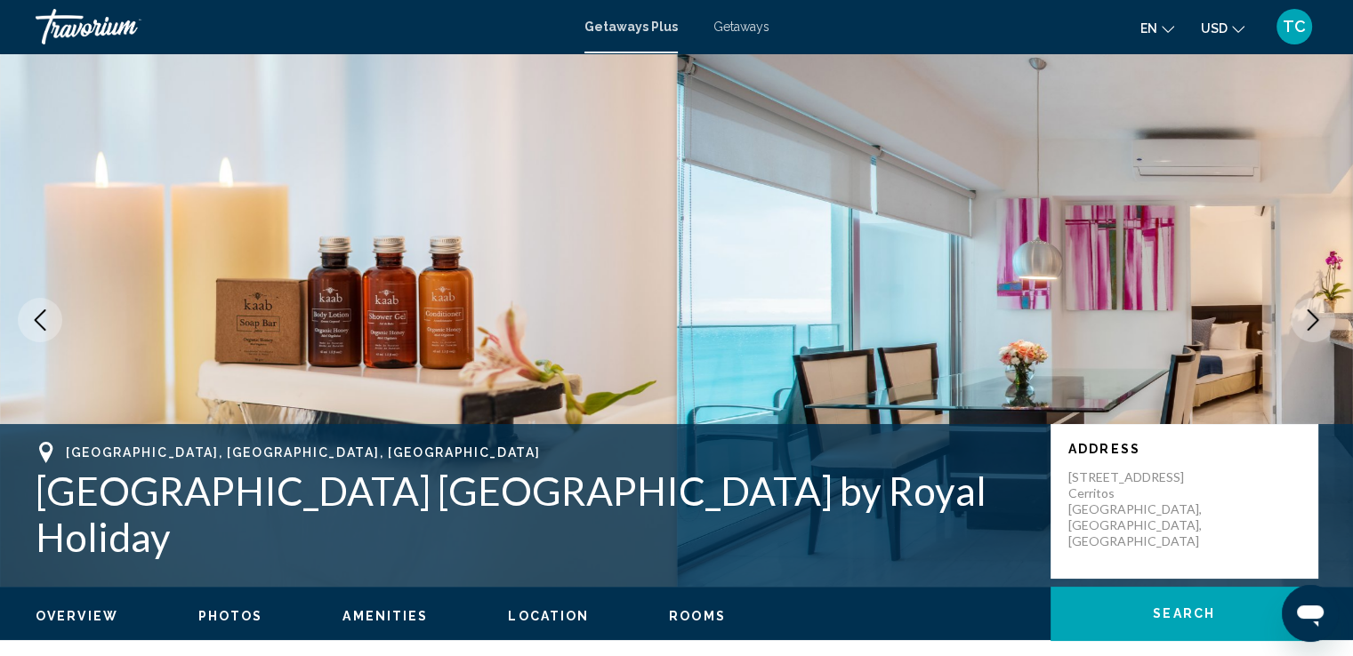
click at [1312, 310] on icon "Next image" at bounding box center [1312, 320] width 21 height 21
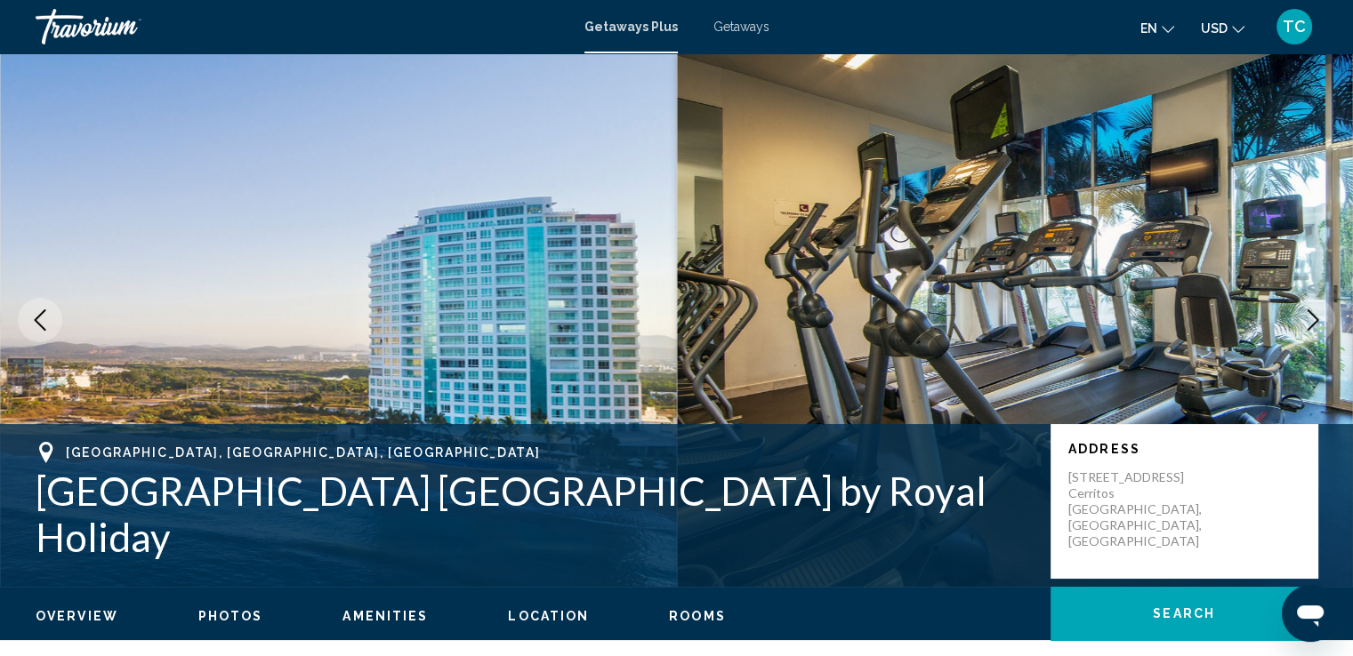
click at [1312, 310] on icon "Next image" at bounding box center [1312, 320] width 21 height 21
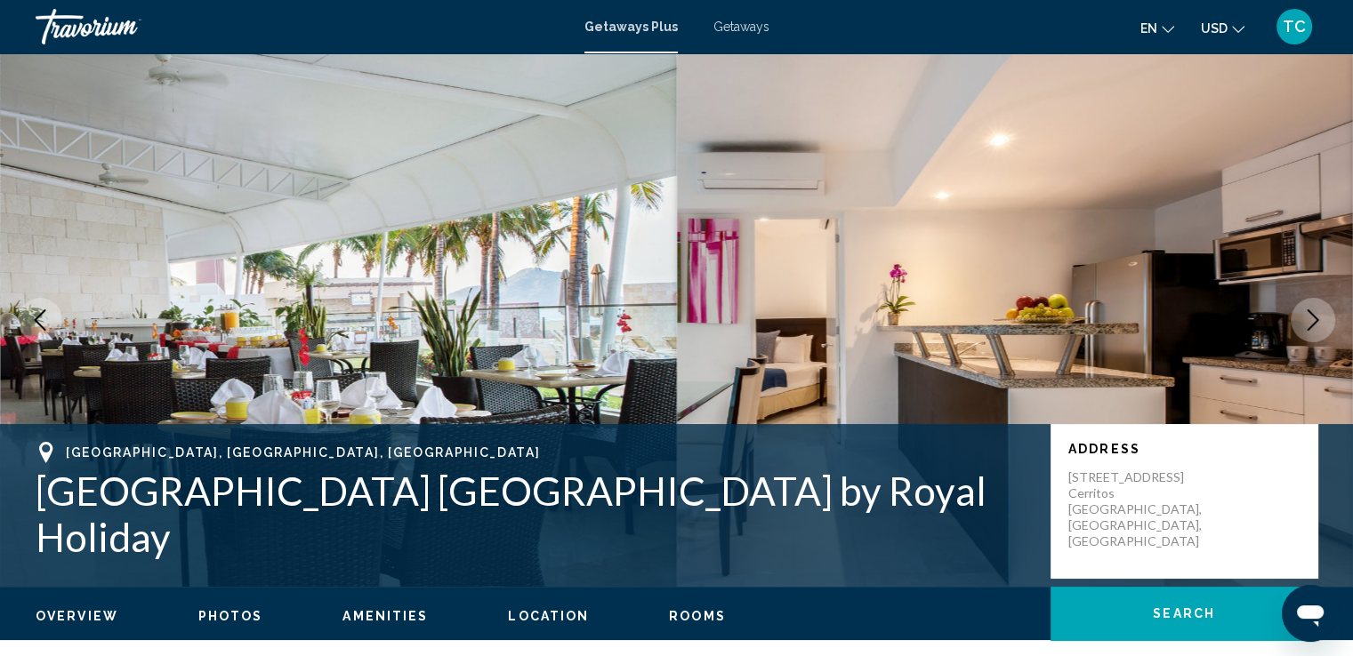
click at [1312, 310] on icon "Next image" at bounding box center [1312, 320] width 21 height 21
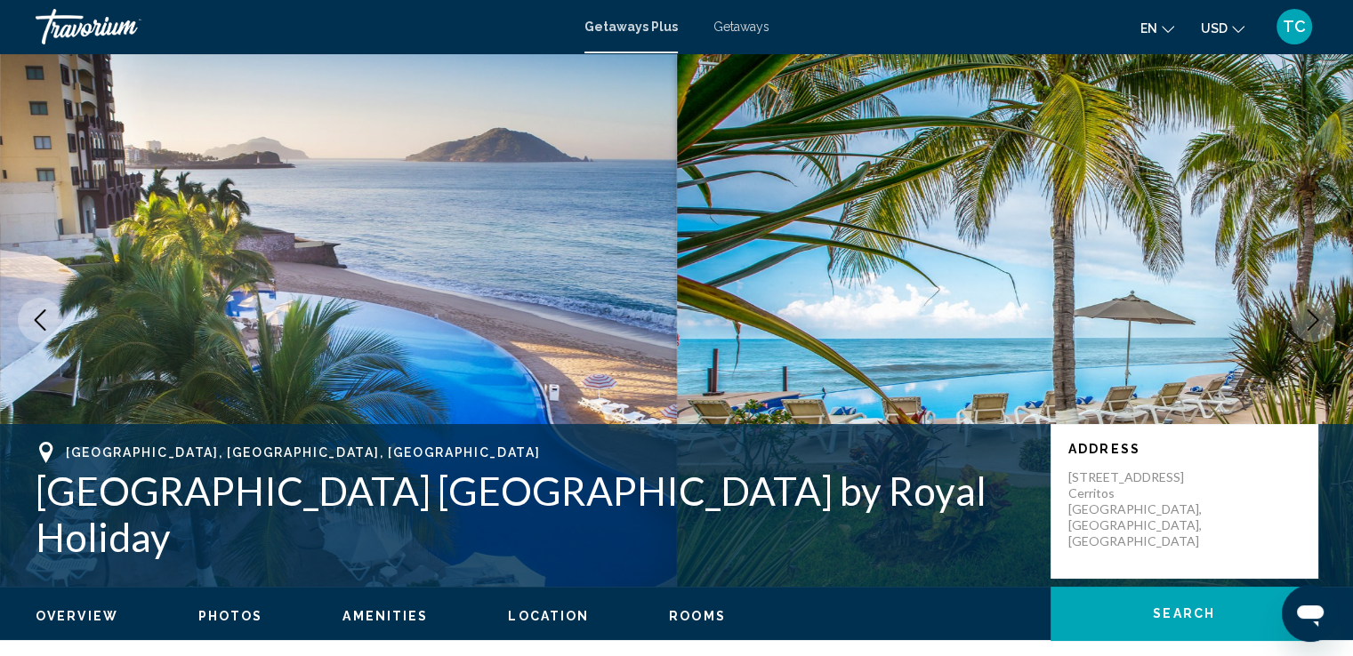
click at [1312, 310] on icon "Next image" at bounding box center [1312, 320] width 21 height 21
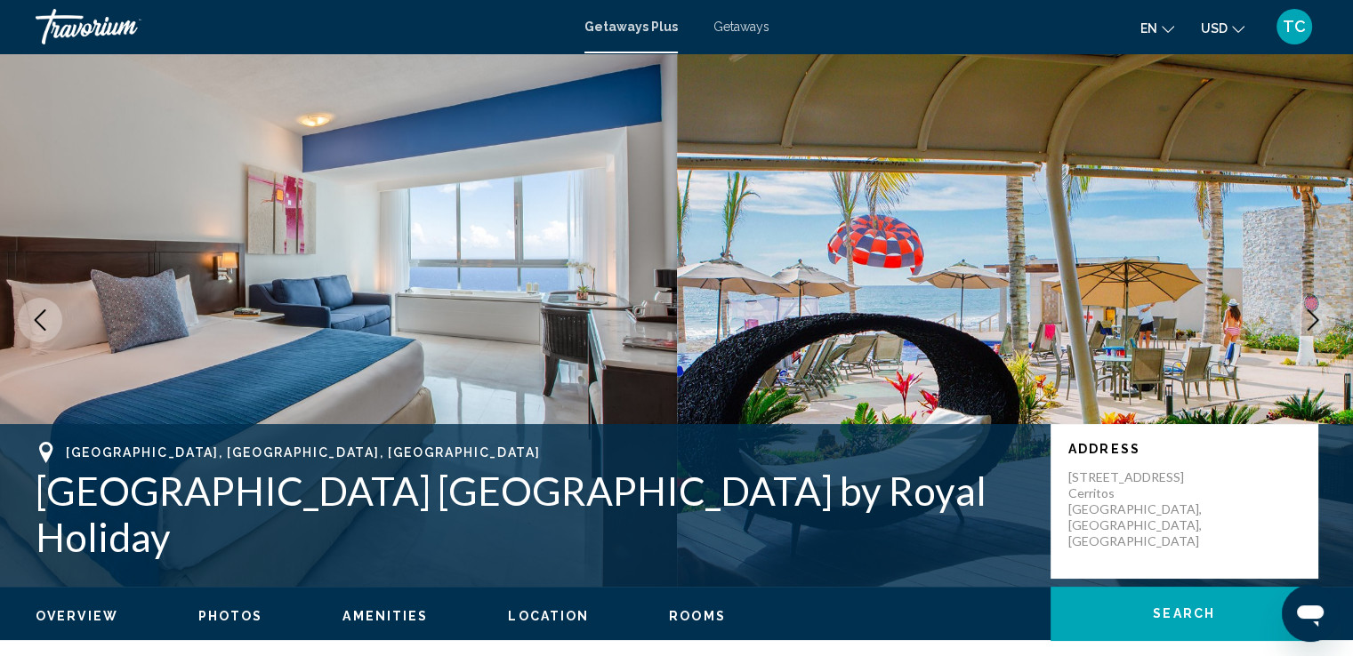
click at [1312, 310] on icon "Next image" at bounding box center [1312, 320] width 21 height 21
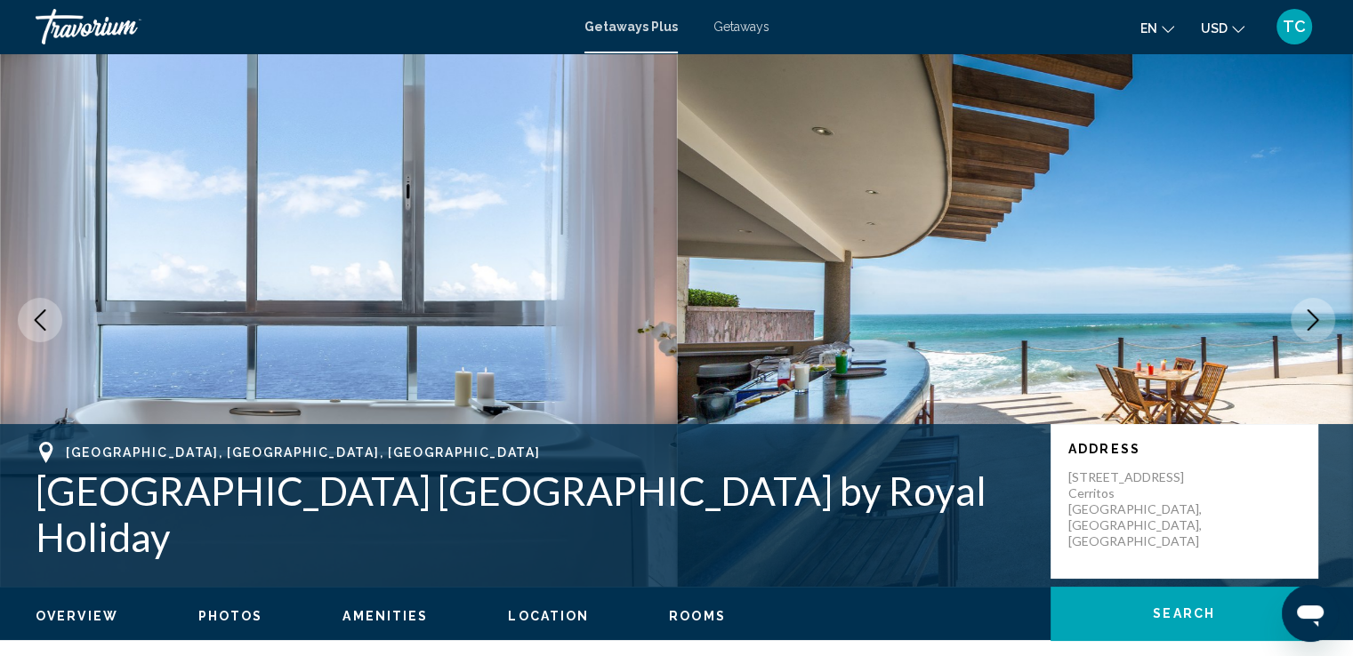
click at [1312, 310] on icon "Next image" at bounding box center [1312, 320] width 21 height 21
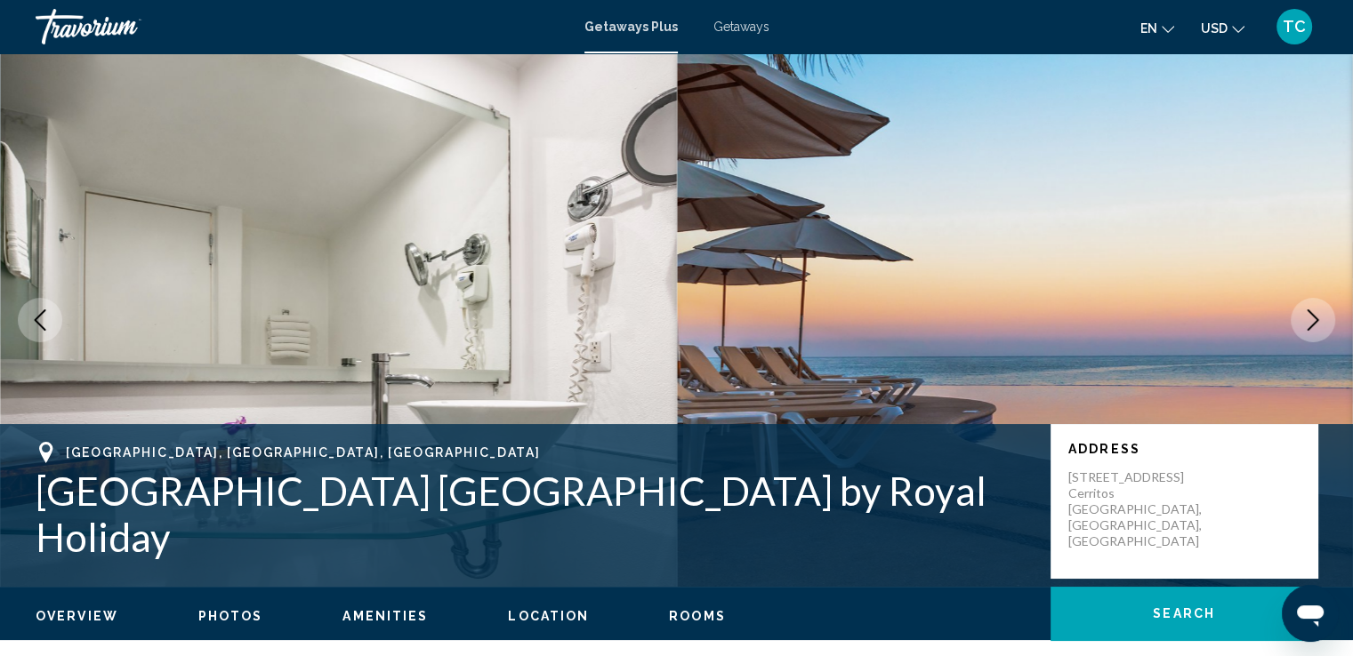
click at [1312, 310] on icon "Next image" at bounding box center [1312, 320] width 21 height 21
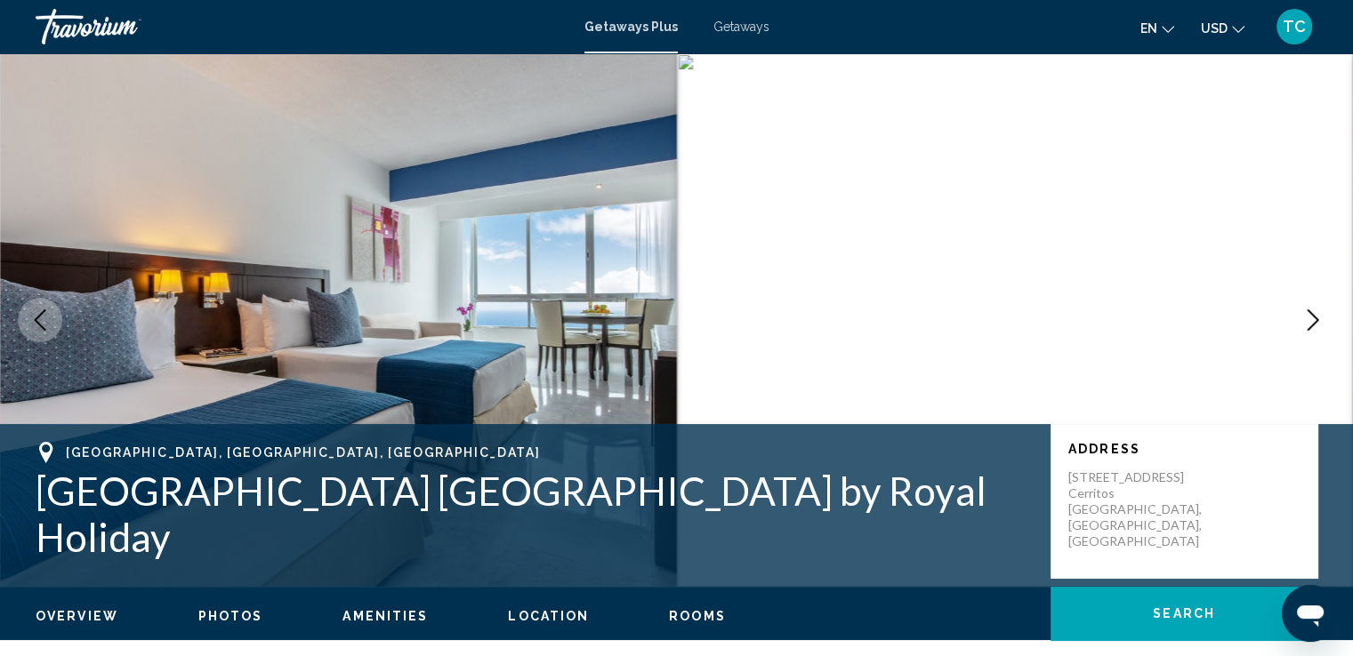
click at [1312, 310] on icon "Next image" at bounding box center [1312, 320] width 21 height 21
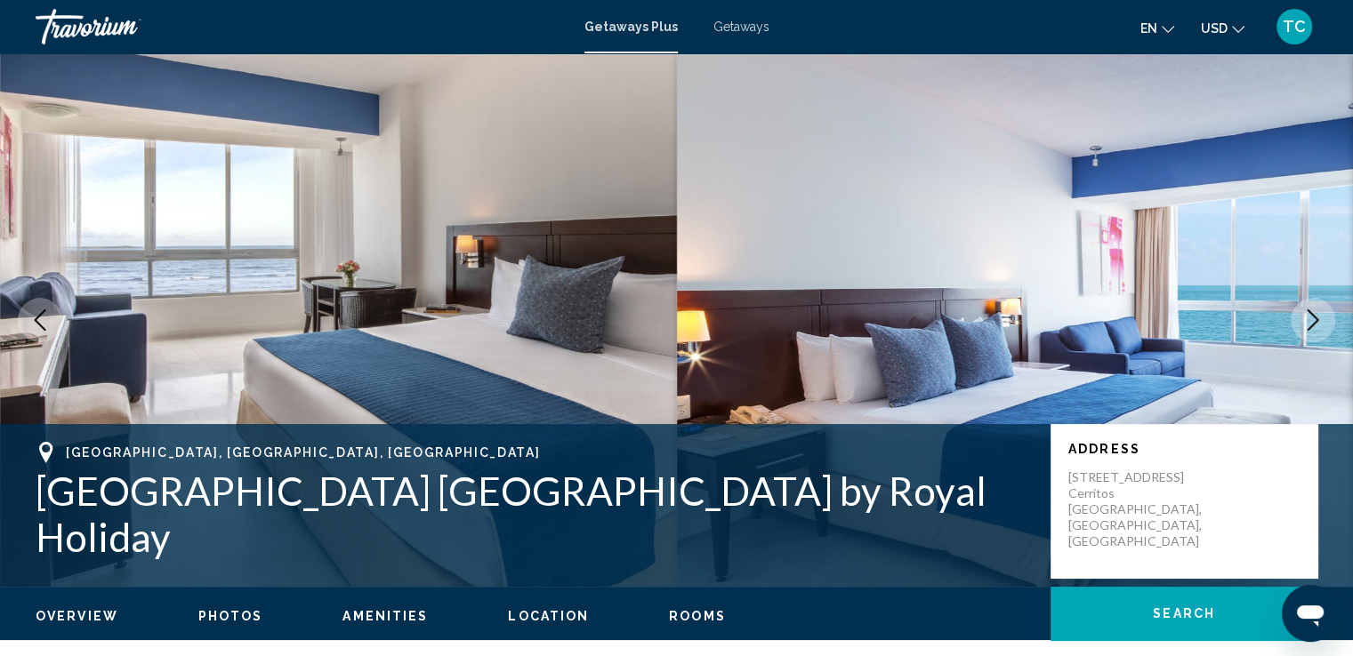
click at [1312, 310] on icon "Next image" at bounding box center [1312, 320] width 21 height 21
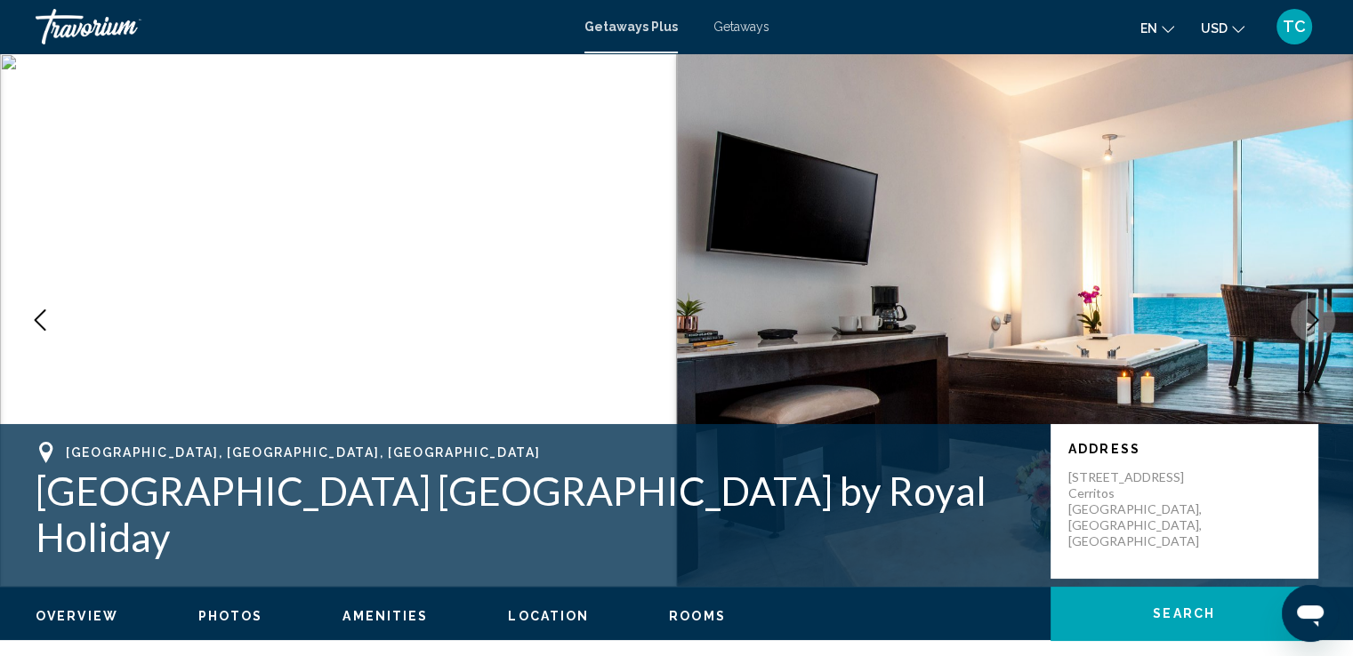
click at [1312, 310] on icon "Next image" at bounding box center [1312, 320] width 21 height 21
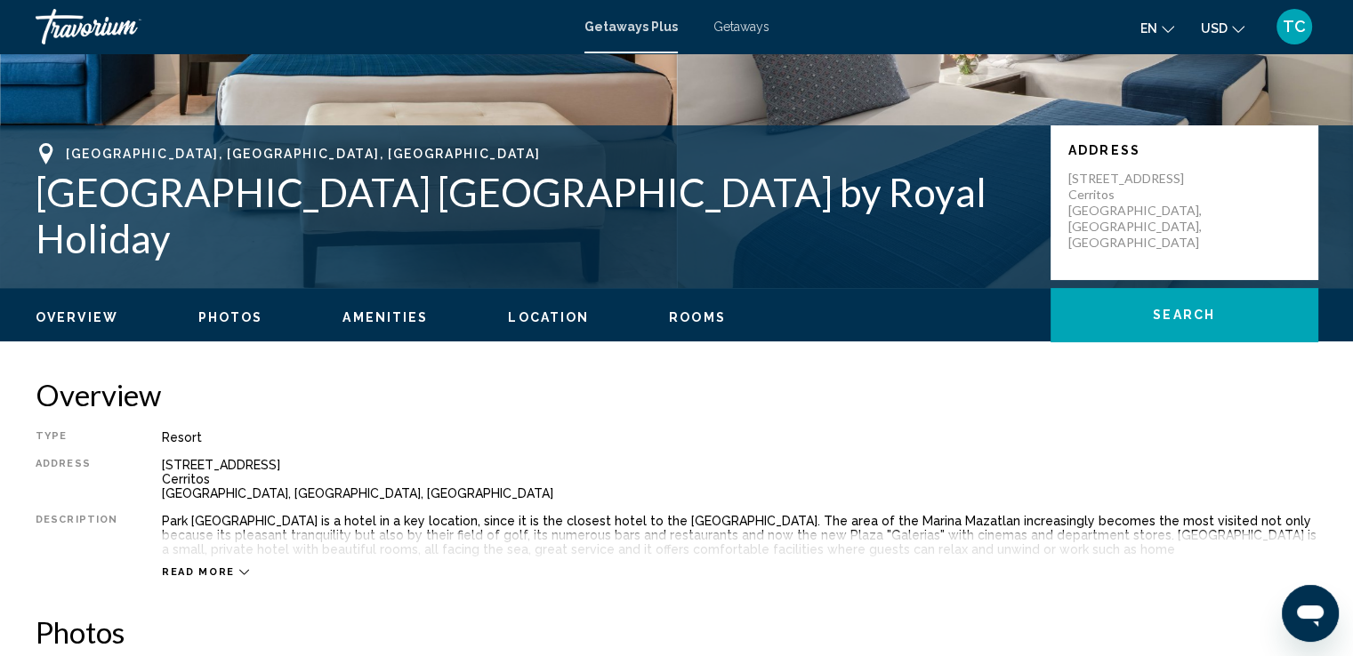
scroll to position [445, 0]
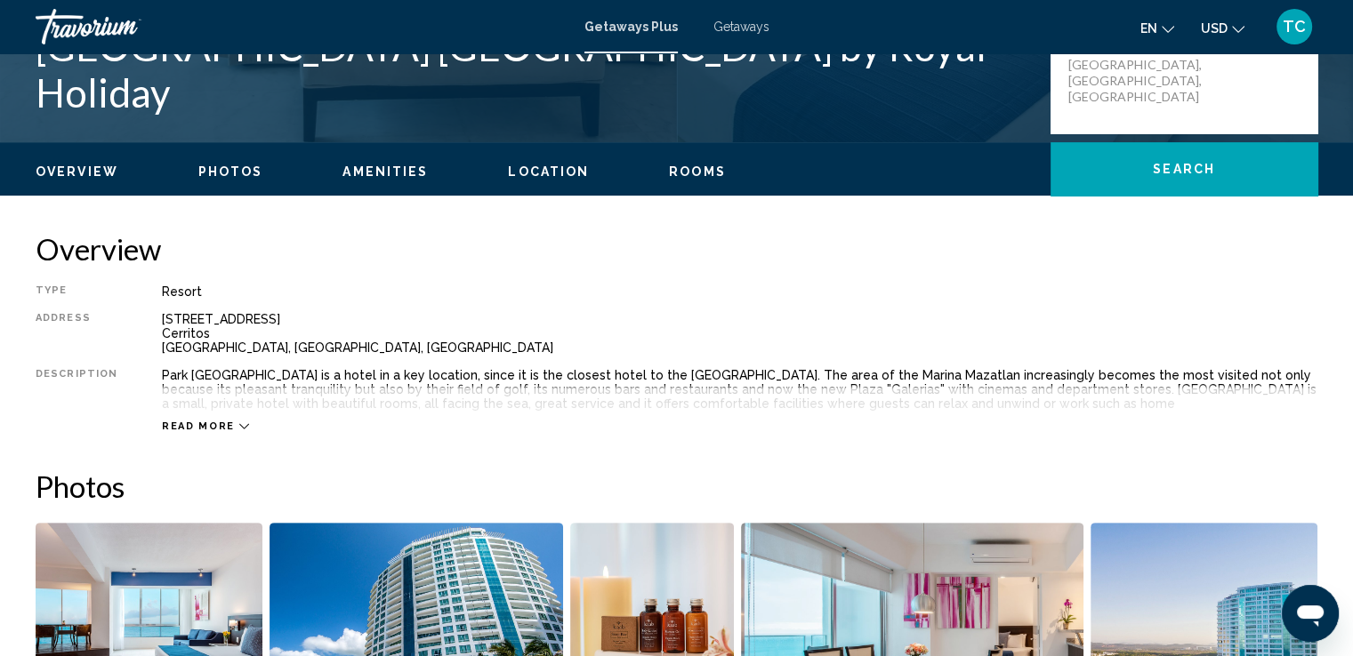
click at [389, 170] on span "Amenities" at bounding box center [384, 172] width 85 height 14
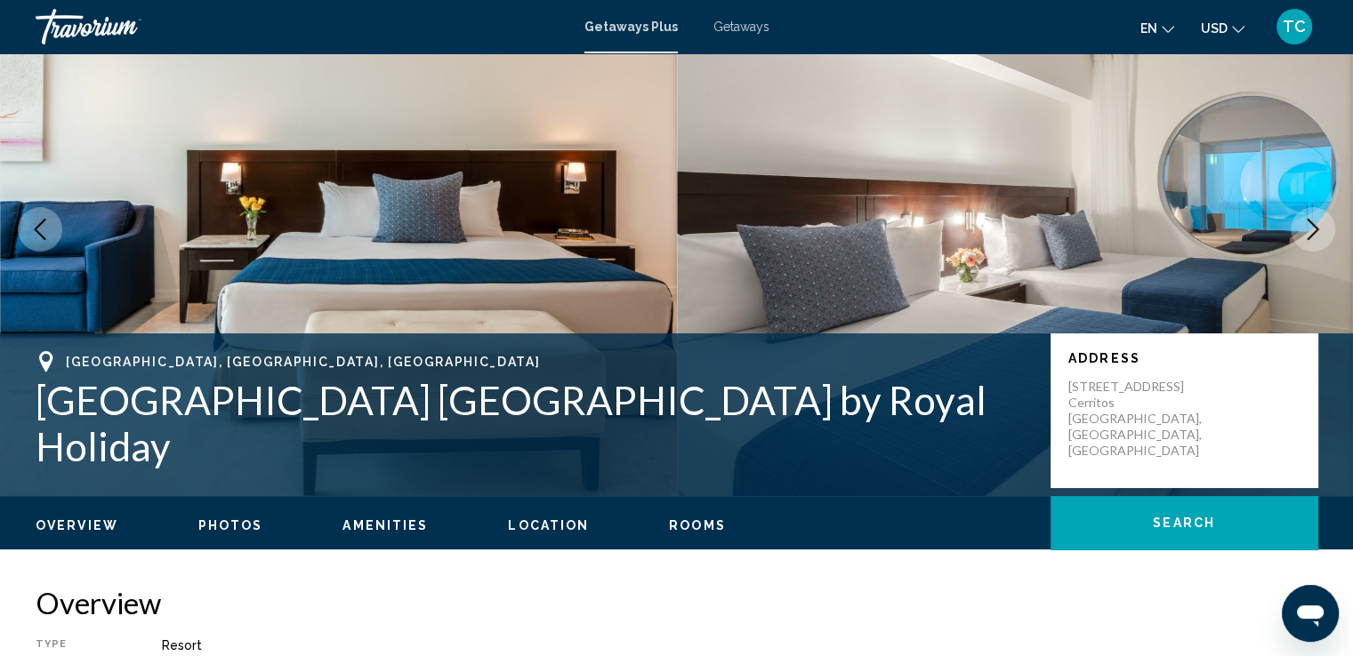
scroll to position [0, 0]
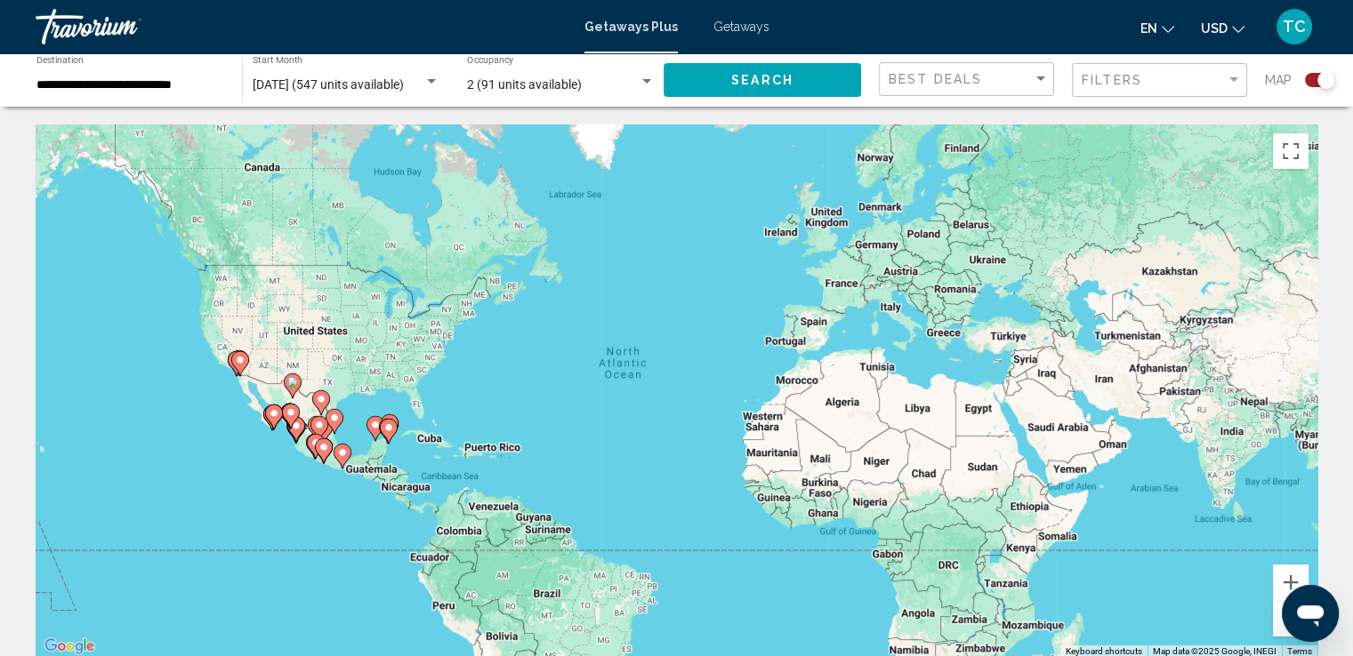
click at [647, 84] on div "Search widget" at bounding box center [647, 82] width 16 height 14
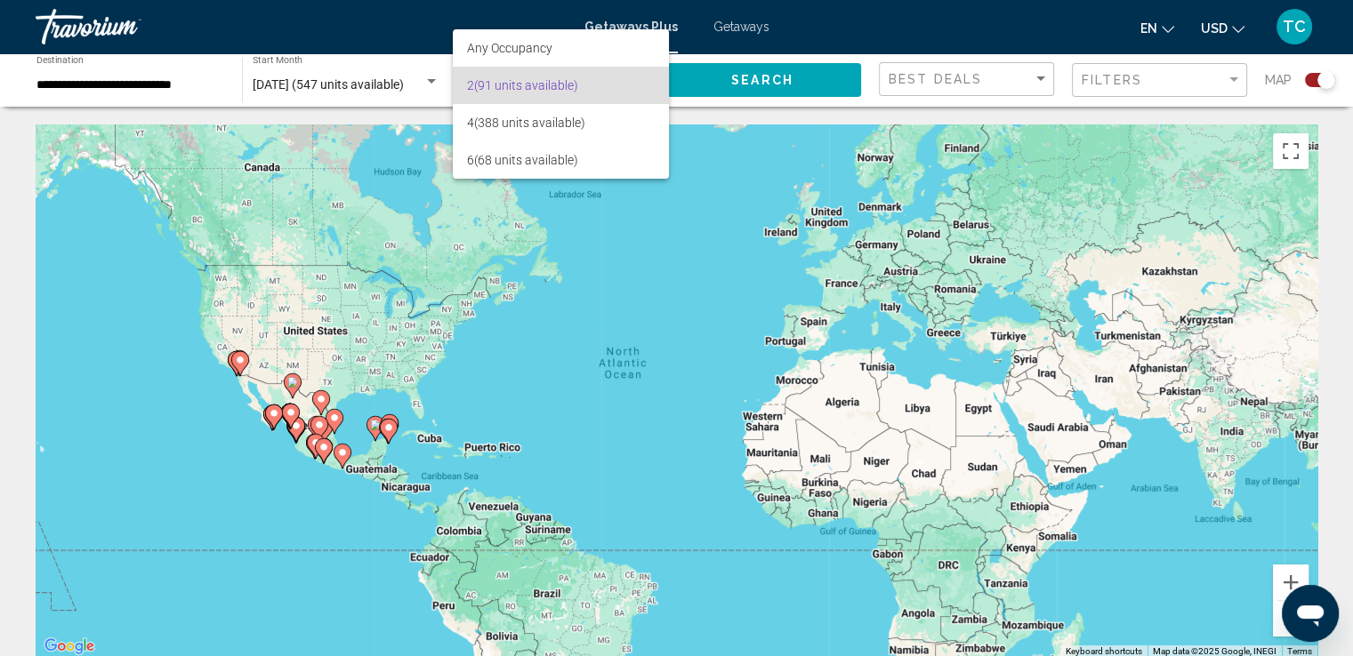
click at [613, 86] on span "2 (91 units available)" at bounding box center [561, 85] width 188 height 37
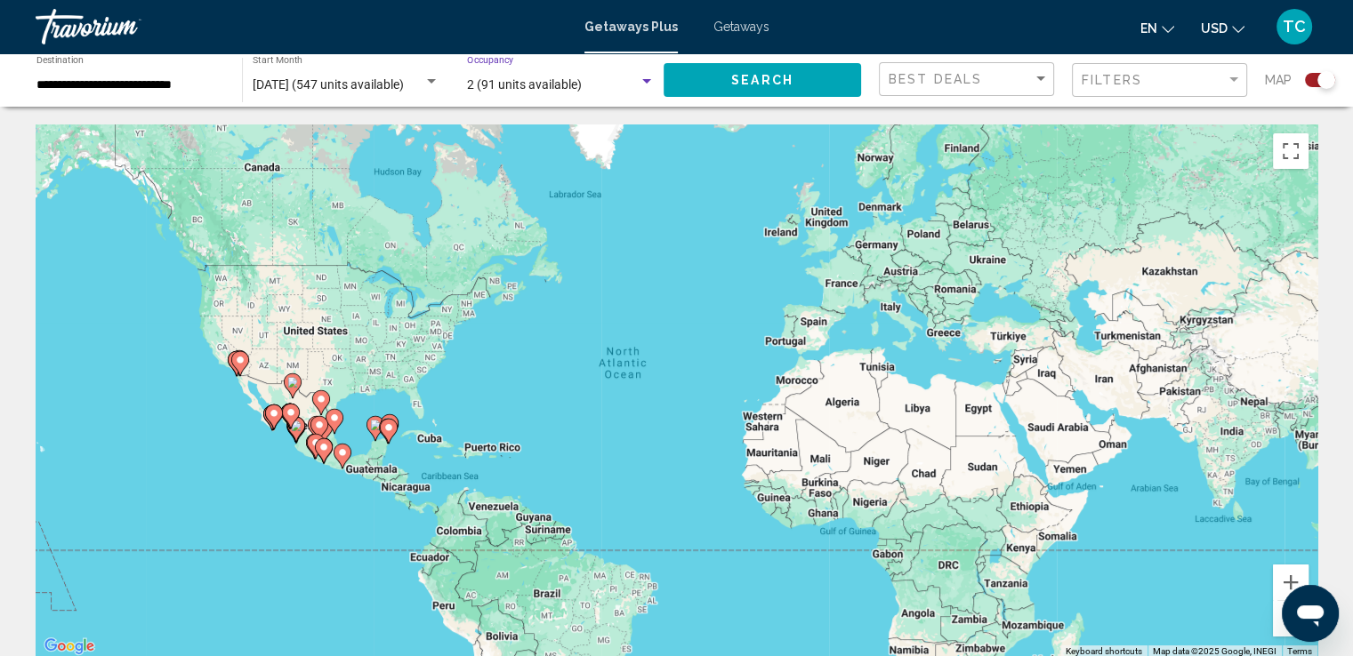
click at [434, 79] on div "Search widget" at bounding box center [431, 81] width 9 height 4
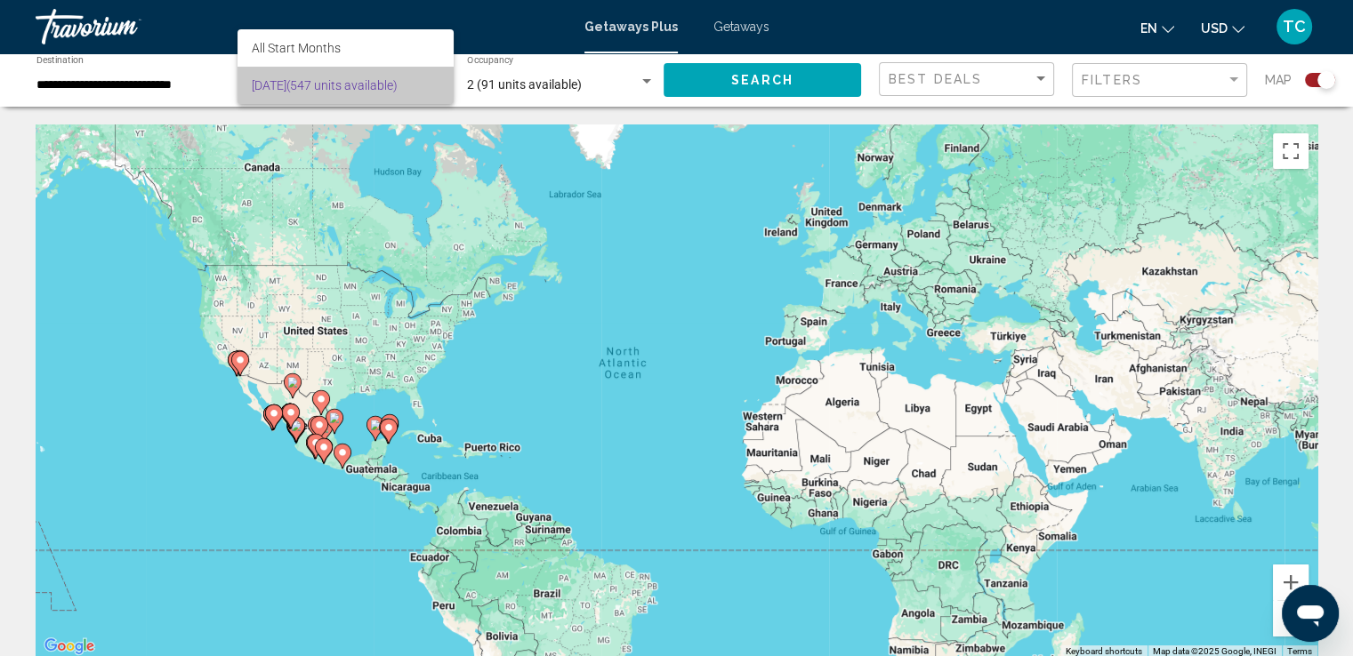
click at [346, 88] on span "[DATE] (547 units available)" at bounding box center [345, 85] width 187 height 37
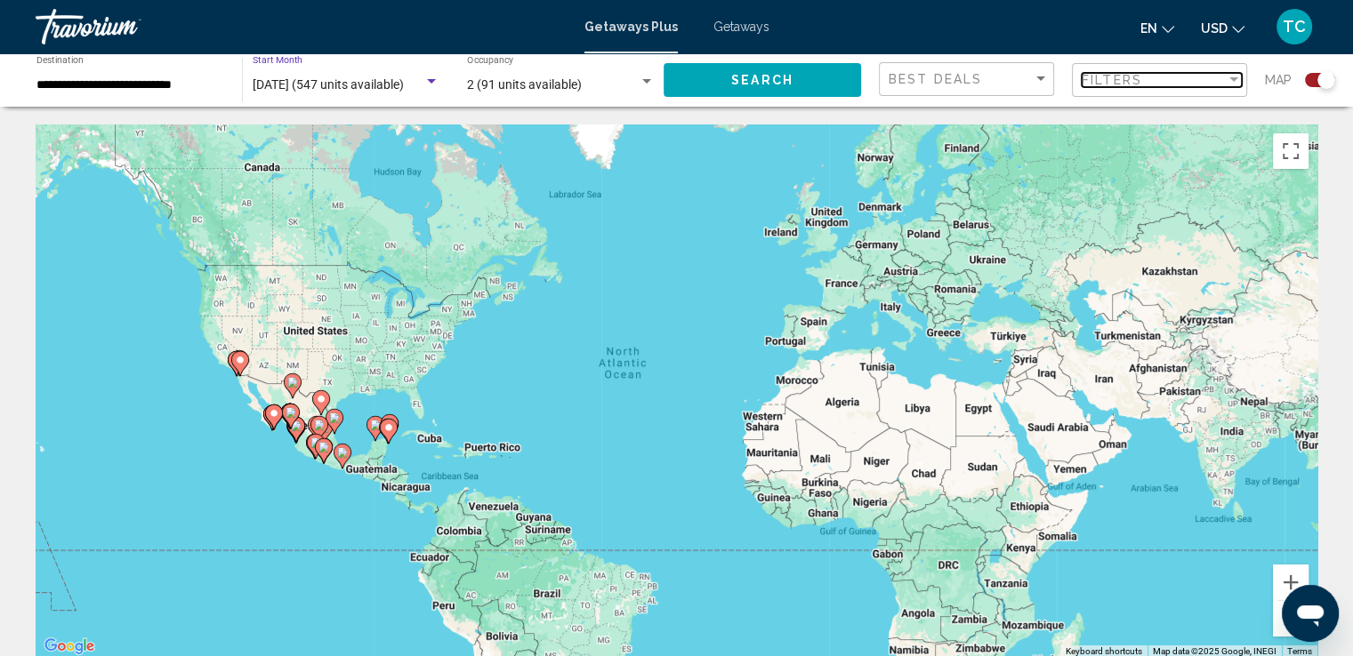
click at [1235, 85] on div "Filter" at bounding box center [1234, 80] width 16 height 14
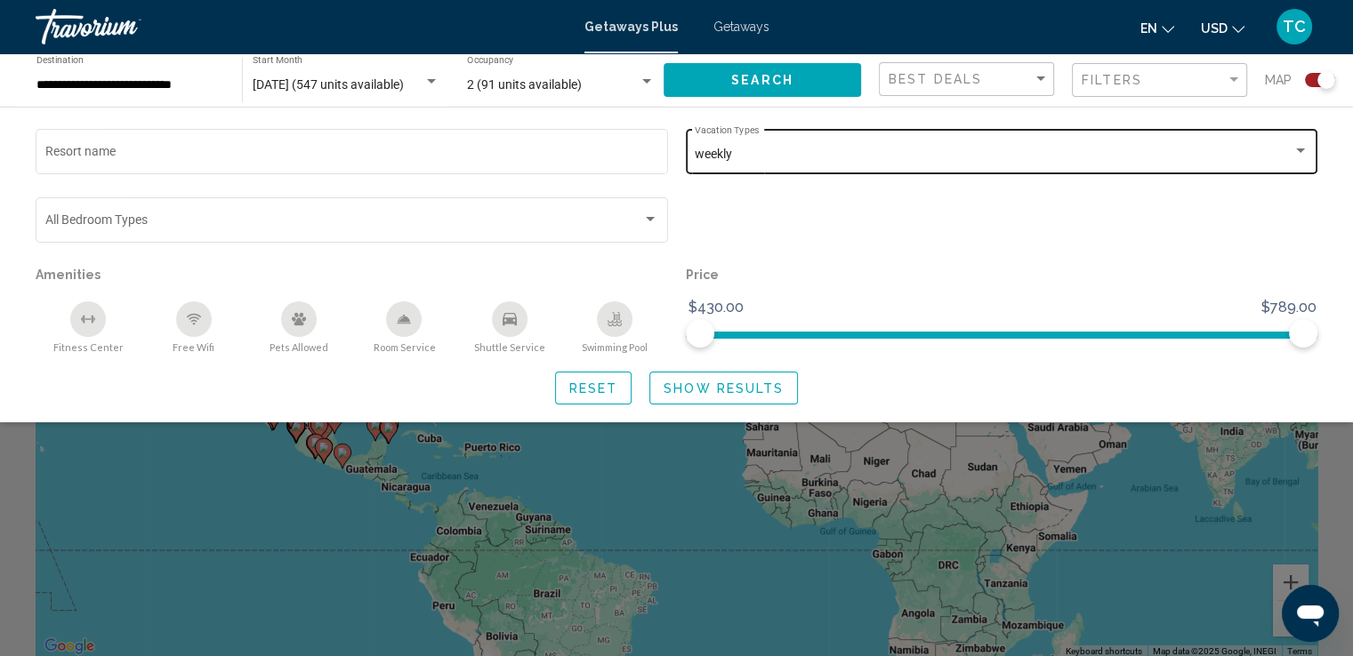
click at [778, 150] on div "weekly" at bounding box center [994, 155] width 598 height 14
click at [739, 29] on div at bounding box center [676, 328] width 1353 height 656
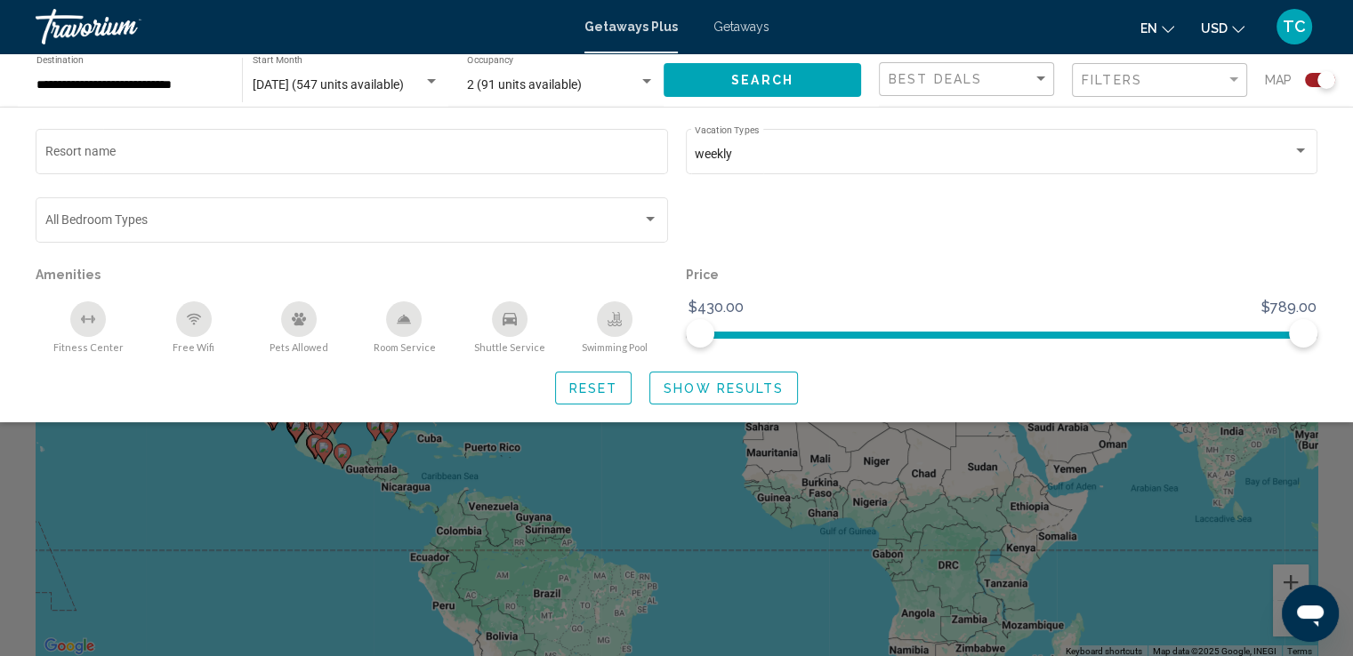
click at [741, 26] on span "Getaways" at bounding box center [741, 27] width 56 height 14
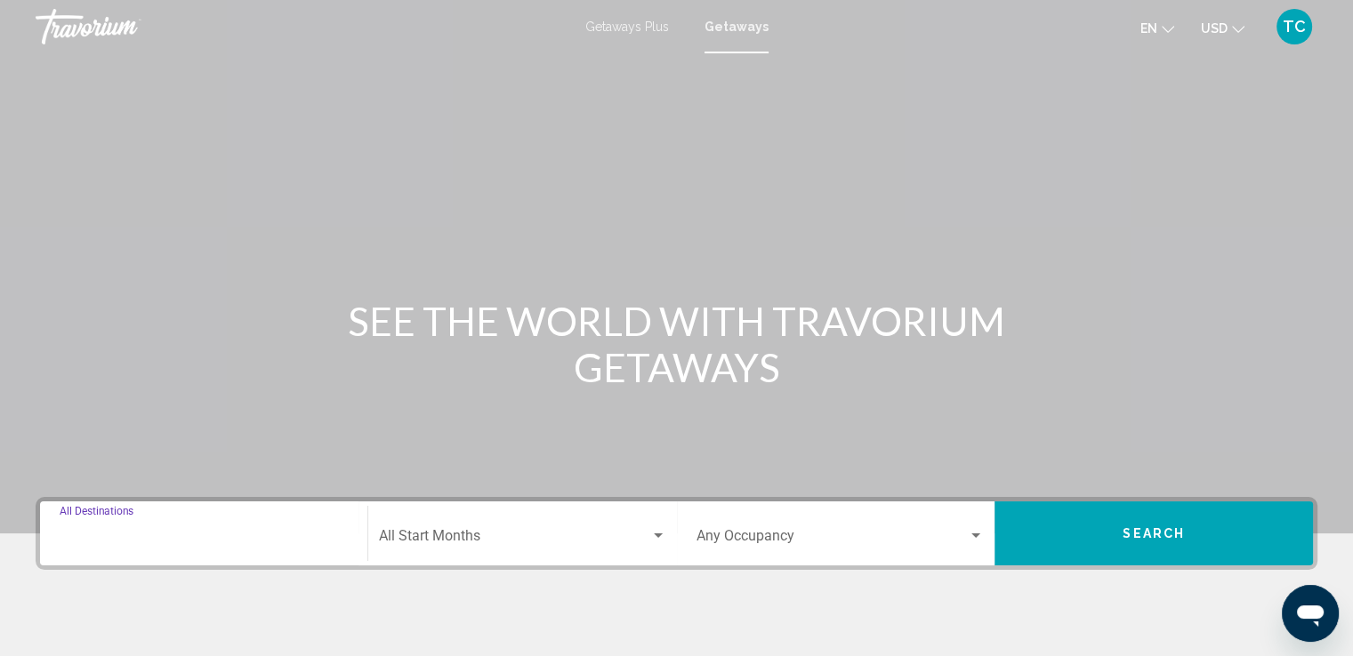
click at [301, 545] on input "Destination All Destinations" at bounding box center [204, 540] width 288 height 16
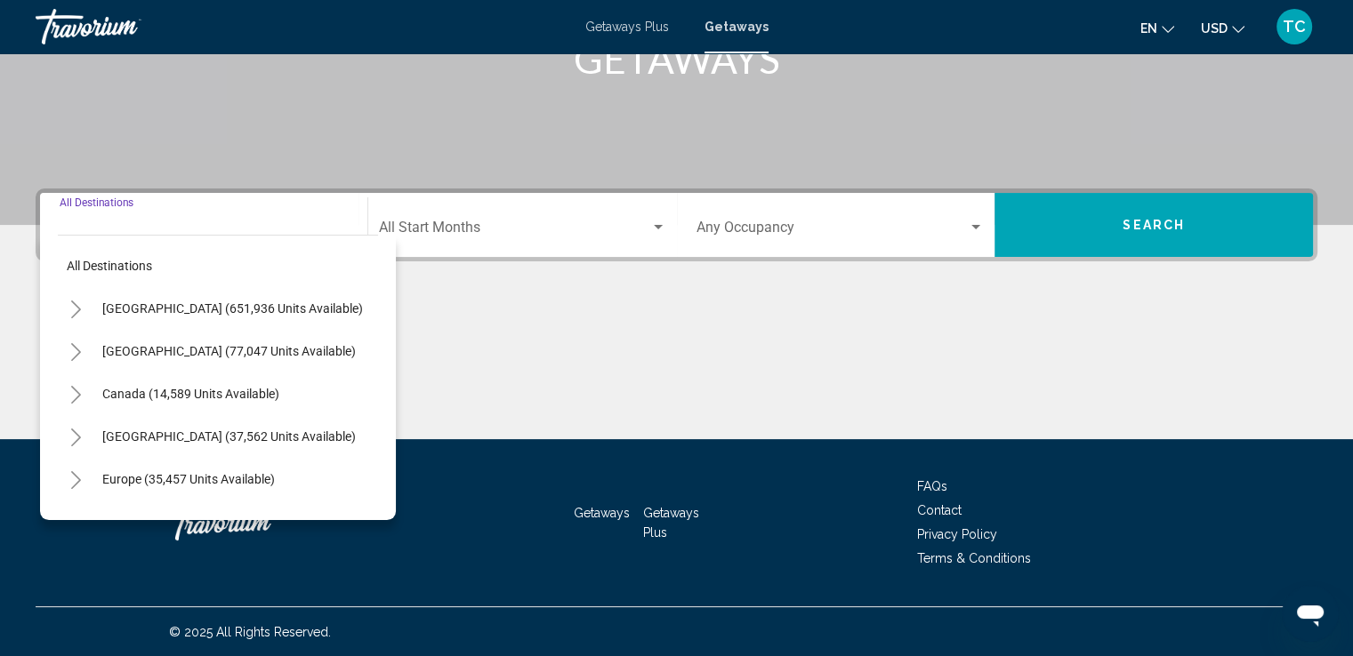
scroll to position [310, 0]
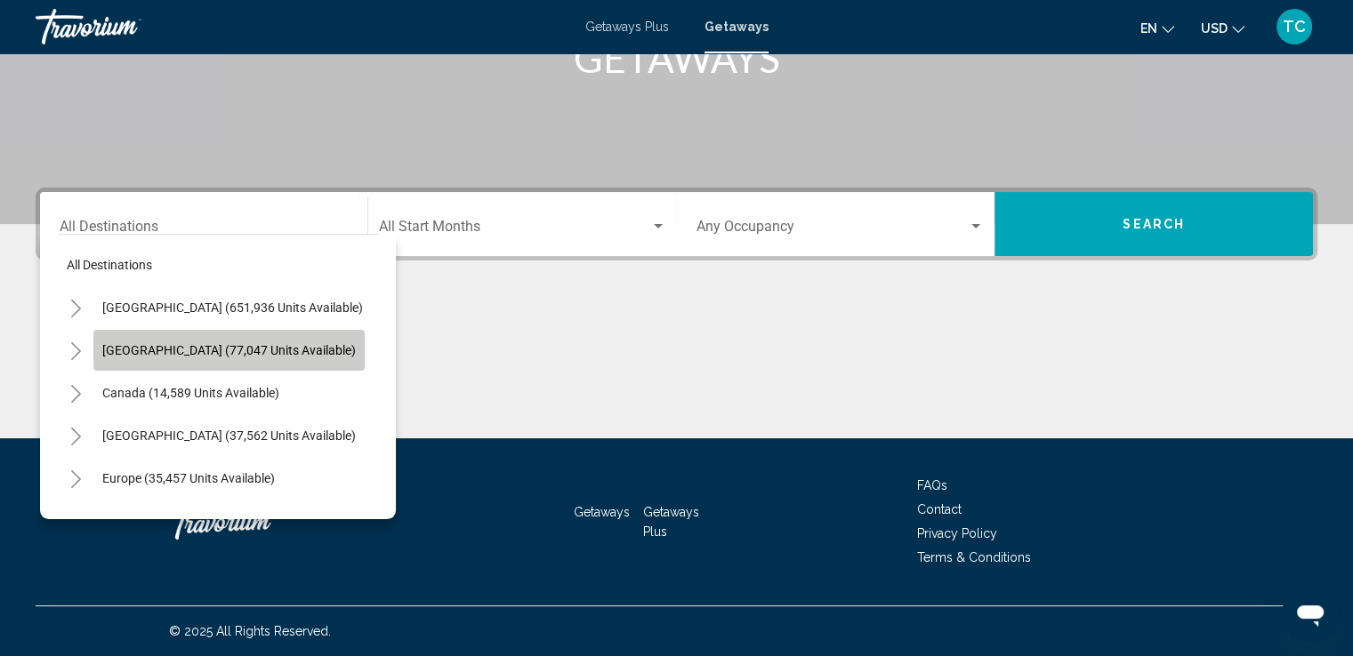
click at [263, 358] on button "[GEOGRAPHIC_DATA] (77,047 units available)" at bounding box center [228, 350] width 271 height 41
type input "**********"
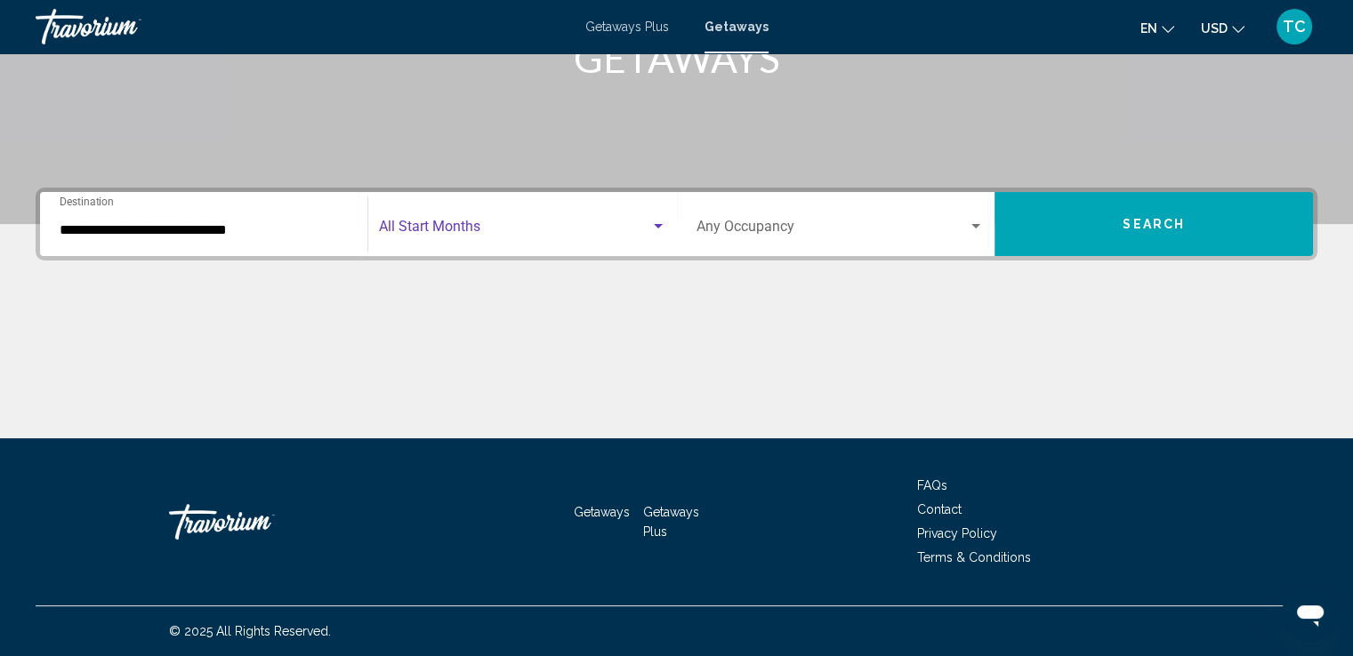
click at [508, 225] on span "Search widget" at bounding box center [514, 230] width 271 height 16
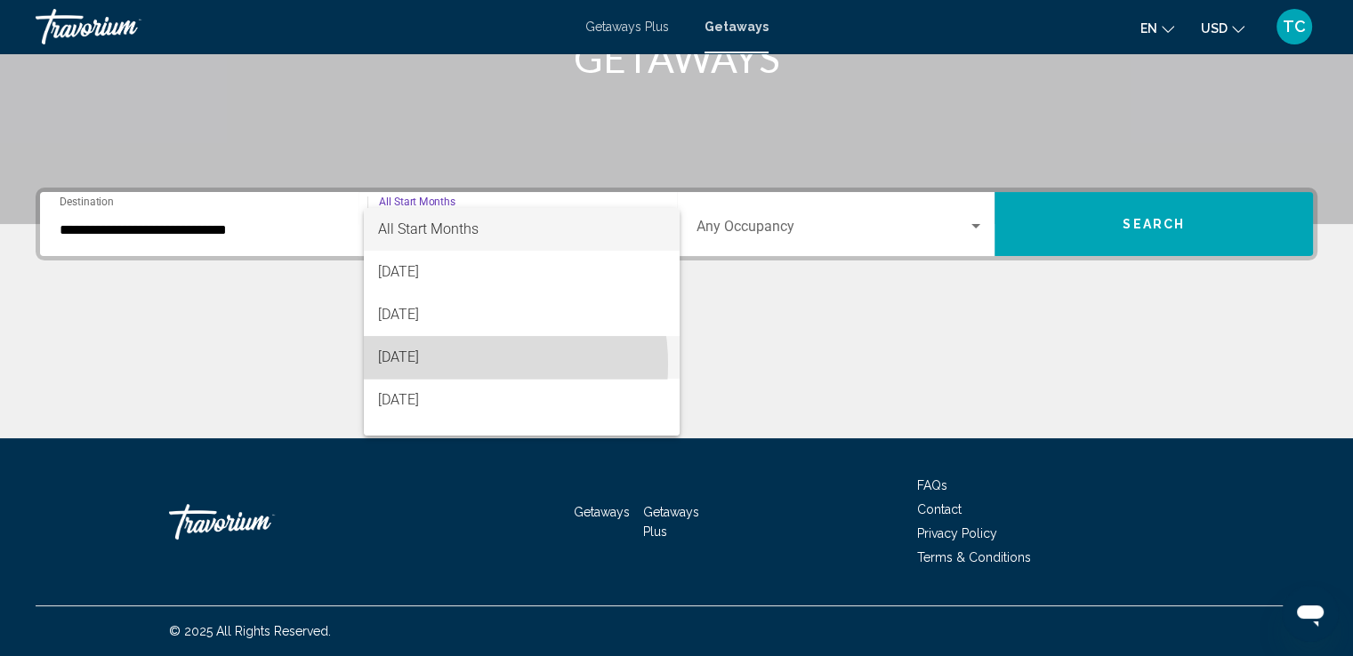
click at [442, 365] on span "[DATE]" at bounding box center [521, 357] width 287 height 43
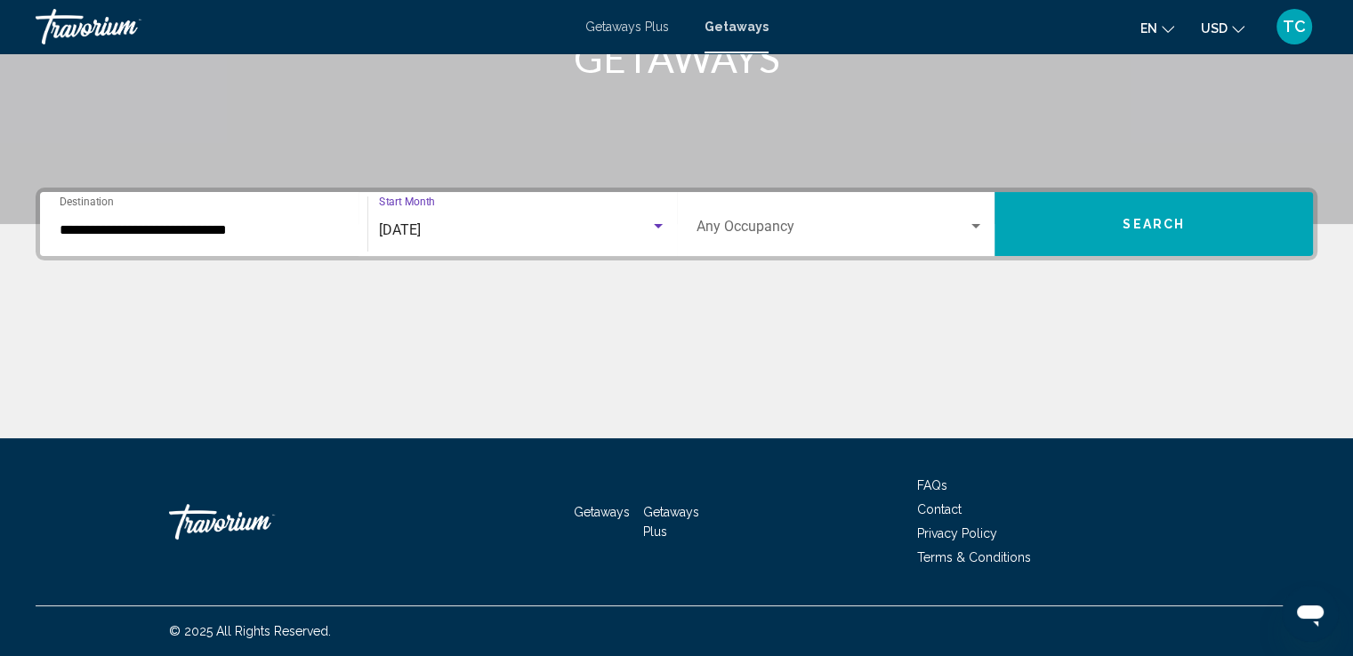
click at [847, 225] on span "Search widget" at bounding box center [832, 230] width 272 height 16
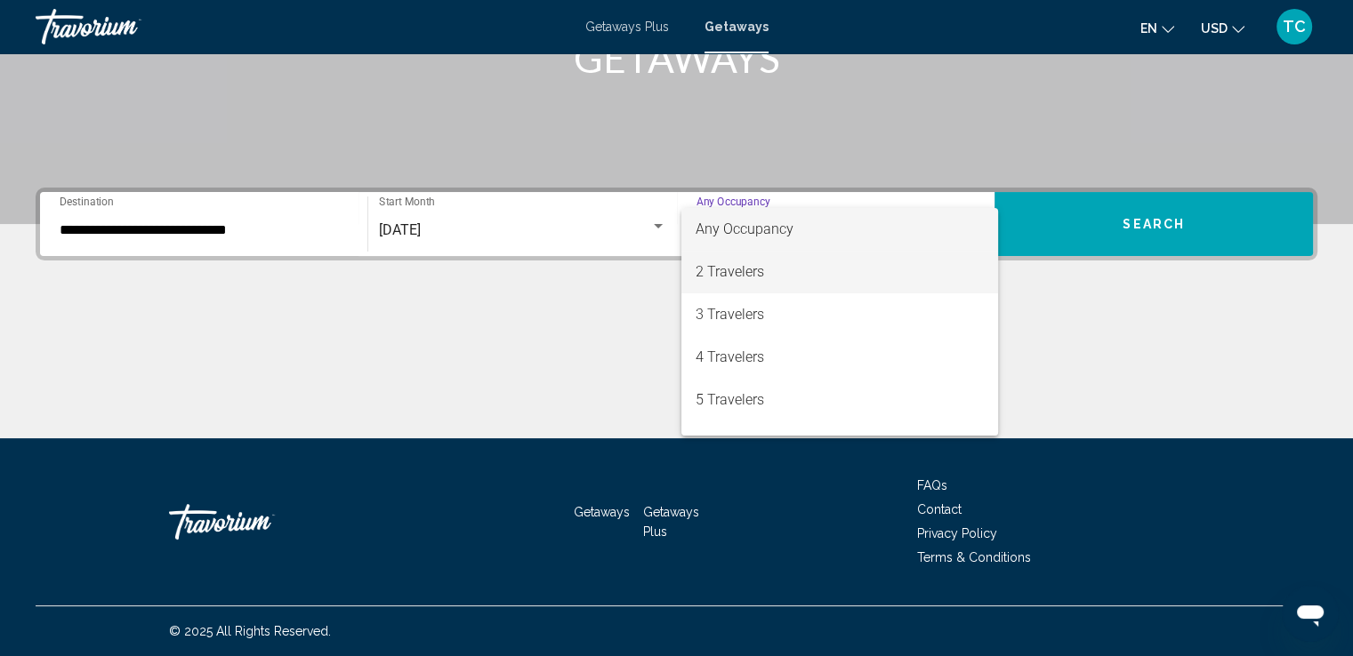
click at [786, 272] on span "2 Travelers" at bounding box center [840, 272] width 288 height 43
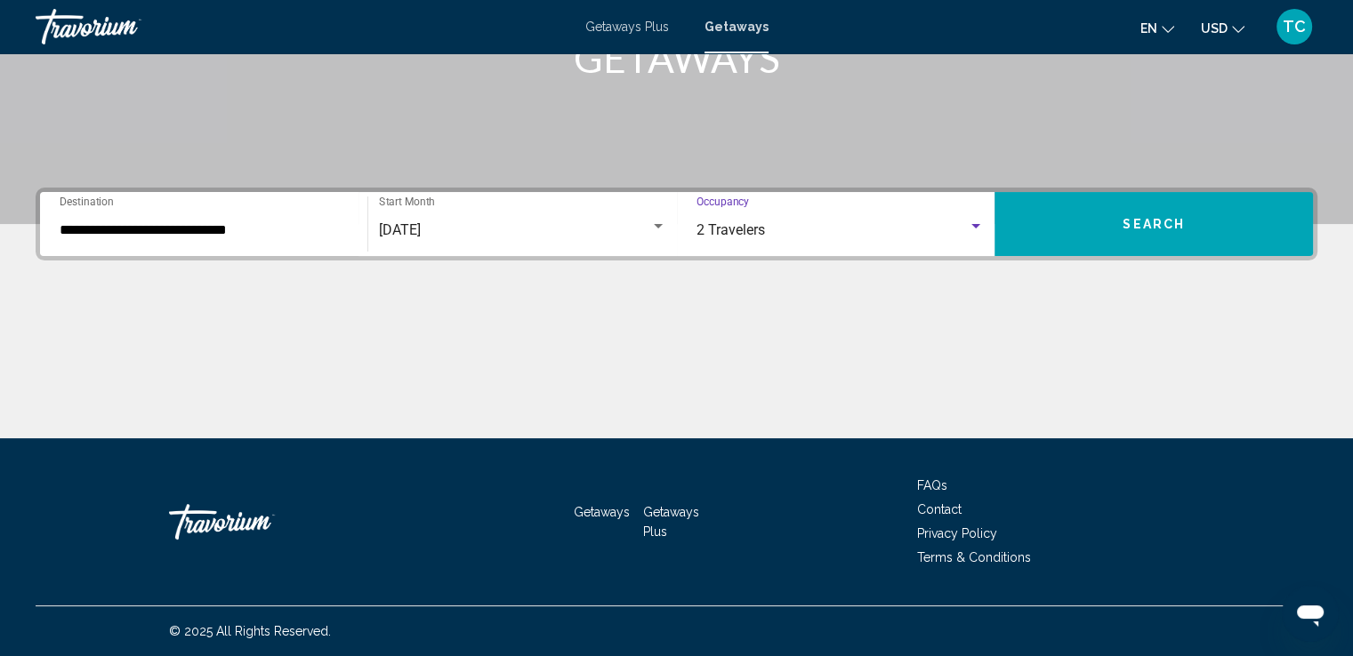
click at [1078, 221] on button "Search" at bounding box center [1153, 224] width 318 height 64
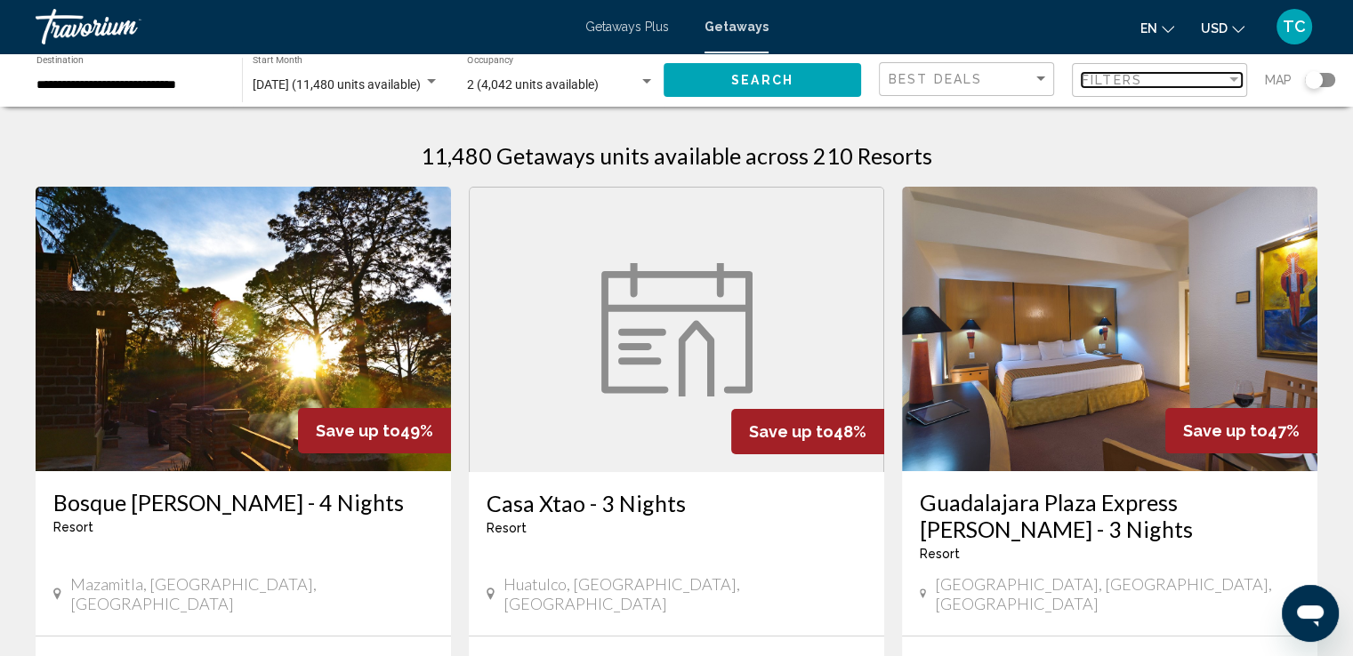
click at [1229, 80] on div "Filter" at bounding box center [1233, 79] width 9 height 4
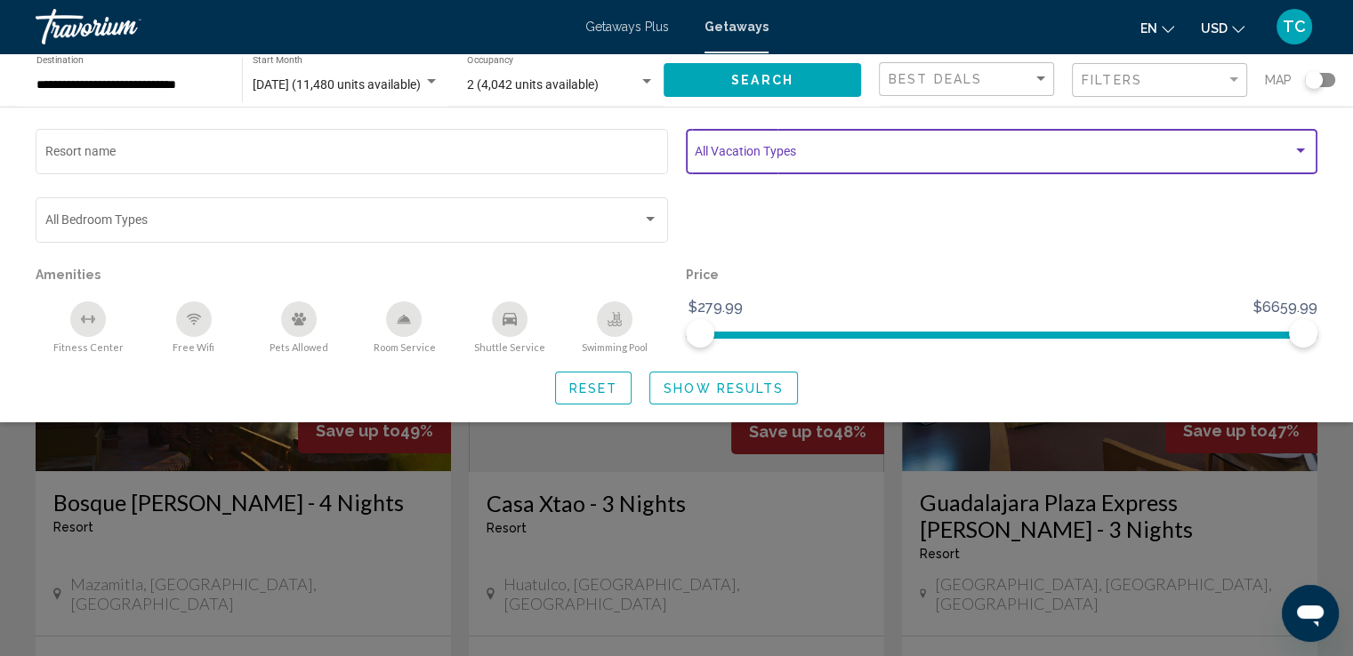
click at [1211, 150] on span "Search widget" at bounding box center [994, 155] width 598 height 14
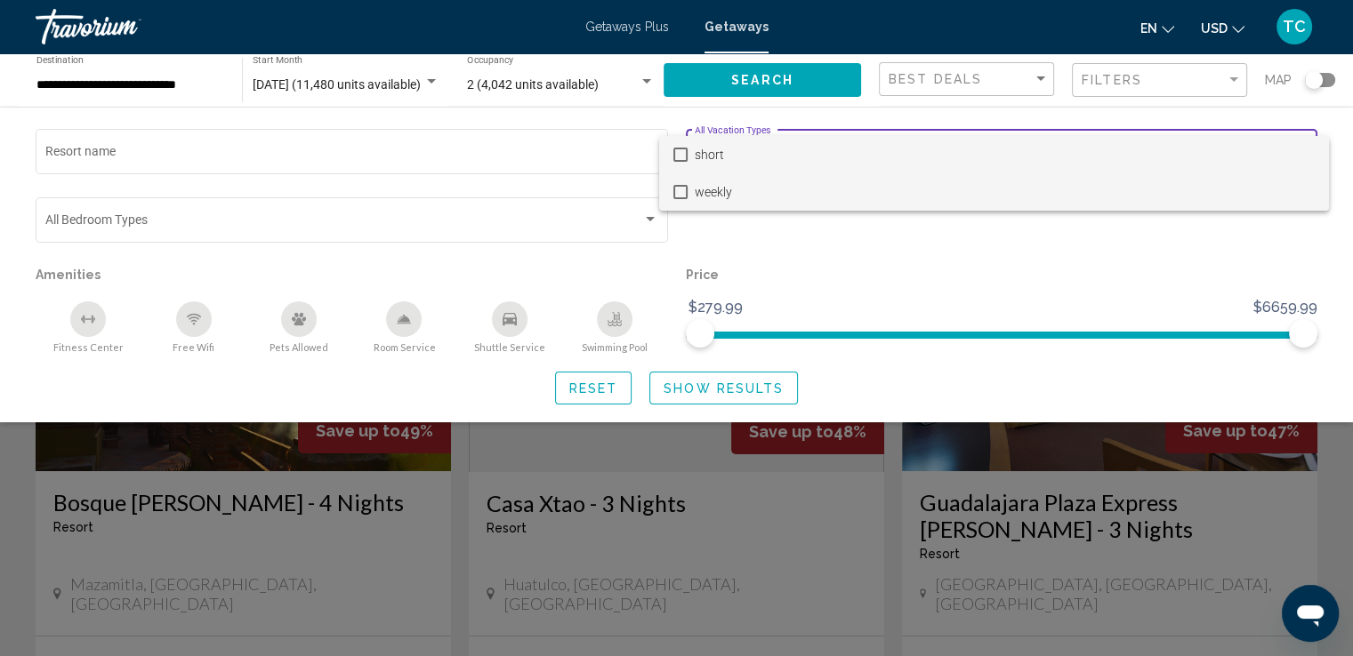
click at [675, 196] on mat-pseudo-checkbox at bounding box center [680, 192] width 14 height 14
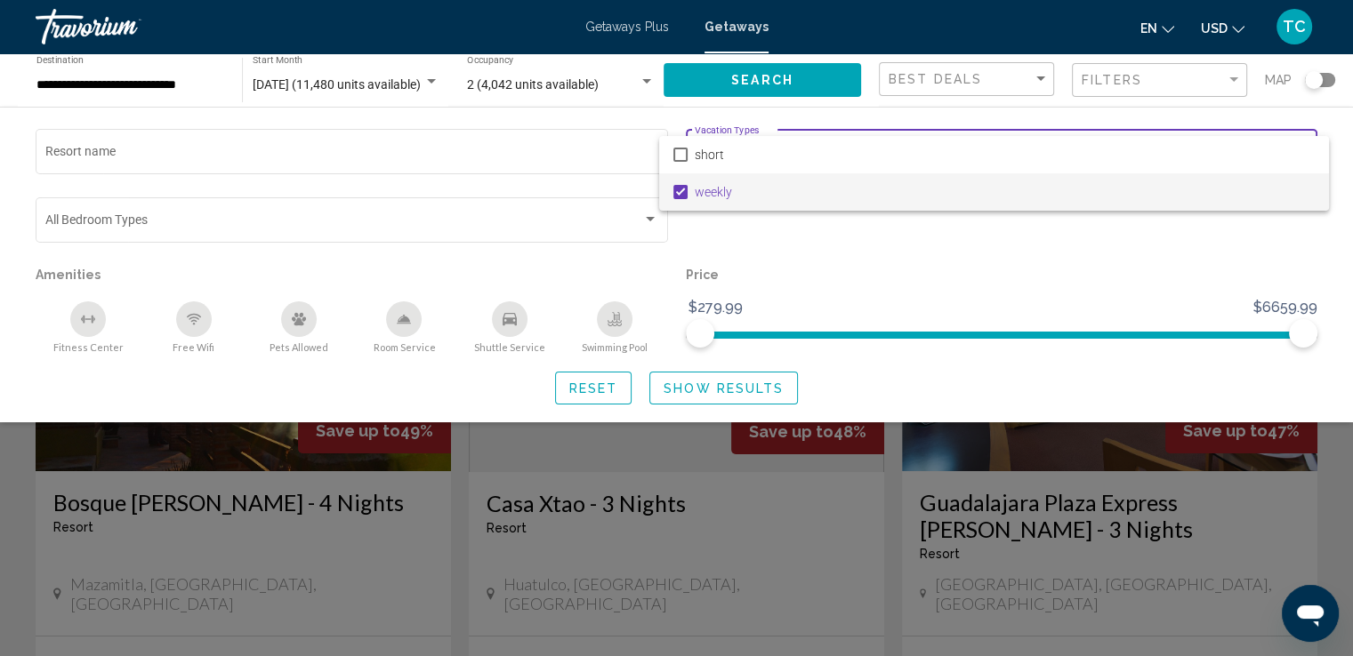
click at [704, 389] on div at bounding box center [676, 328] width 1353 height 656
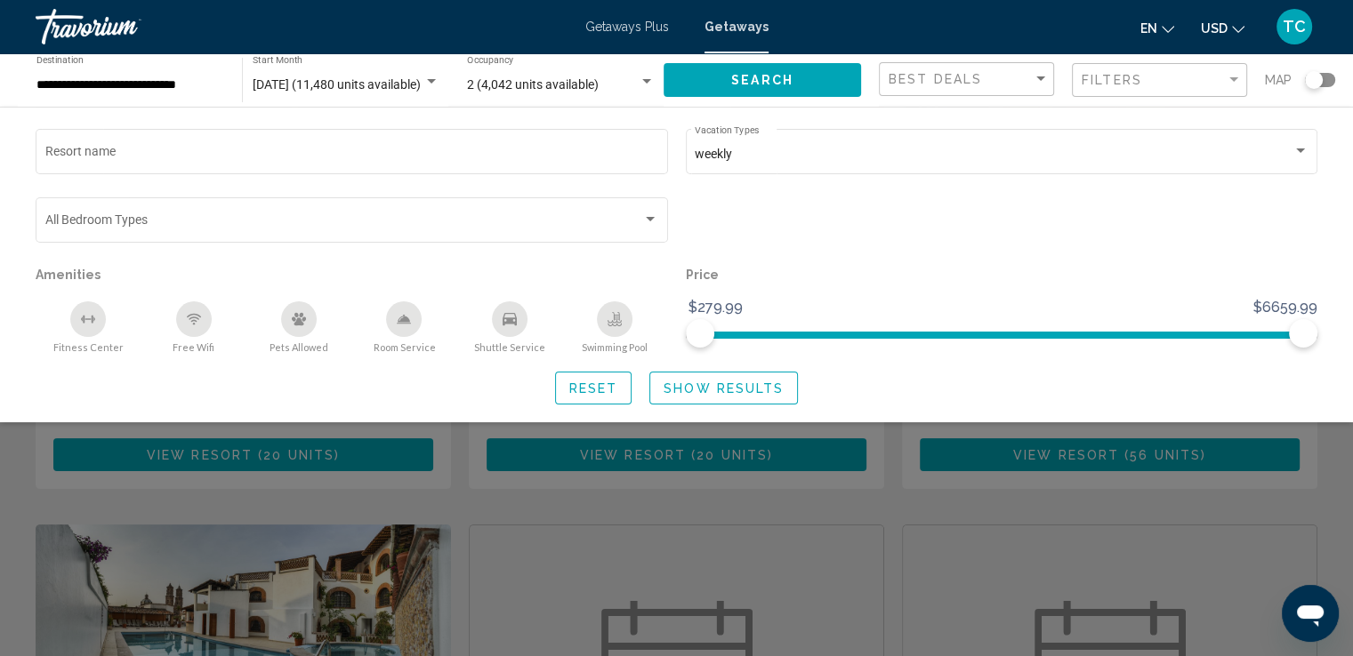
scroll to position [356, 0]
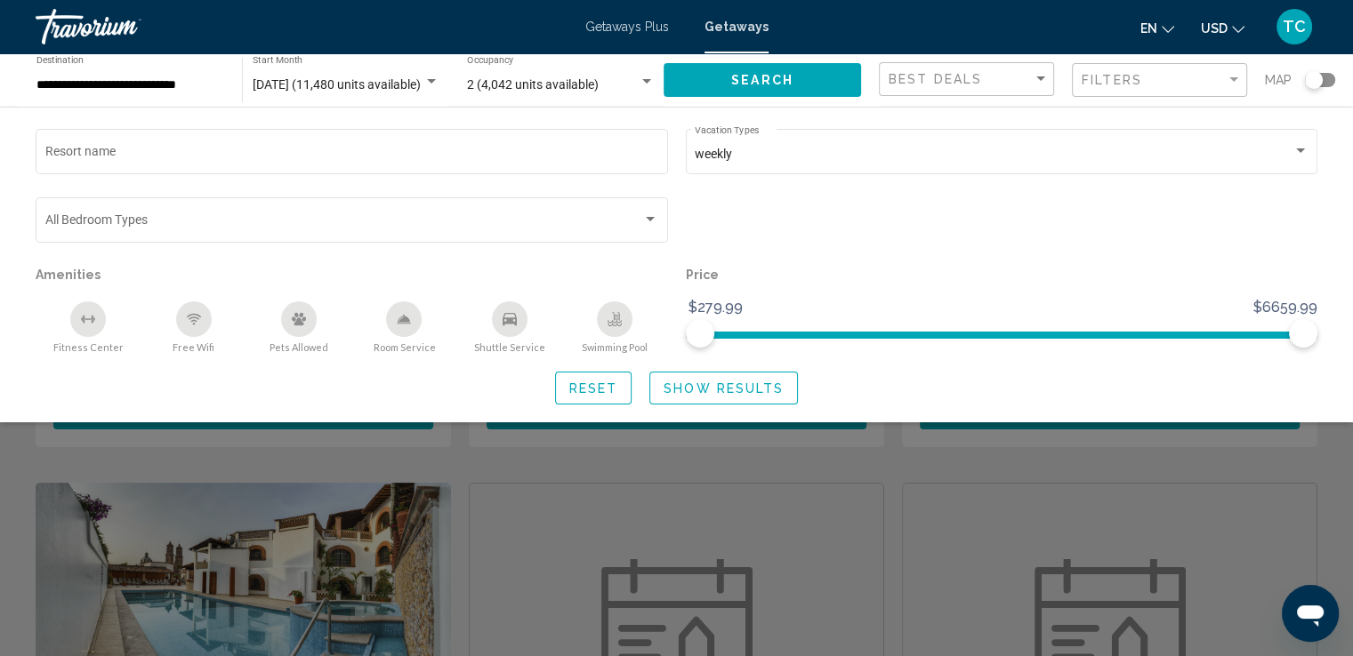
click at [83, 282] on p "Amenities" at bounding box center [352, 274] width 632 height 25
click at [90, 321] on icon "Fitness Center" at bounding box center [88, 319] width 14 height 14
click at [438, 332] on button "Room Service" at bounding box center [403, 327] width 105 height 53
click at [63, 321] on button "Fitness Center" at bounding box center [88, 327] width 105 height 53
click at [403, 316] on icon "Room Service" at bounding box center [404, 319] width 14 height 14
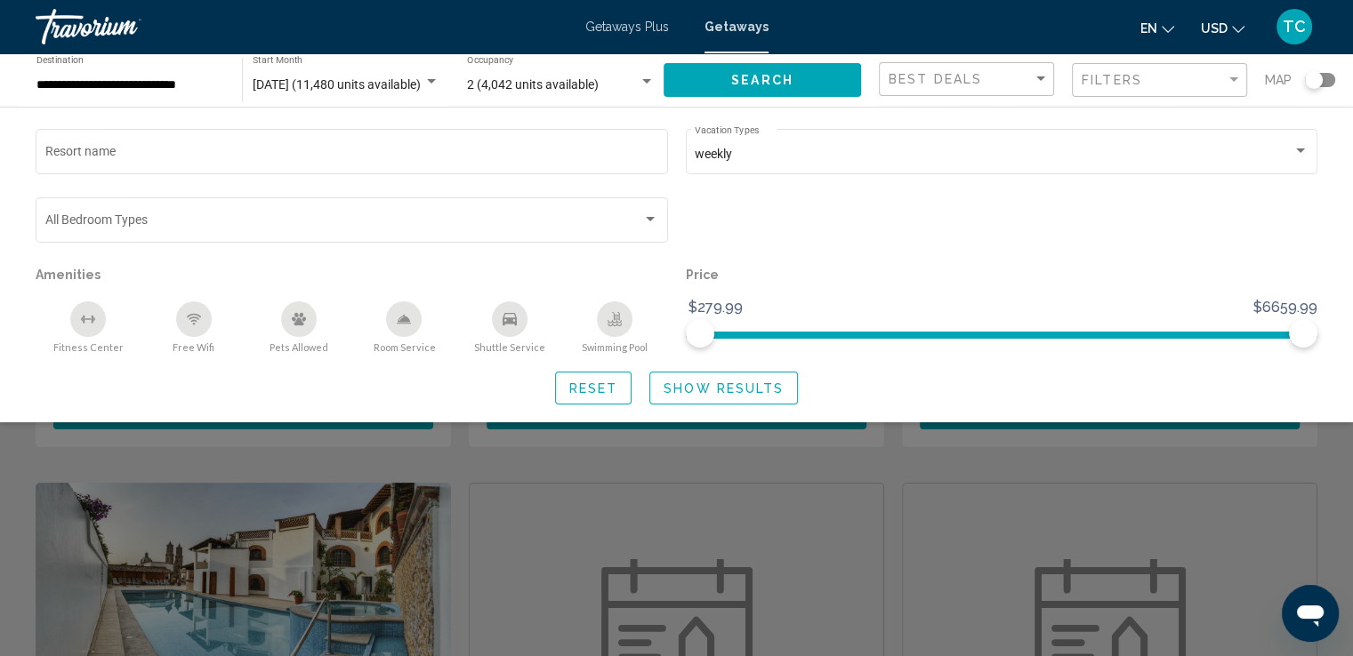
click at [403, 316] on icon "Room Service" at bounding box center [404, 319] width 14 height 14
click at [690, 386] on span "Show Results" at bounding box center [724, 389] width 120 height 14
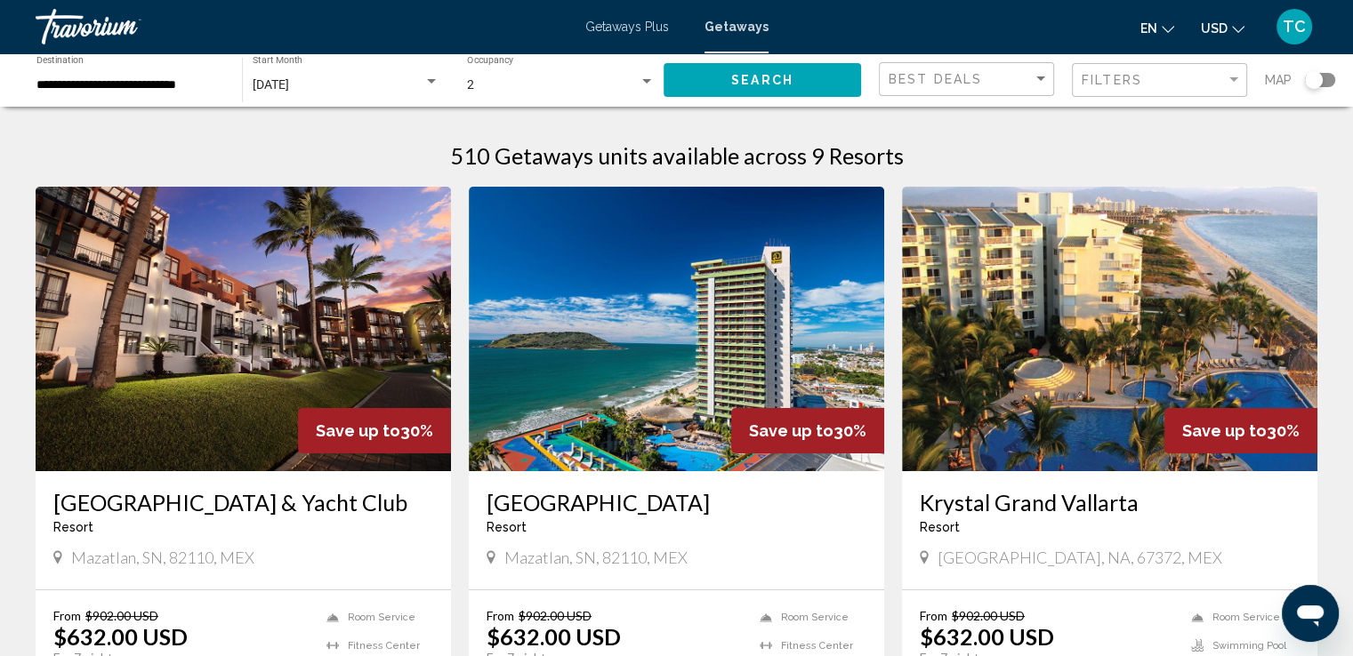
click at [964, 509] on h3 "Krystal Grand Vallarta" at bounding box center [1110, 502] width 380 height 27
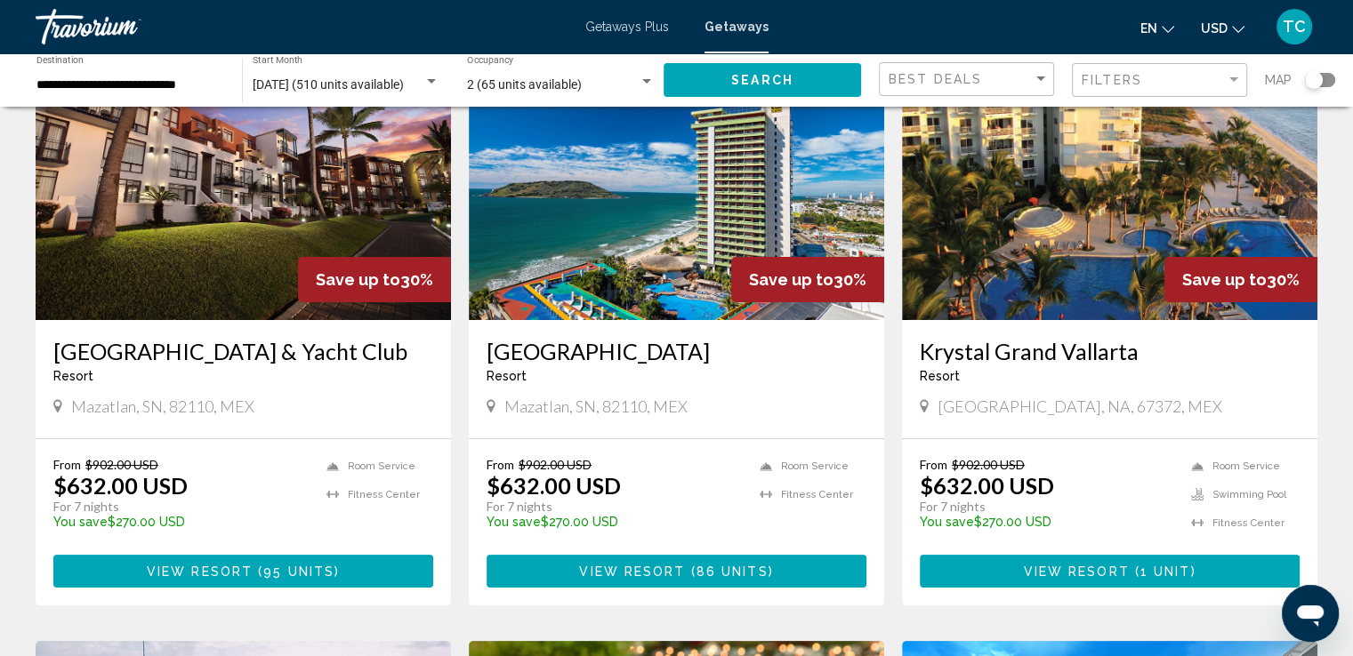
scroll to position [178, 0]
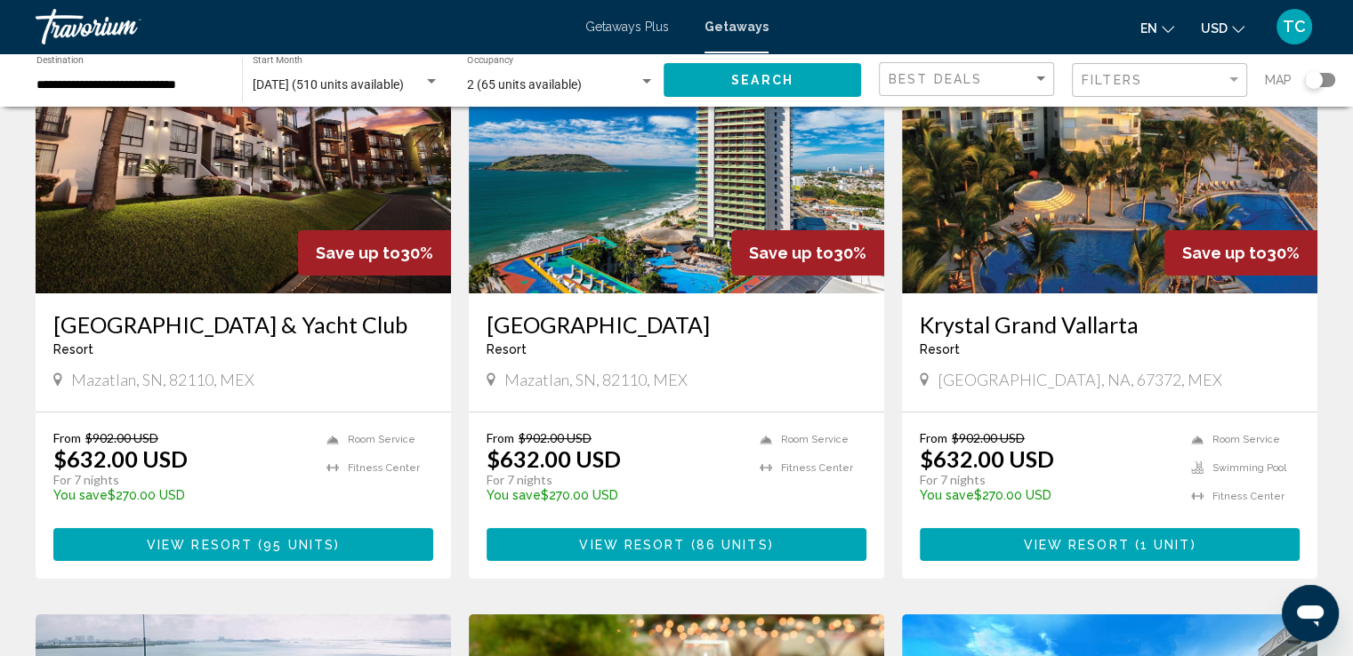
click at [650, 552] on span "View Resort" at bounding box center [632, 545] width 106 height 14
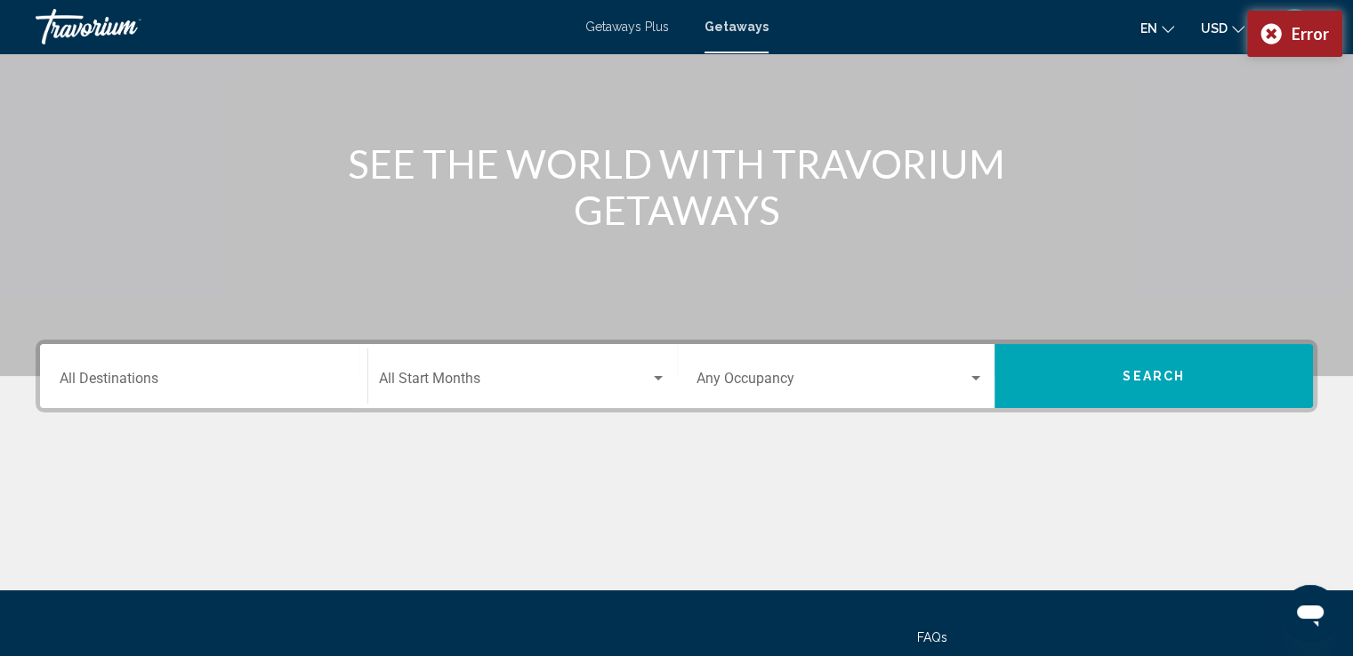
scroll to position [310, 0]
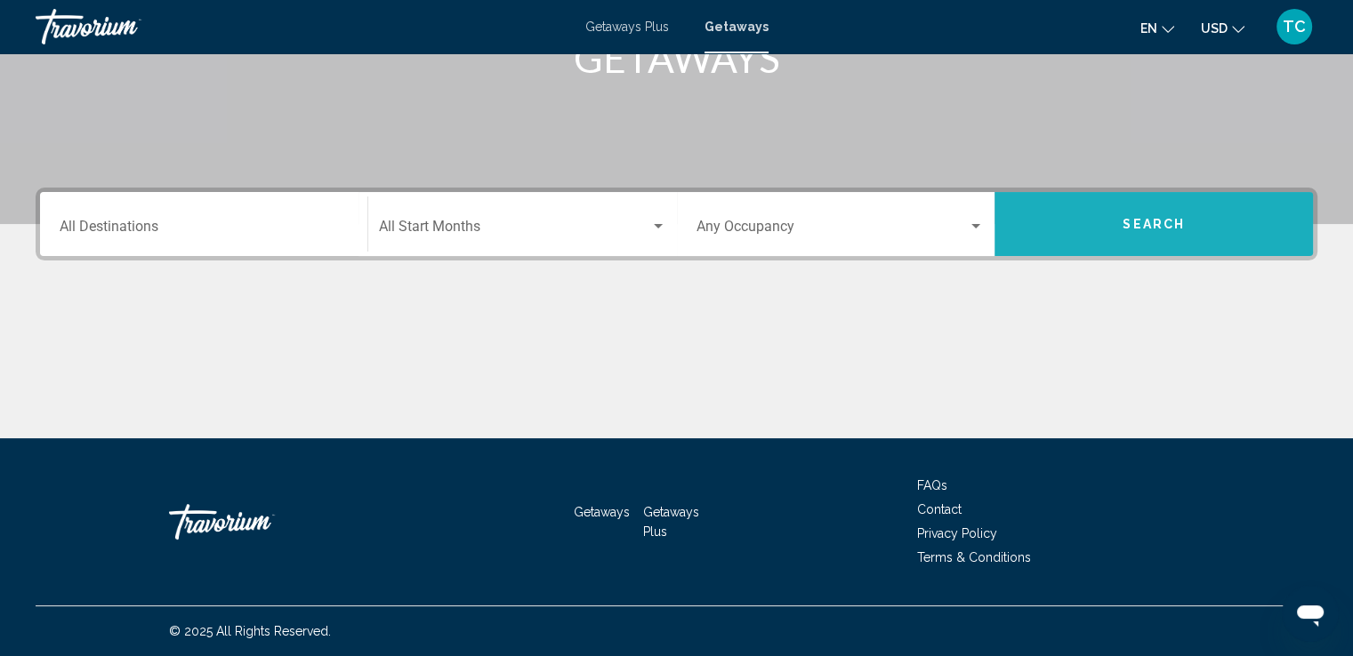
click at [1131, 205] on button "Search" at bounding box center [1153, 224] width 318 height 64
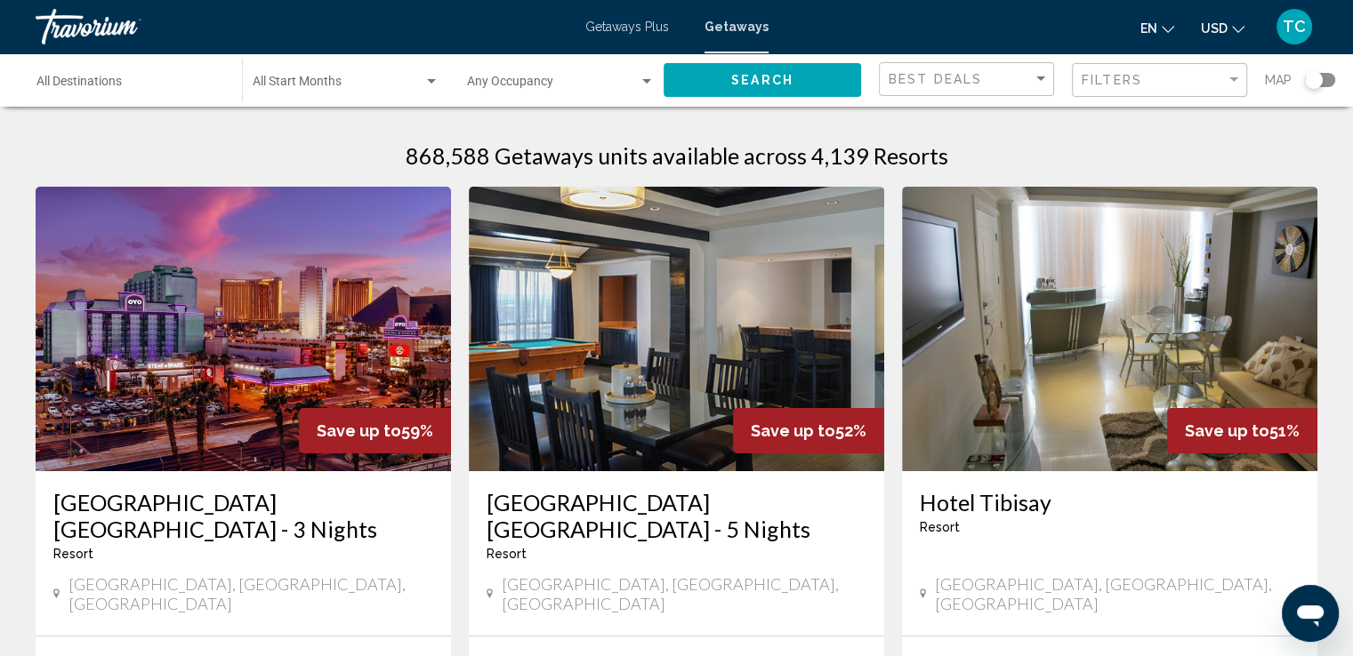
click at [619, 28] on span "Getaways Plus" at bounding box center [627, 27] width 84 height 14
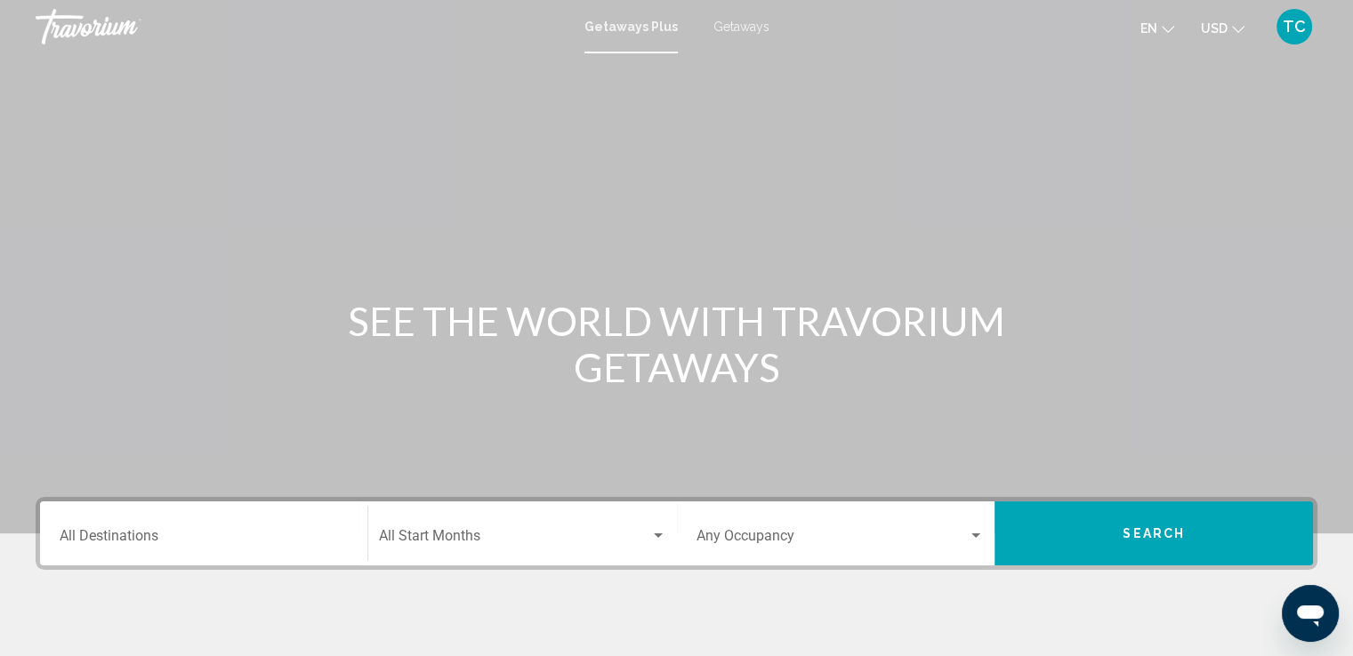
click at [178, 547] on div "Destination All Destinations" at bounding box center [204, 534] width 288 height 56
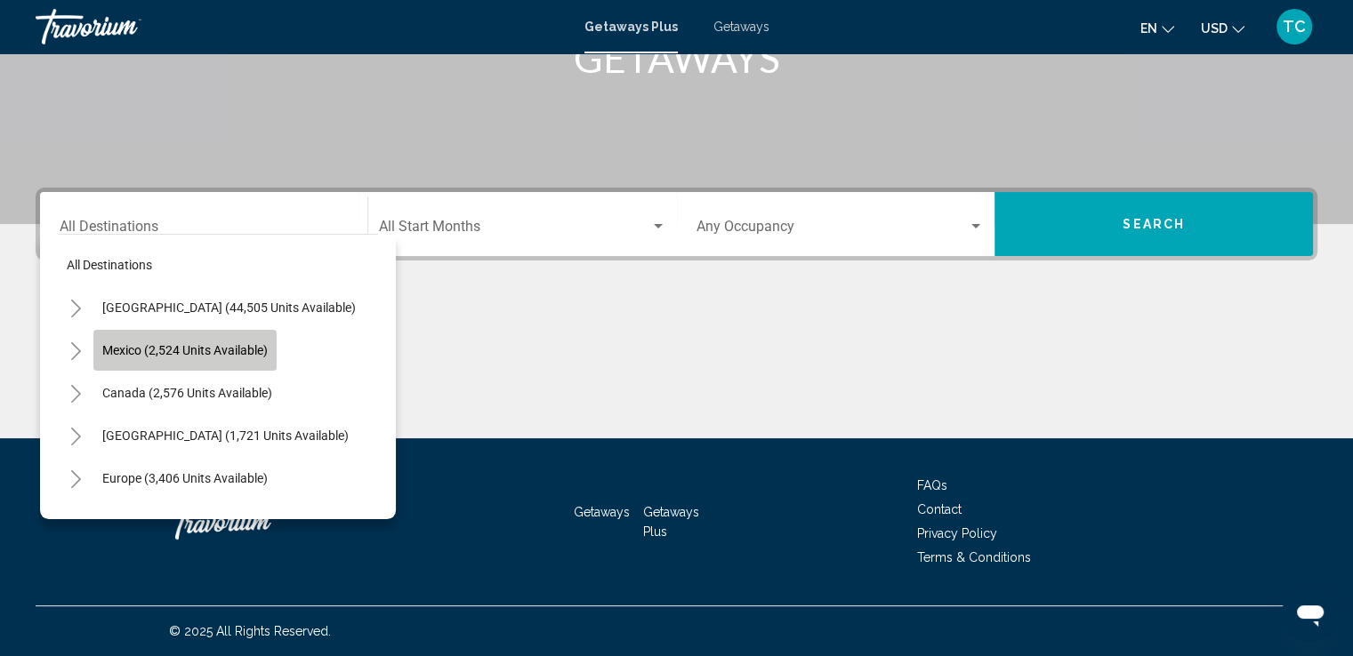
click at [181, 357] on span "Mexico (2,524 units available)" at bounding box center [184, 350] width 165 height 14
type input "**********"
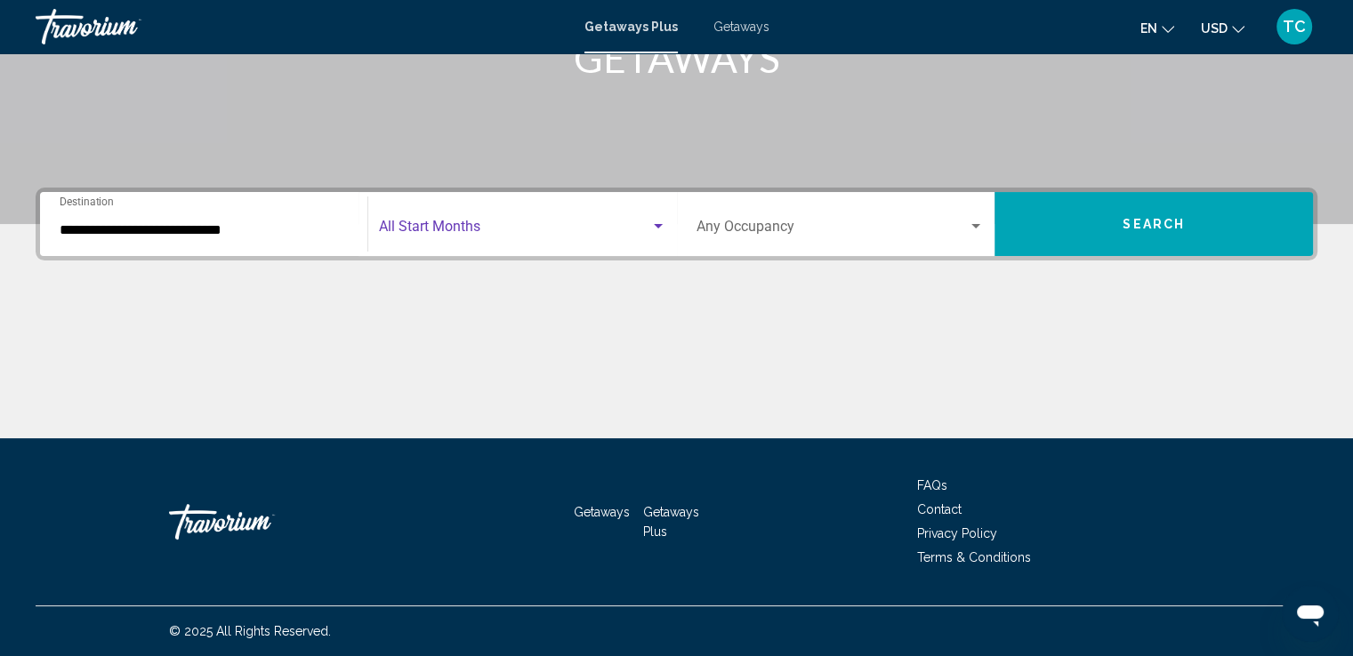
click at [655, 224] on div "Search widget" at bounding box center [658, 226] width 9 height 4
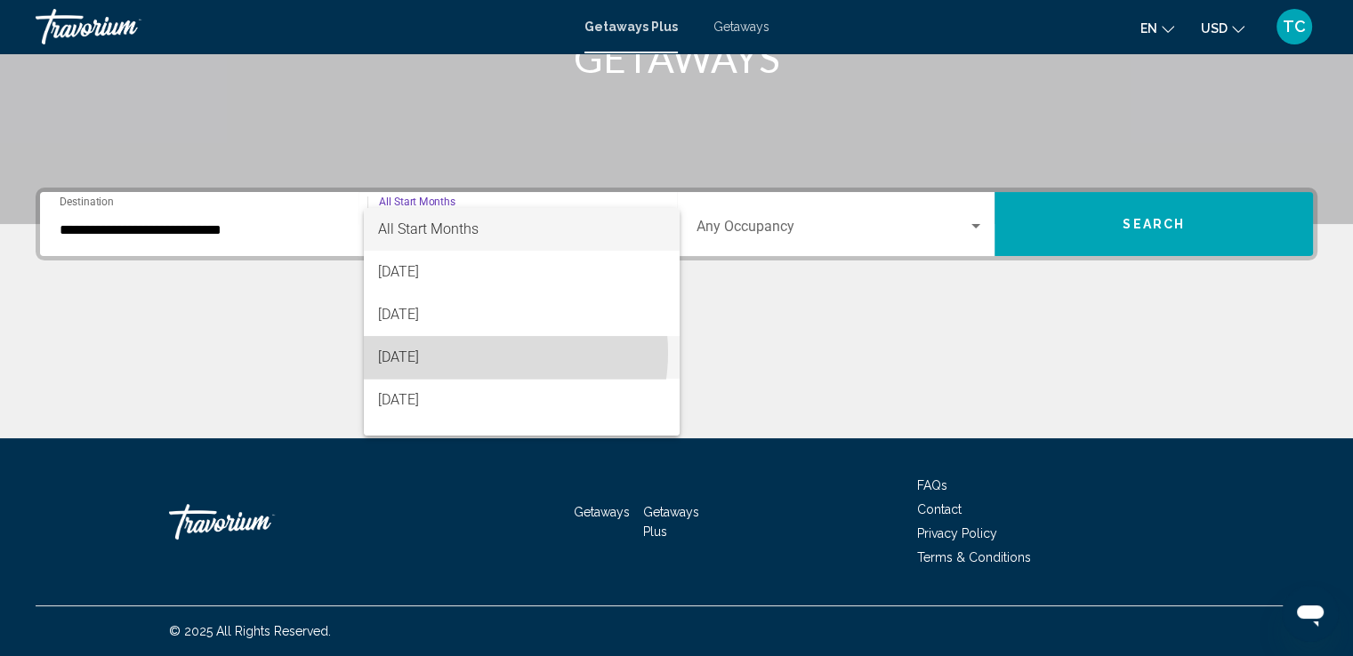
click at [482, 353] on span "[DATE]" at bounding box center [521, 357] width 287 height 43
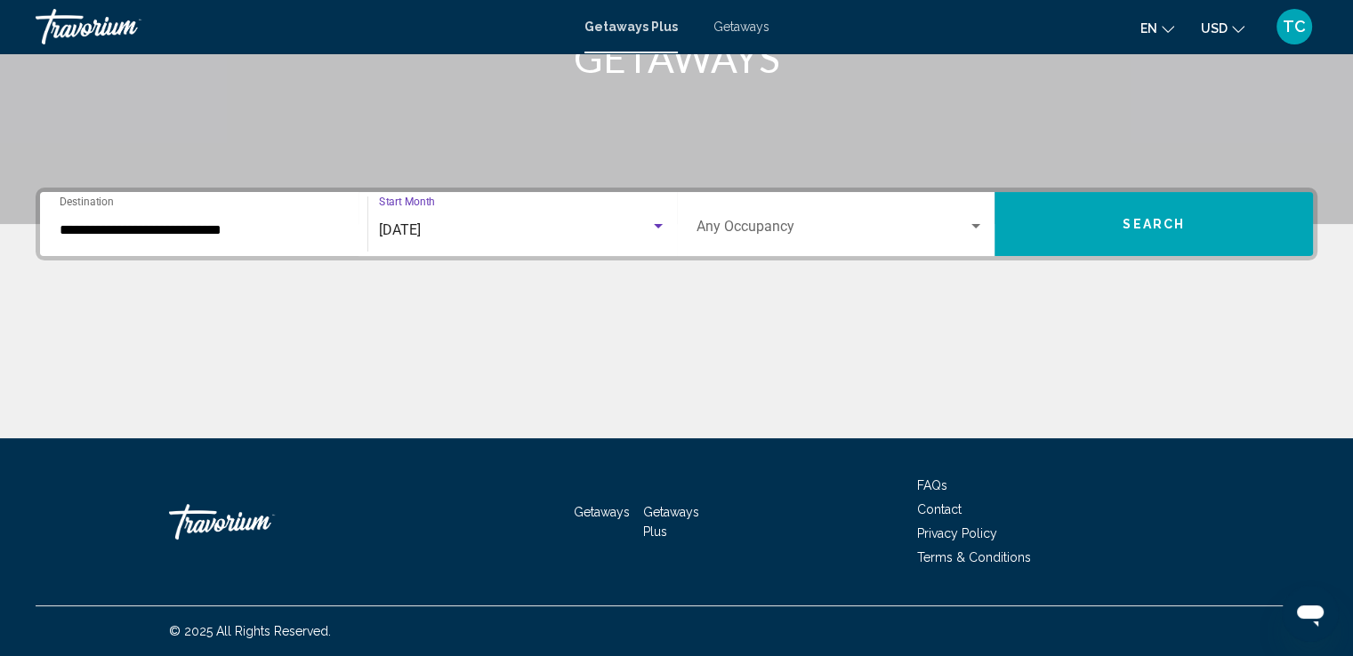
click at [968, 216] on div "Occupancy Any Occupancy" at bounding box center [840, 225] width 288 height 56
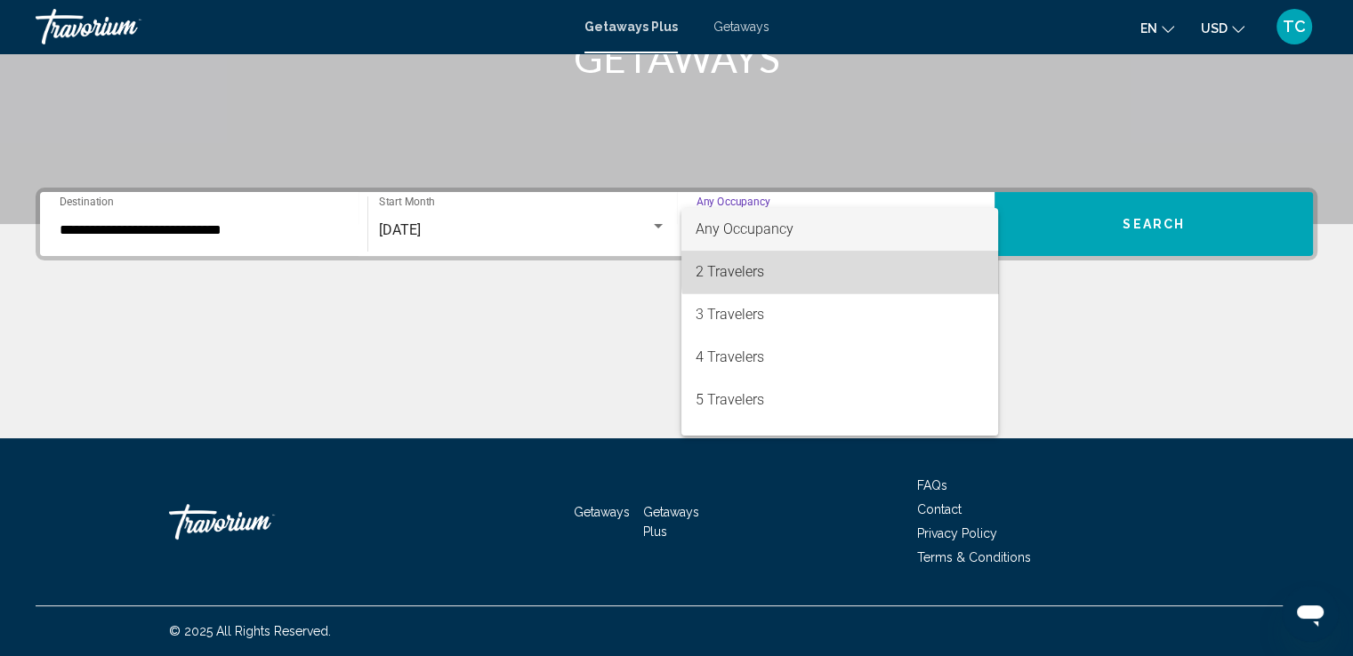
click at [890, 268] on span "2 Travelers" at bounding box center [840, 272] width 288 height 43
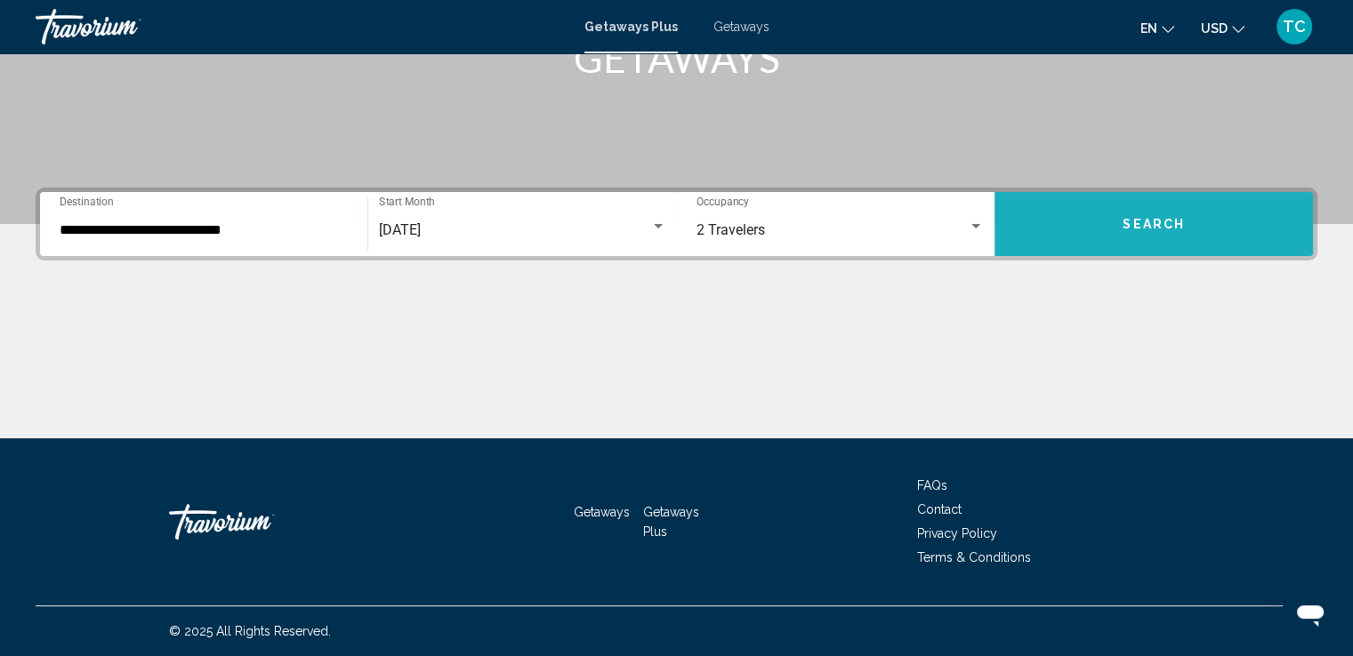
click at [1152, 229] on span "Search" at bounding box center [1154, 225] width 62 height 14
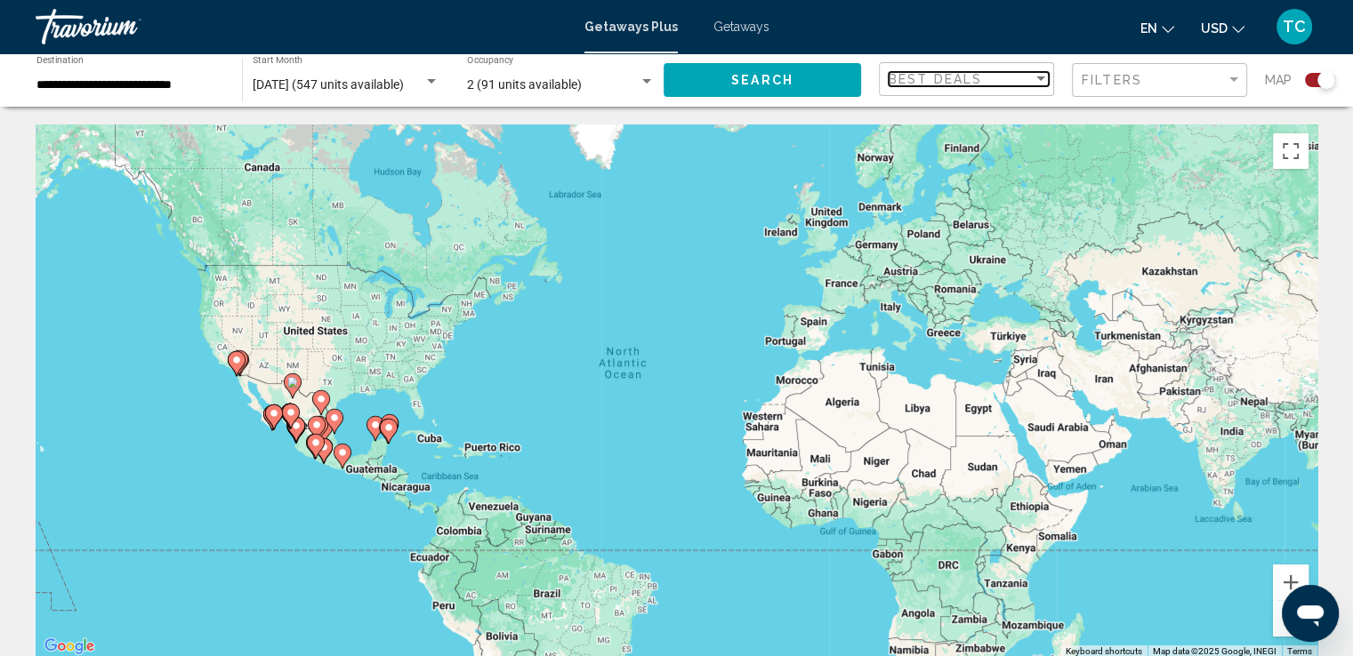
click at [1033, 79] on div "Sort by" at bounding box center [1041, 79] width 16 height 14
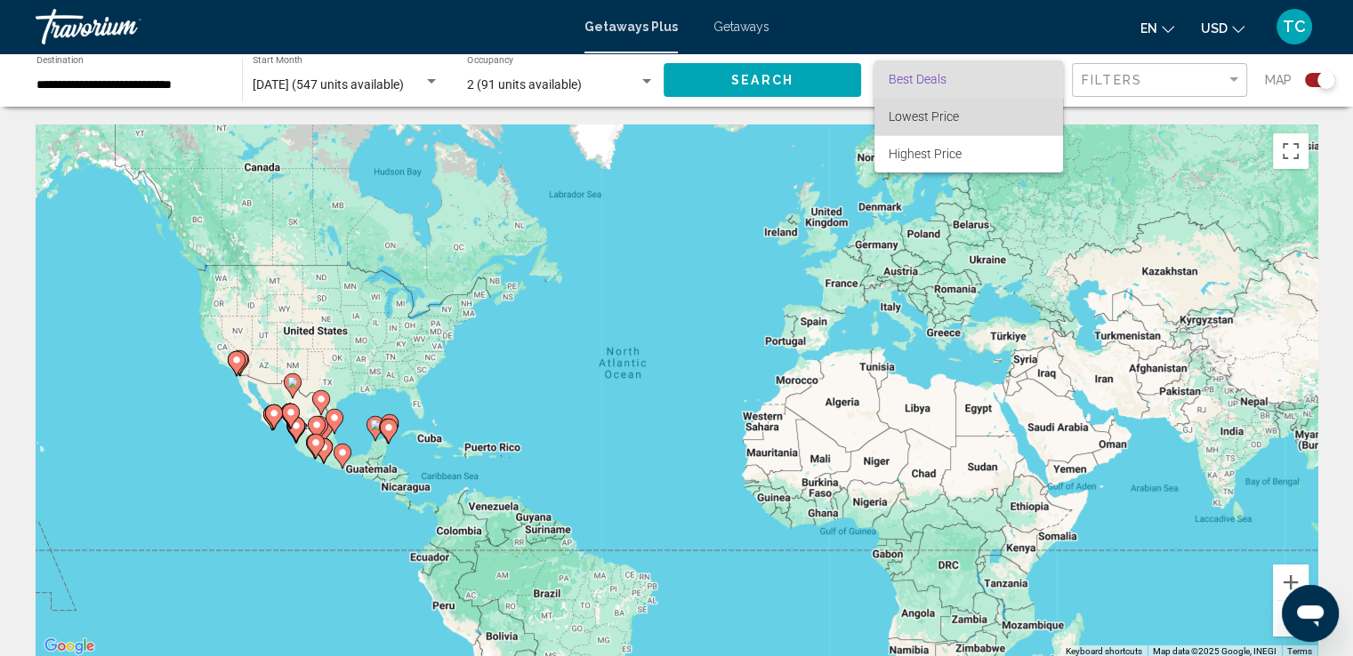
click at [1009, 119] on span "Lowest Price" at bounding box center [969, 116] width 160 height 37
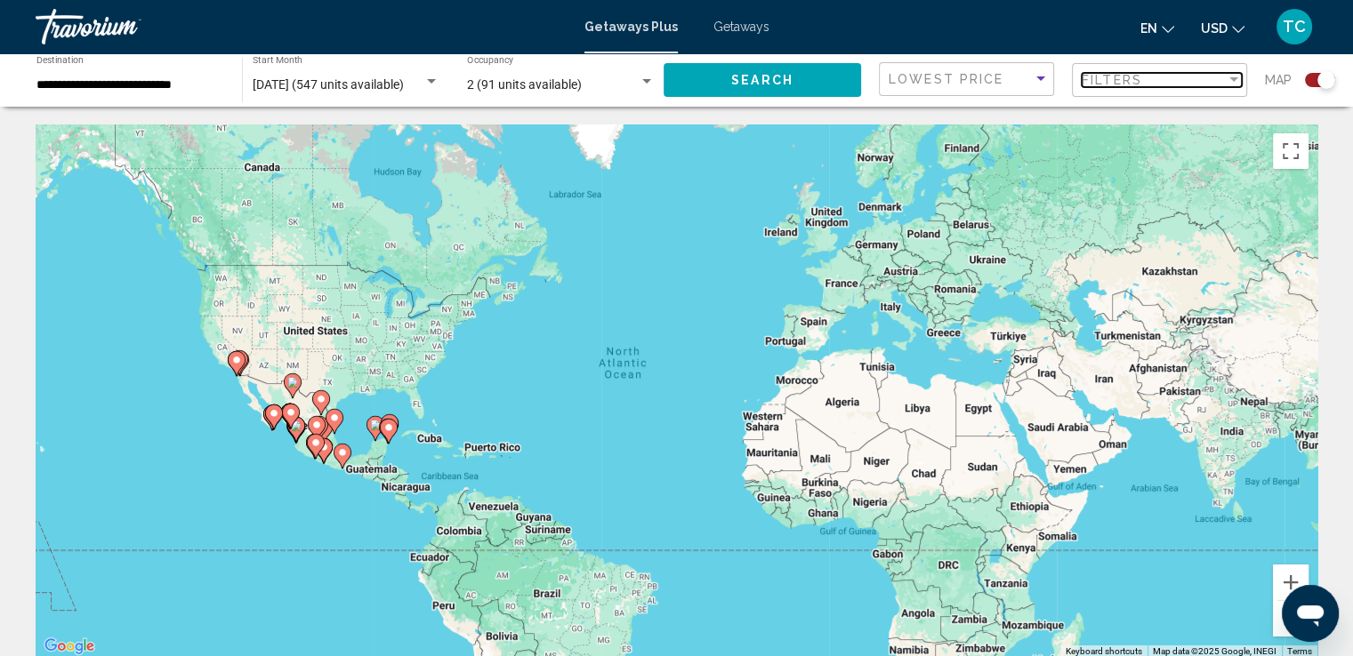
click at [1237, 80] on div "Filter" at bounding box center [1233, 79] width 9 height 4
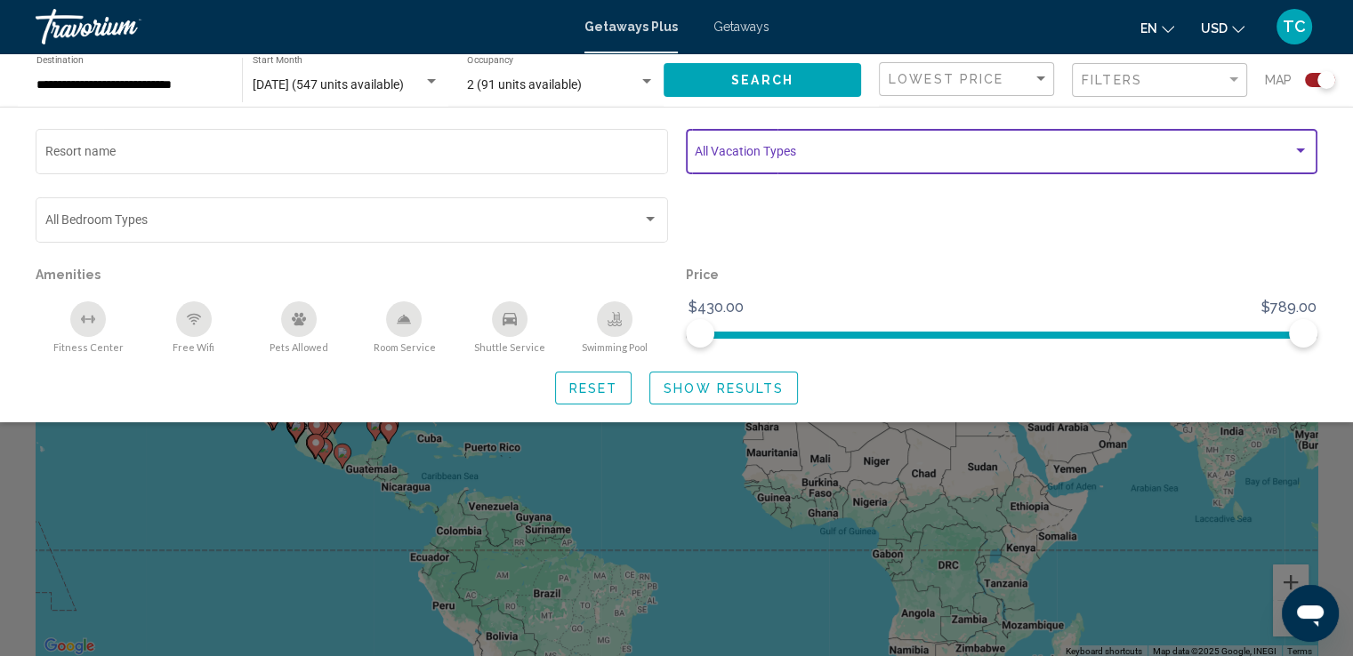
click at [1296, 149] on div "Search widget" at bounding box center [1300, 151] width 9 height 4
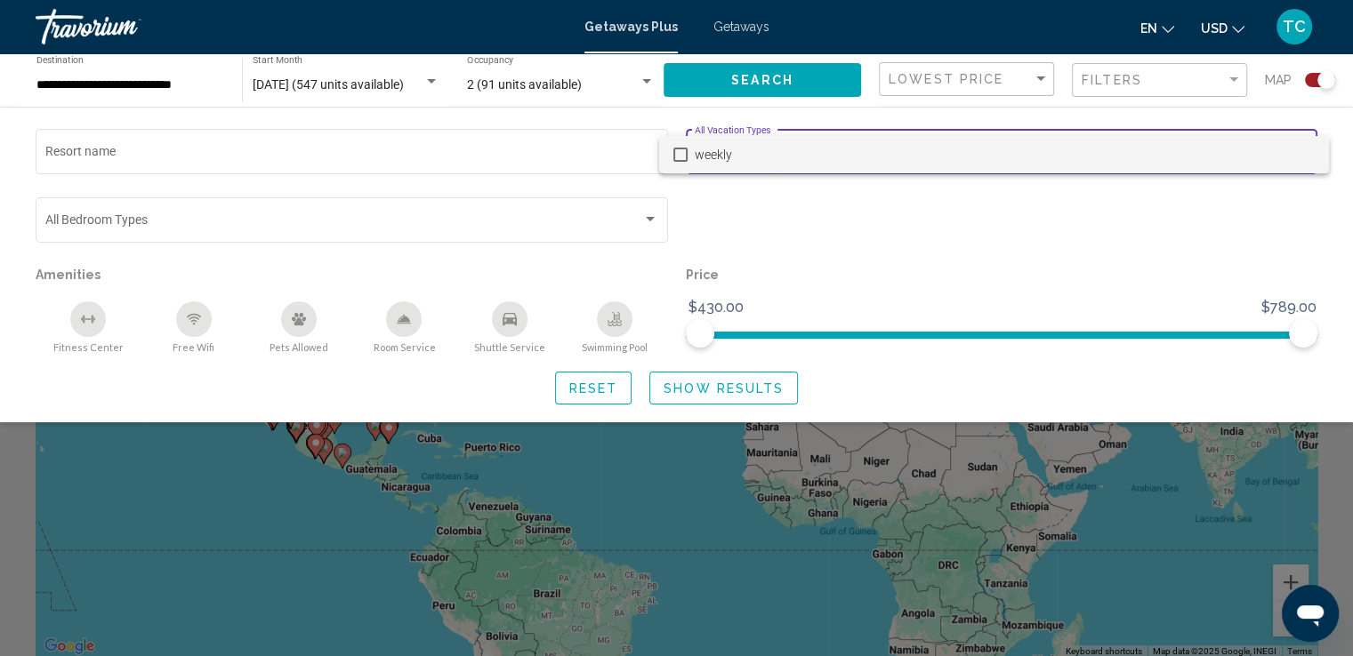
click at [811, 187] on div at bounding box center [676, 328] width 1353 height 656
click at [701, 154] on span "Search widget" at bounding box center [994, 155] width 598 height 14
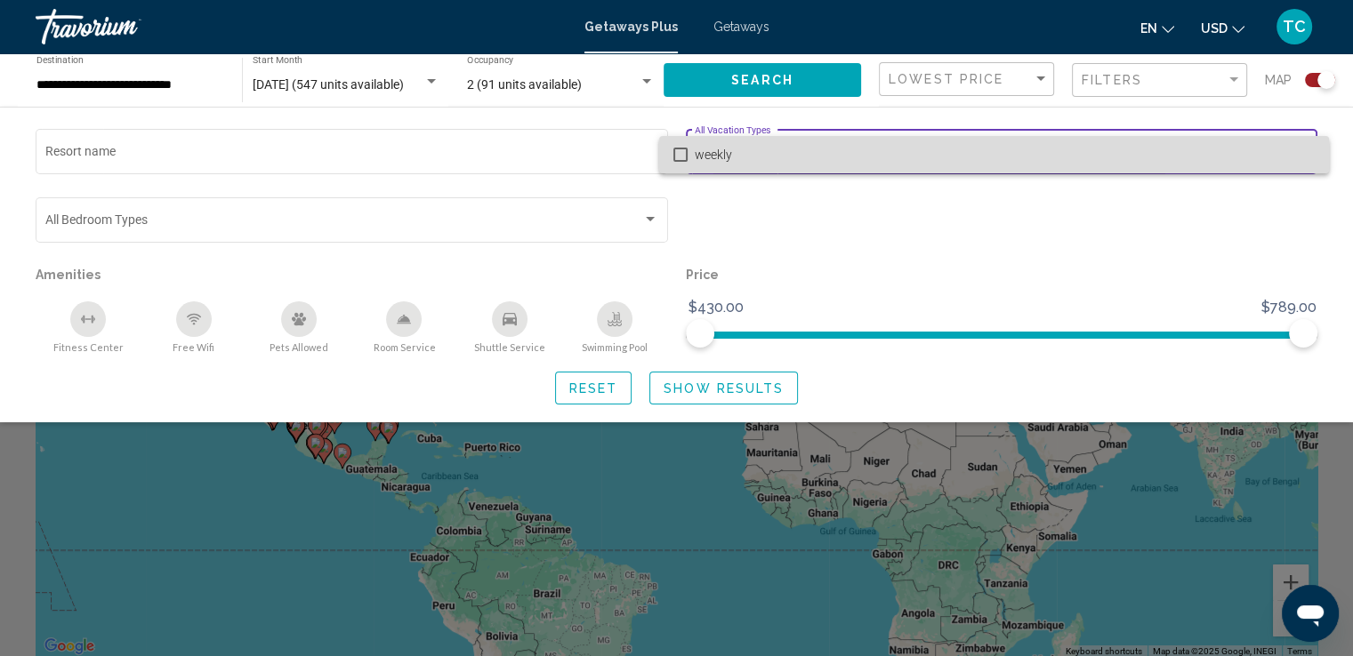
click at [682, 155] on mat-pseudo-checkbox at bounding box center [680, 155] width 14 height 14
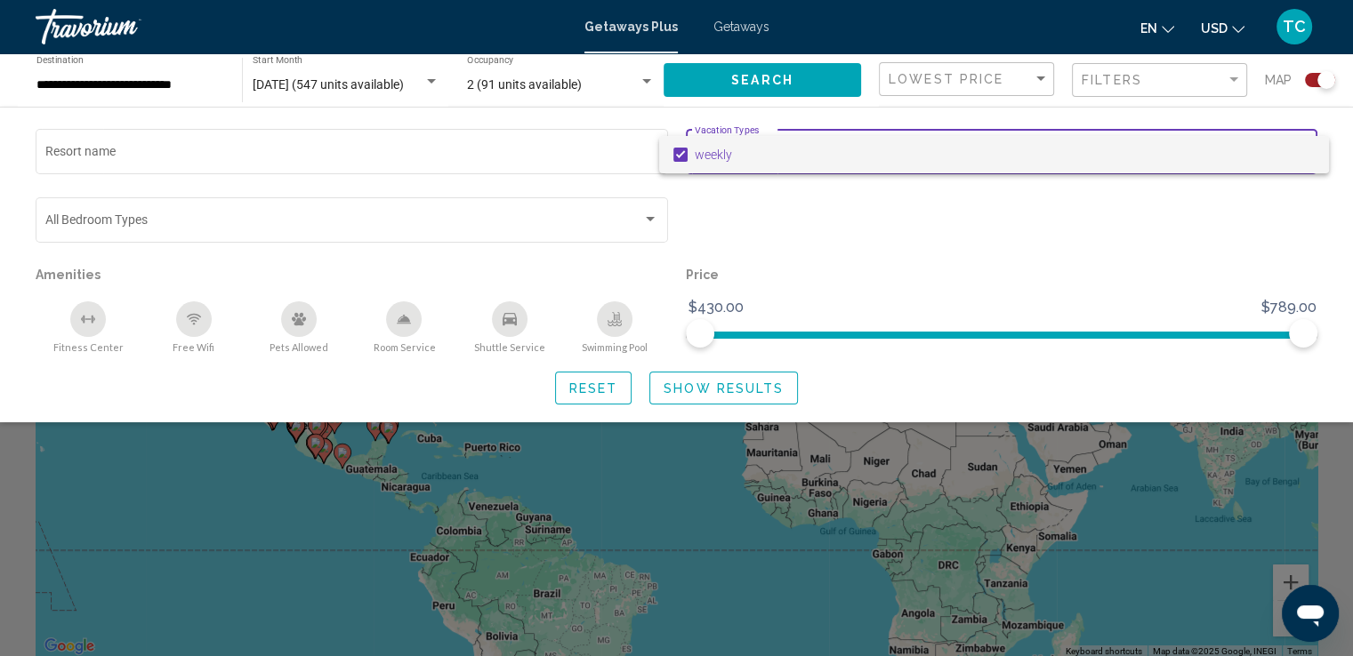
click at [115, 157] on div at bounding box center [676, 328] width 1353 height 656
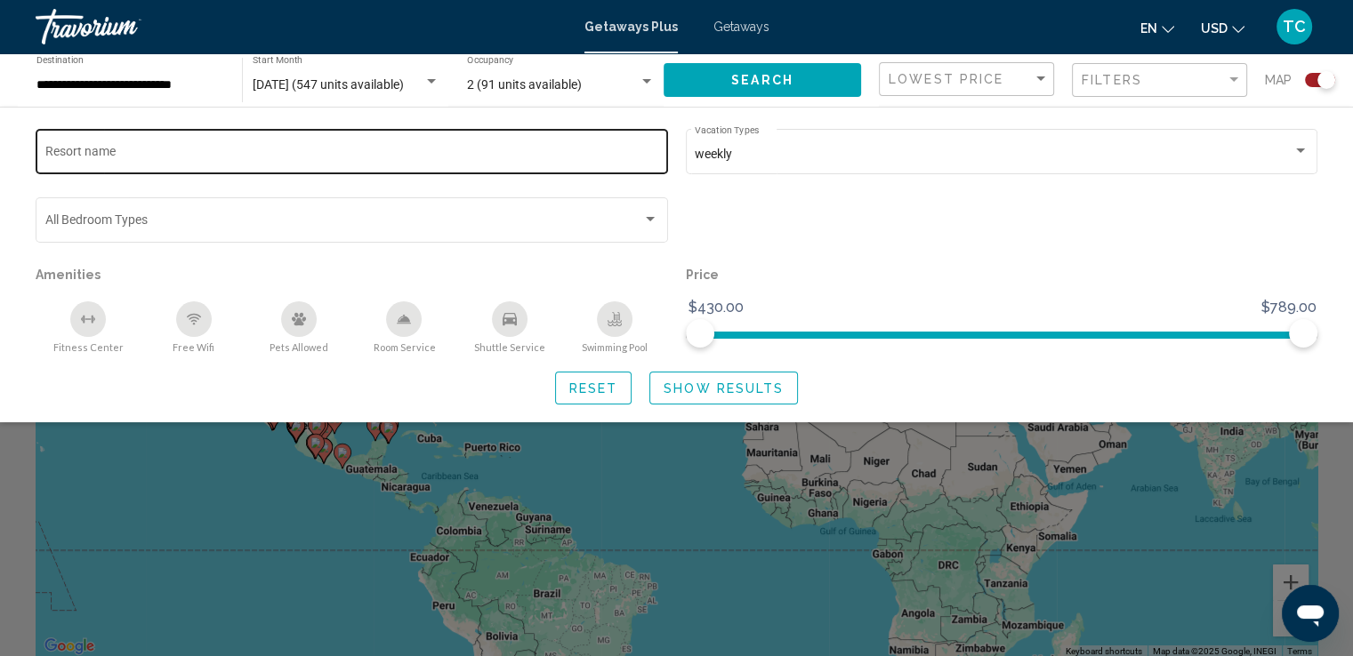
click at [76, 144] on div "Resort name" at bounding box center [352, 149] width 614 height 49
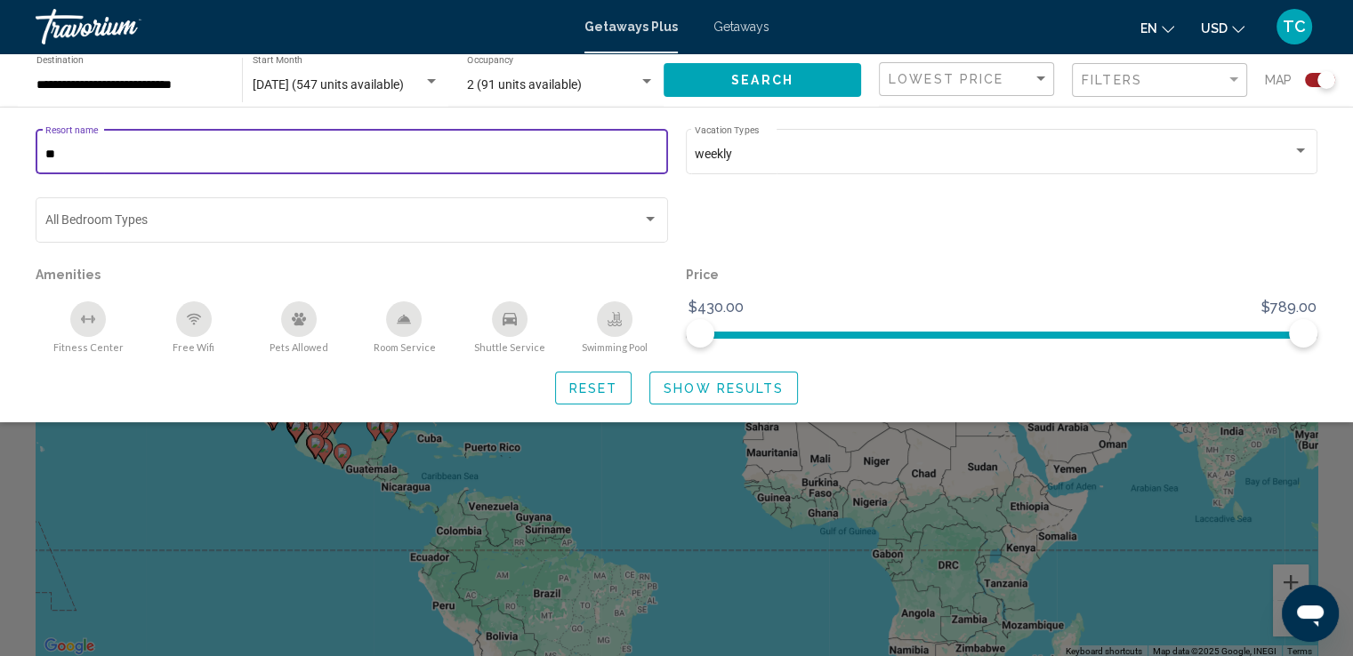
type input "*"
